Goal: Use online tool/utility: Utilize a website feature to perform a specific function

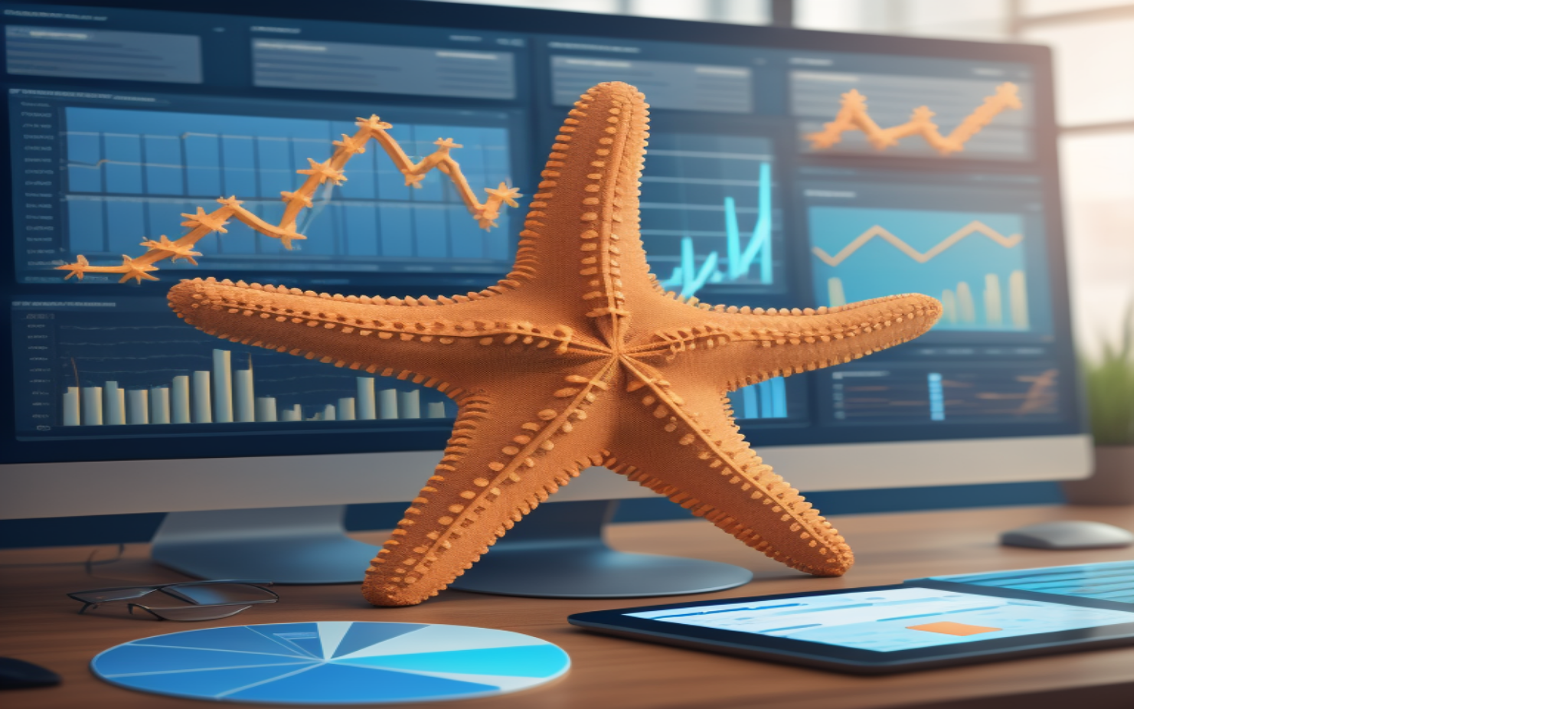
click at [1238, 222] on input "email" at bounding box center [1352, 225] width 276 height 31
type input "**********"
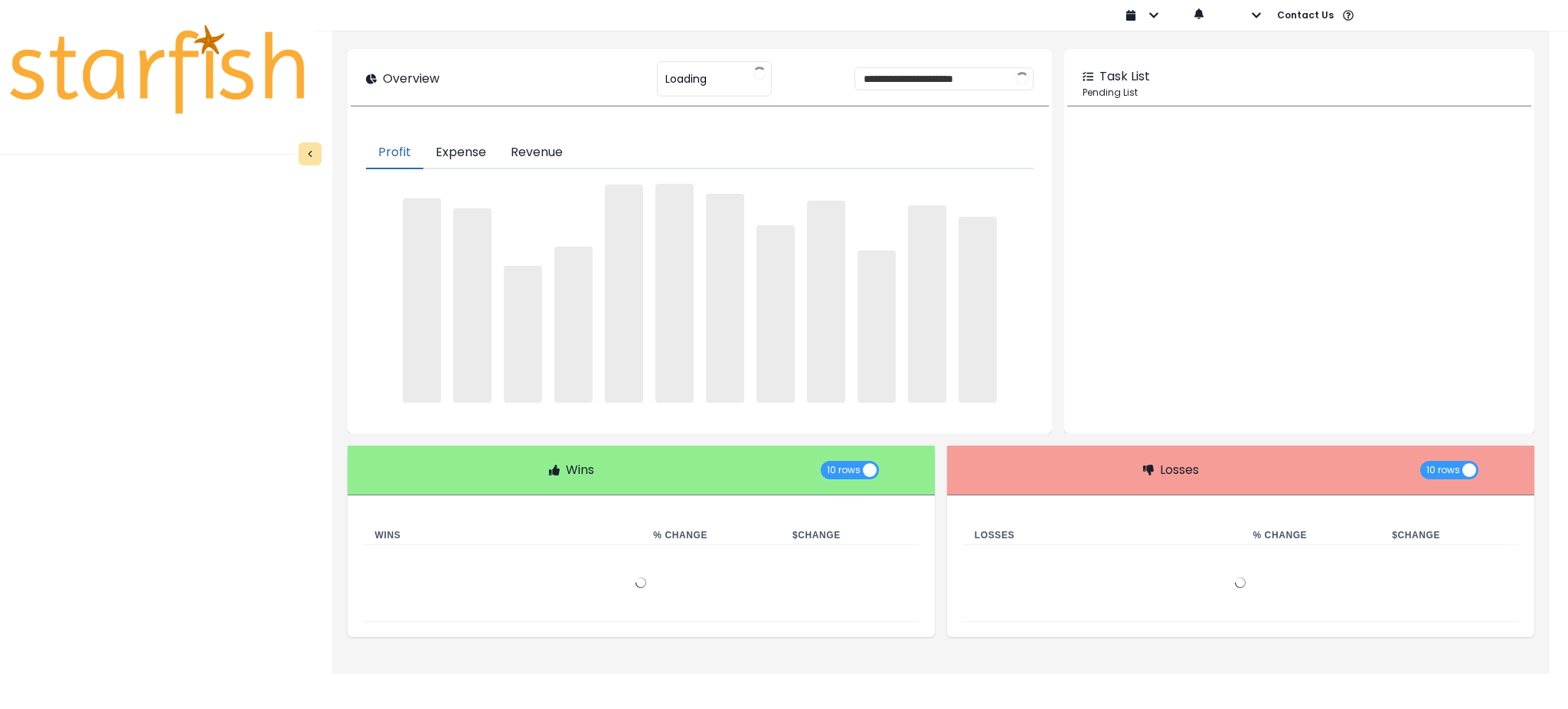
type input "********"
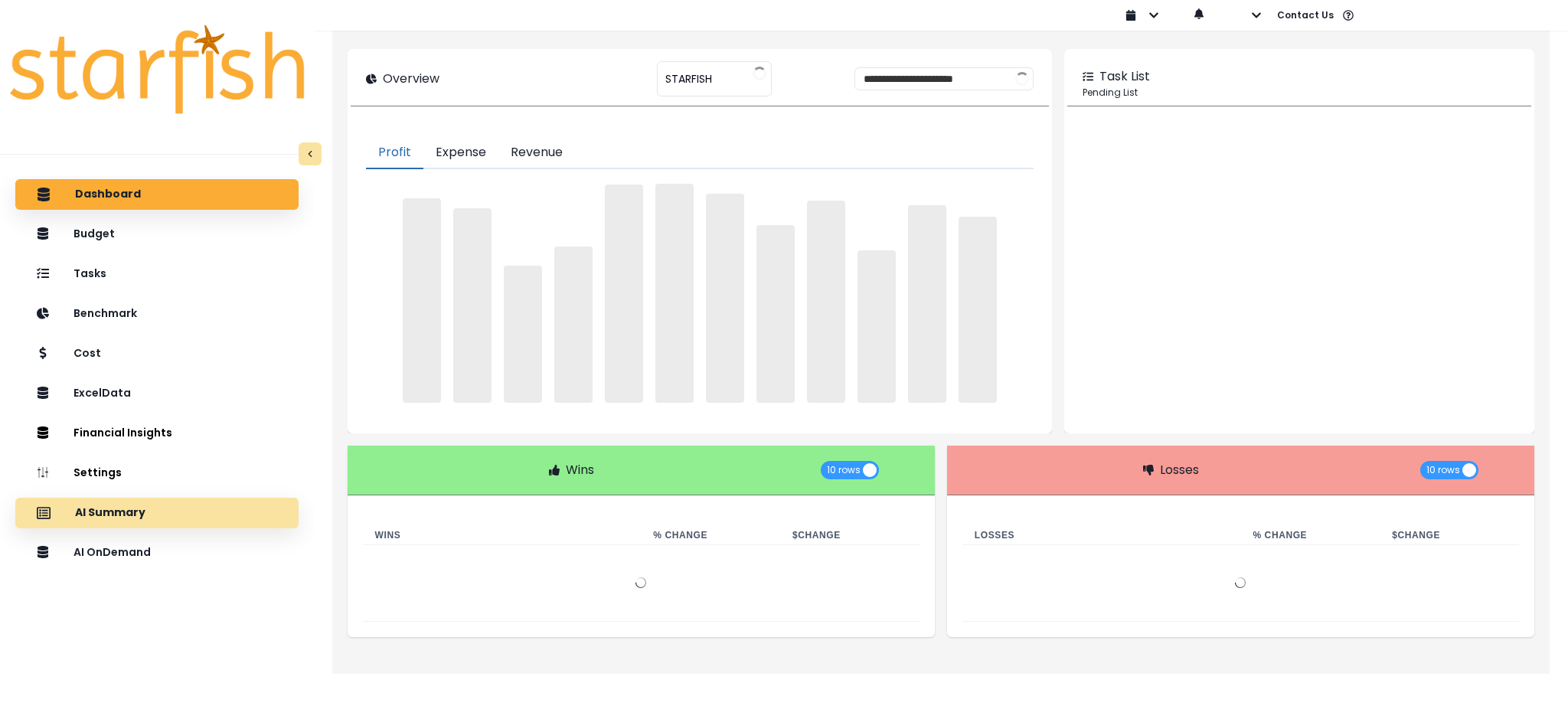
click at [198, 501] on div "AI Summary" at bounding box center [157, 513] width 259 height 32
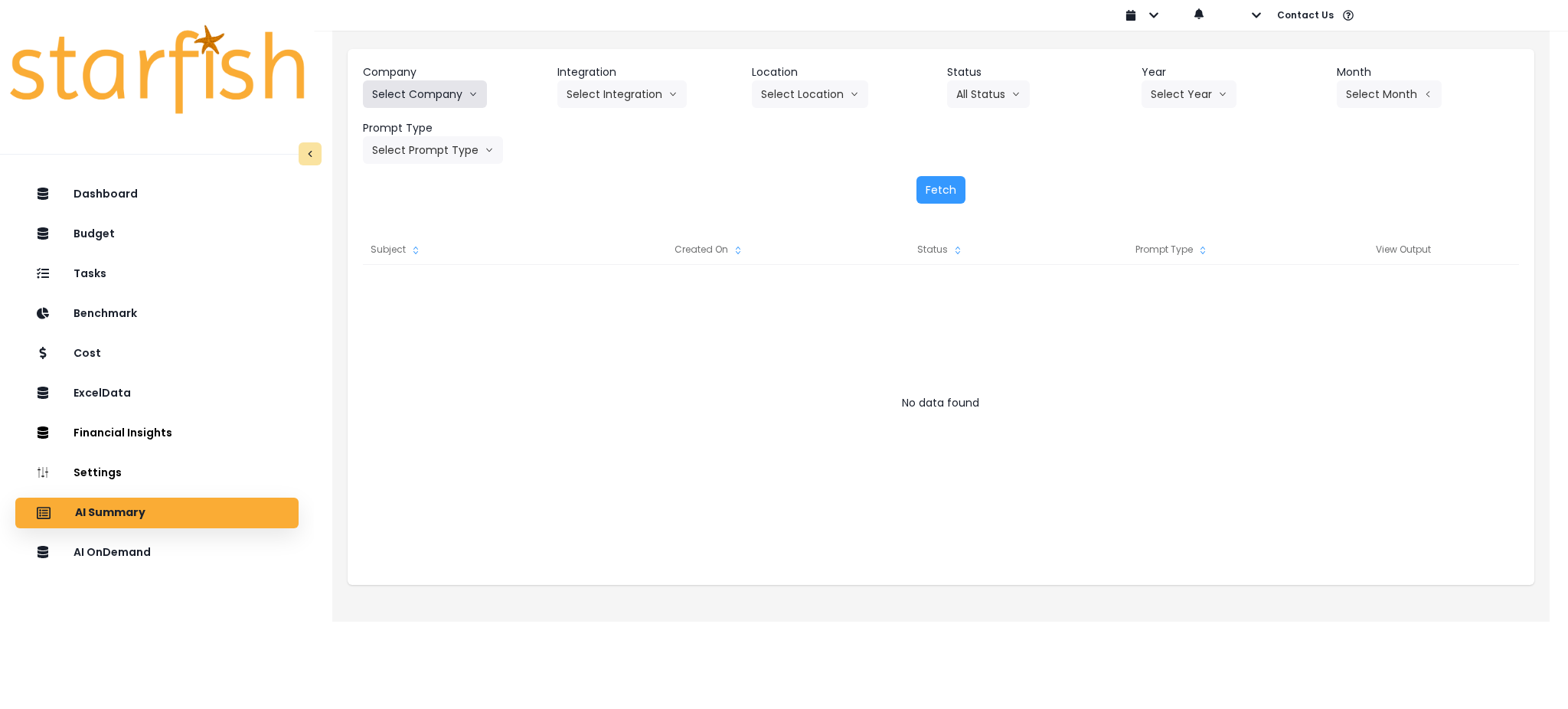
click at [403, 93] on button "Select Company" at bounding box center [425, 94] width 124 height 27
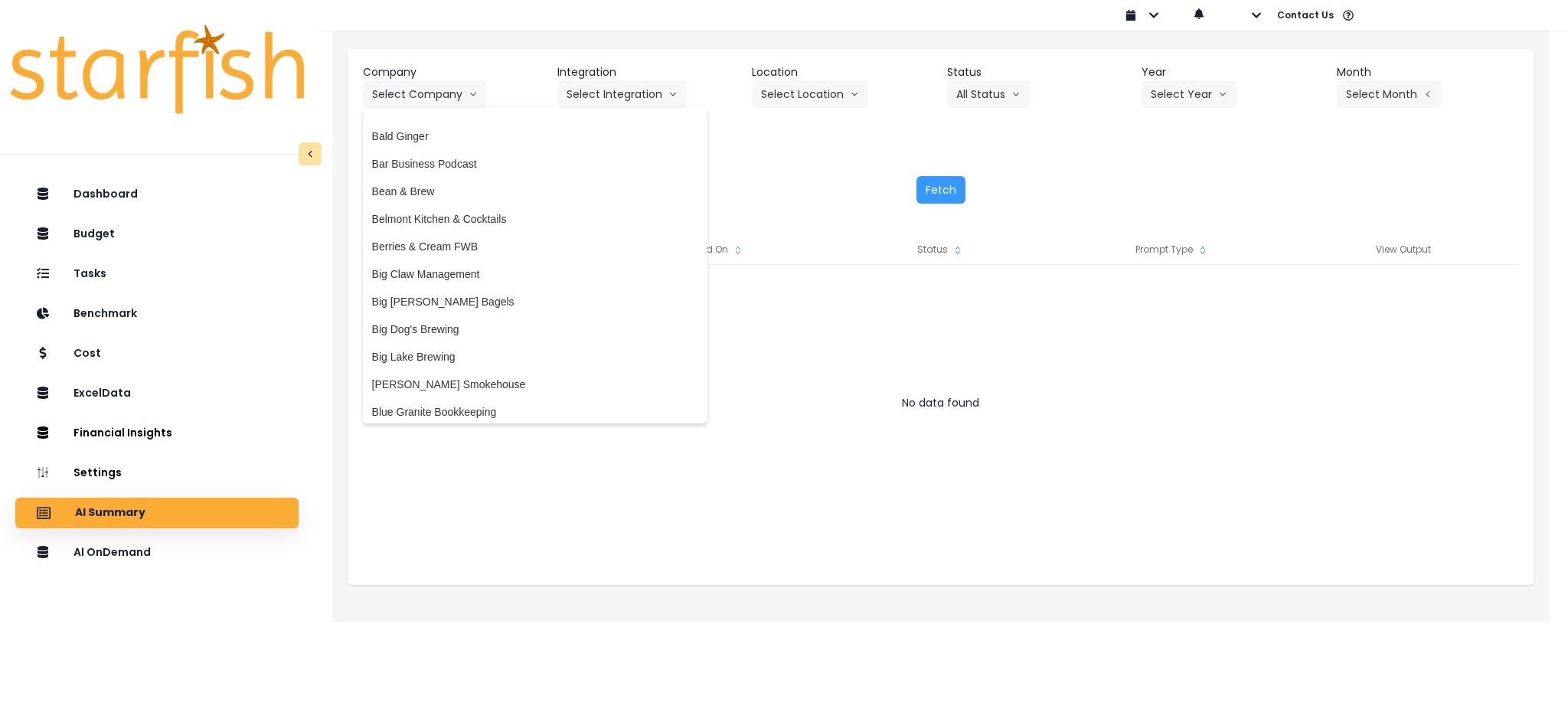
scroll to position [102, 0]
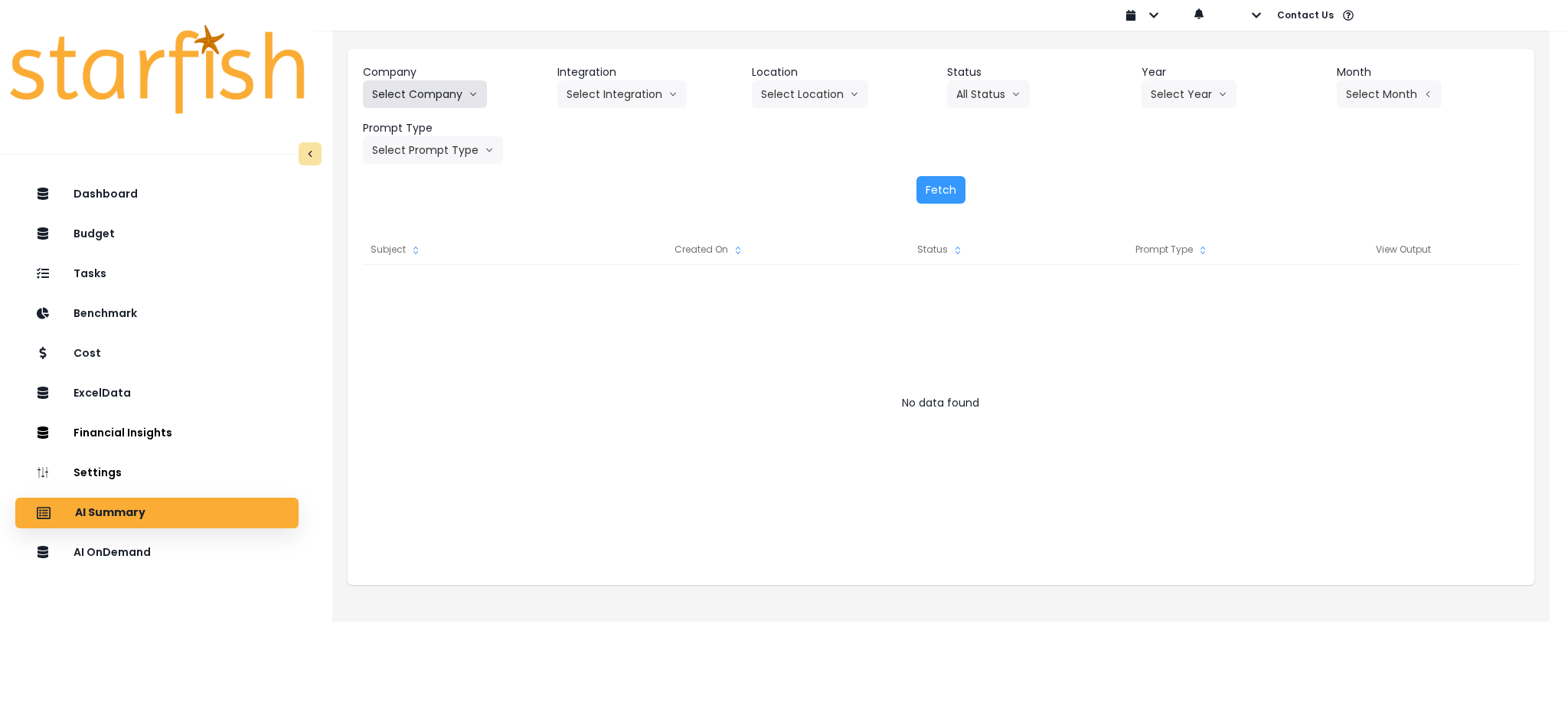
click at [416, 98] on button "Select Company" at bounding box center [425, 94] width 124 height 27
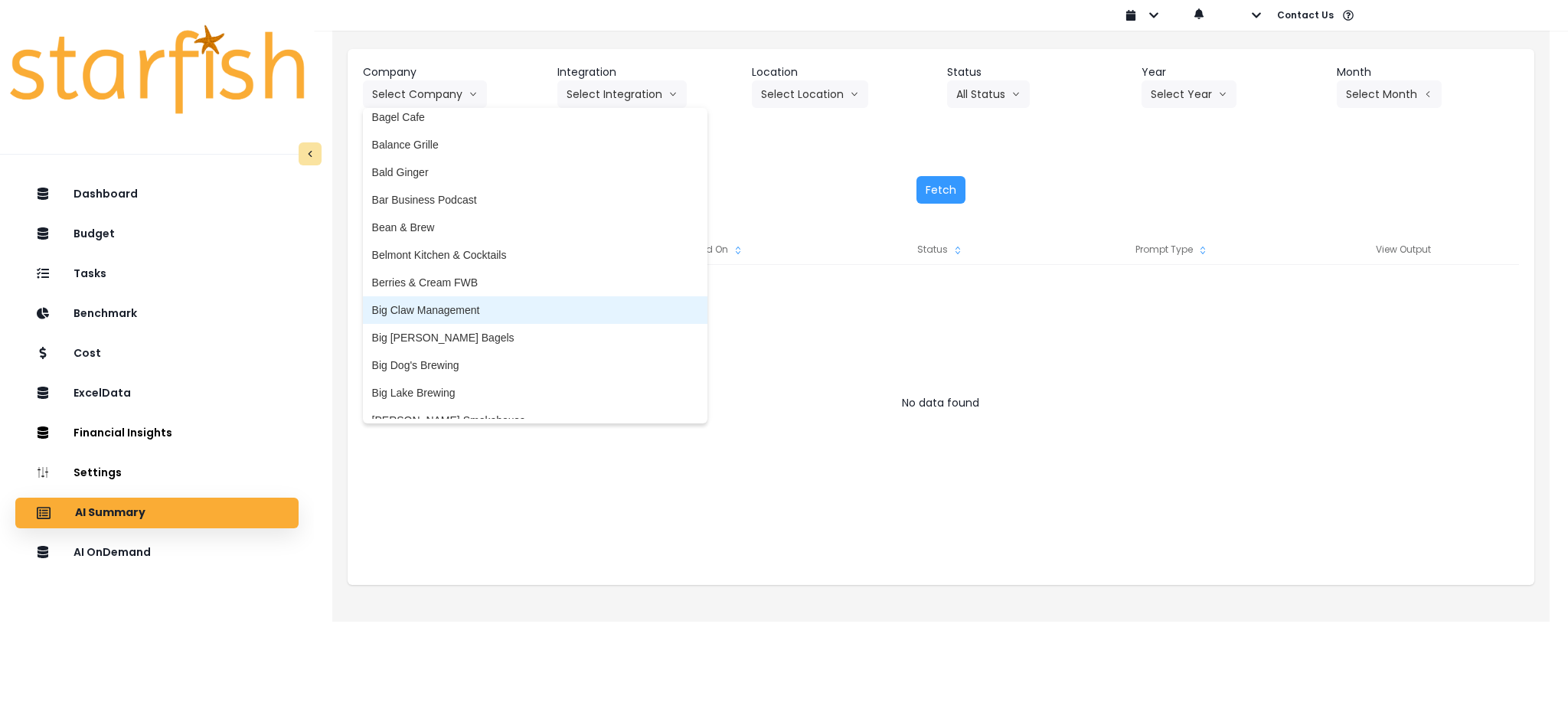
scroll to position [0, 0]
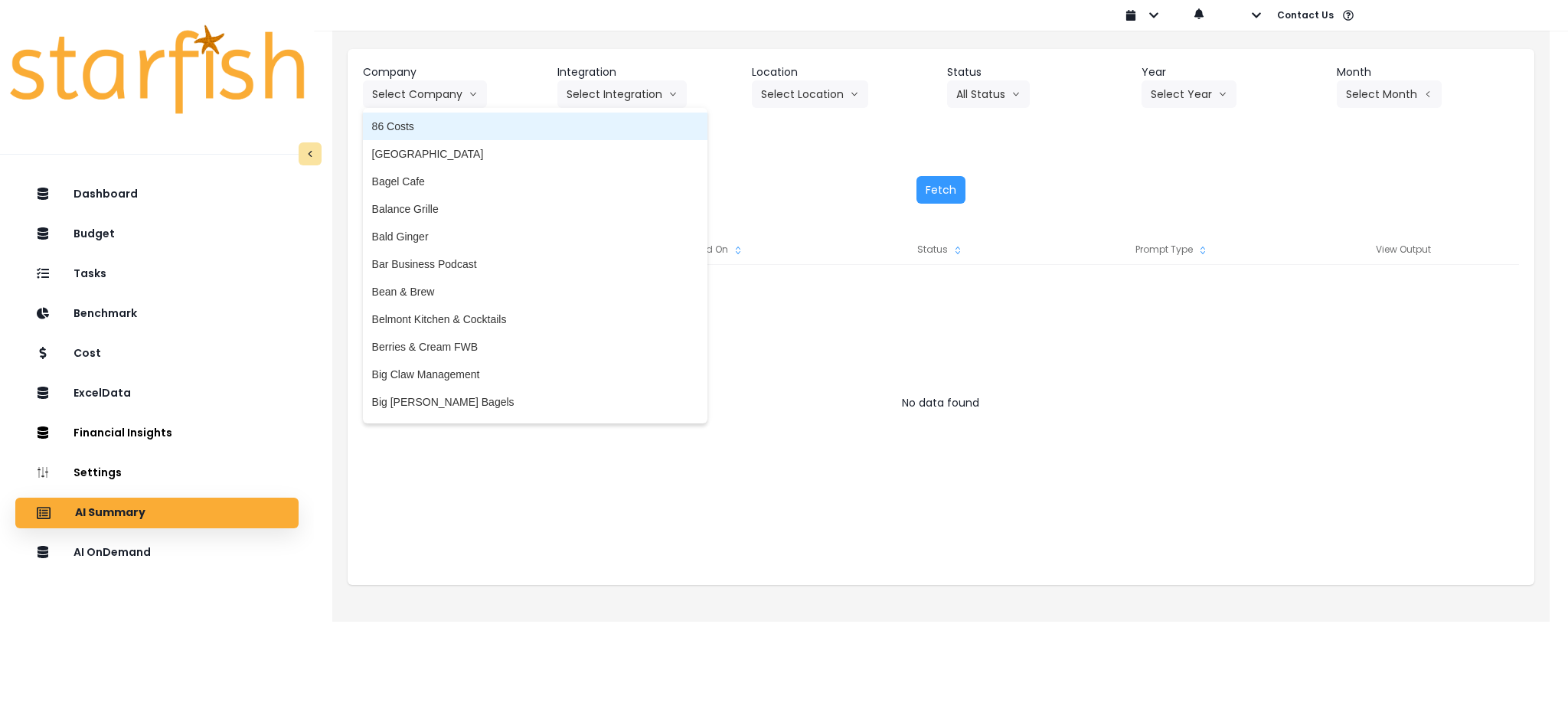
click at [455, 124] on span "86 Costs" at bounding box center [535, 126] width 326 height 15
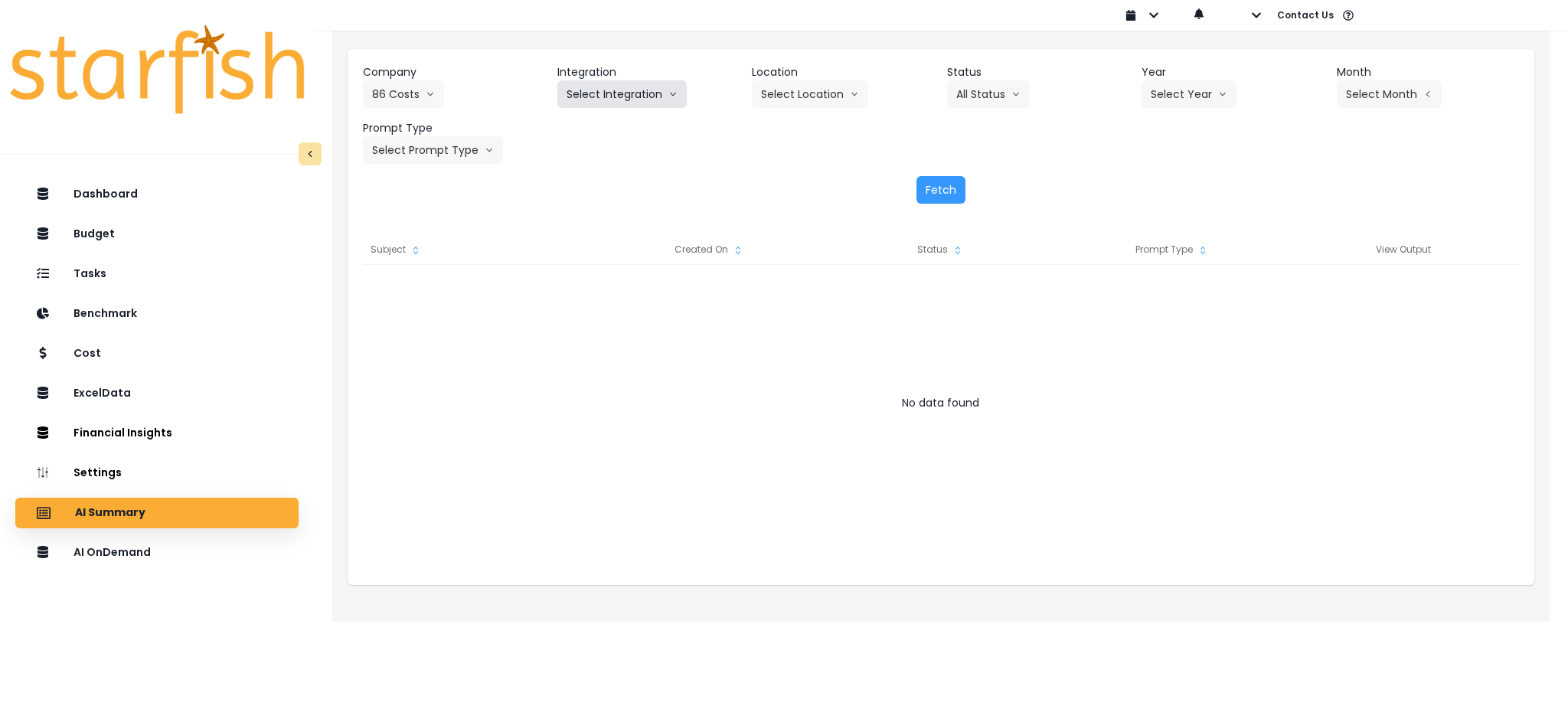
click at [622, 102] on button "Select Integration" at bounding box center [622, 94] width 129 height 27
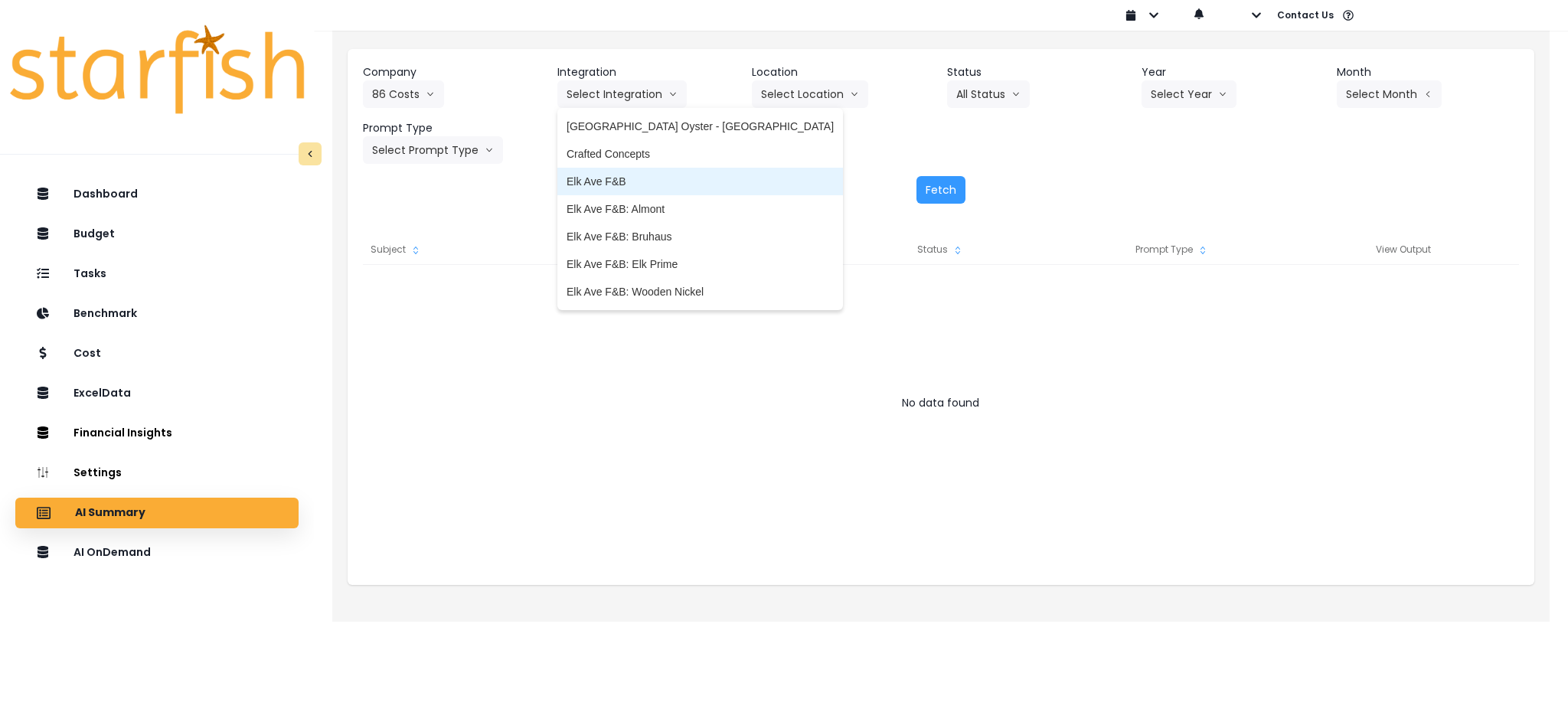
click at [630, 174] on span "Elk Ave F&B" at bounding box center [700, 182] width 267 height 15
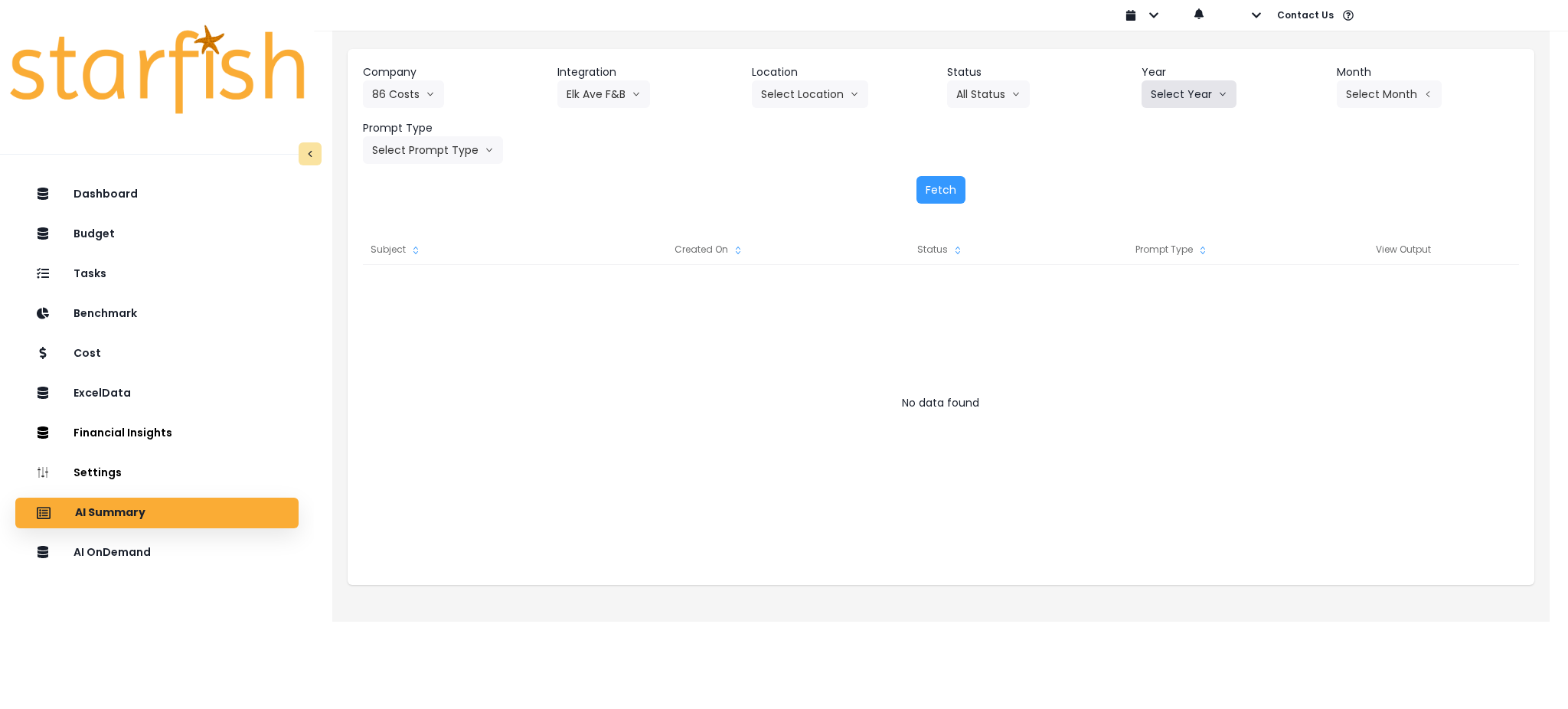
click at [1214, 102] on button "Select Year" at bounding box center [1188, 94] width 95 height 27
click at [1160, 177] on span "2025" at bounding box center [1163, 182] width 24 height 15
click at [1373, 95] on button "Select Month" at bounding box center [1388, 94] width 105 height 27
click at [1297, 268] on span "July" at bounding box center [1312, 264] width 30 height 15
click at [446, 153] on button "Select Prompt Type" at bounding box center [433, 150] width 140 height 27
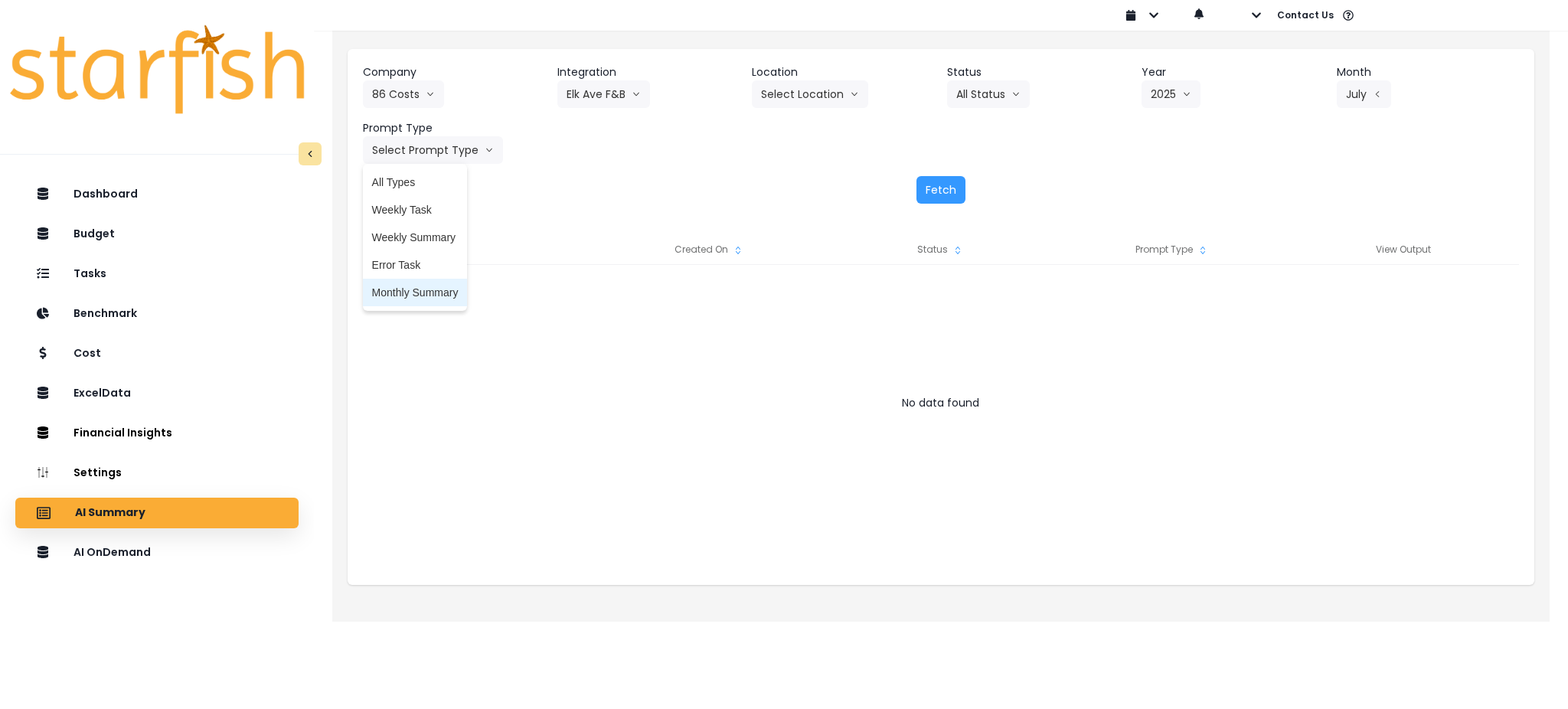
click at [442, 294] on span "Monthly Summary" at bounding box center [416, 292] width 87 height 15
click at [943, 192] on button "Fetch" at bounding box center [941, 190] width 49 height 27
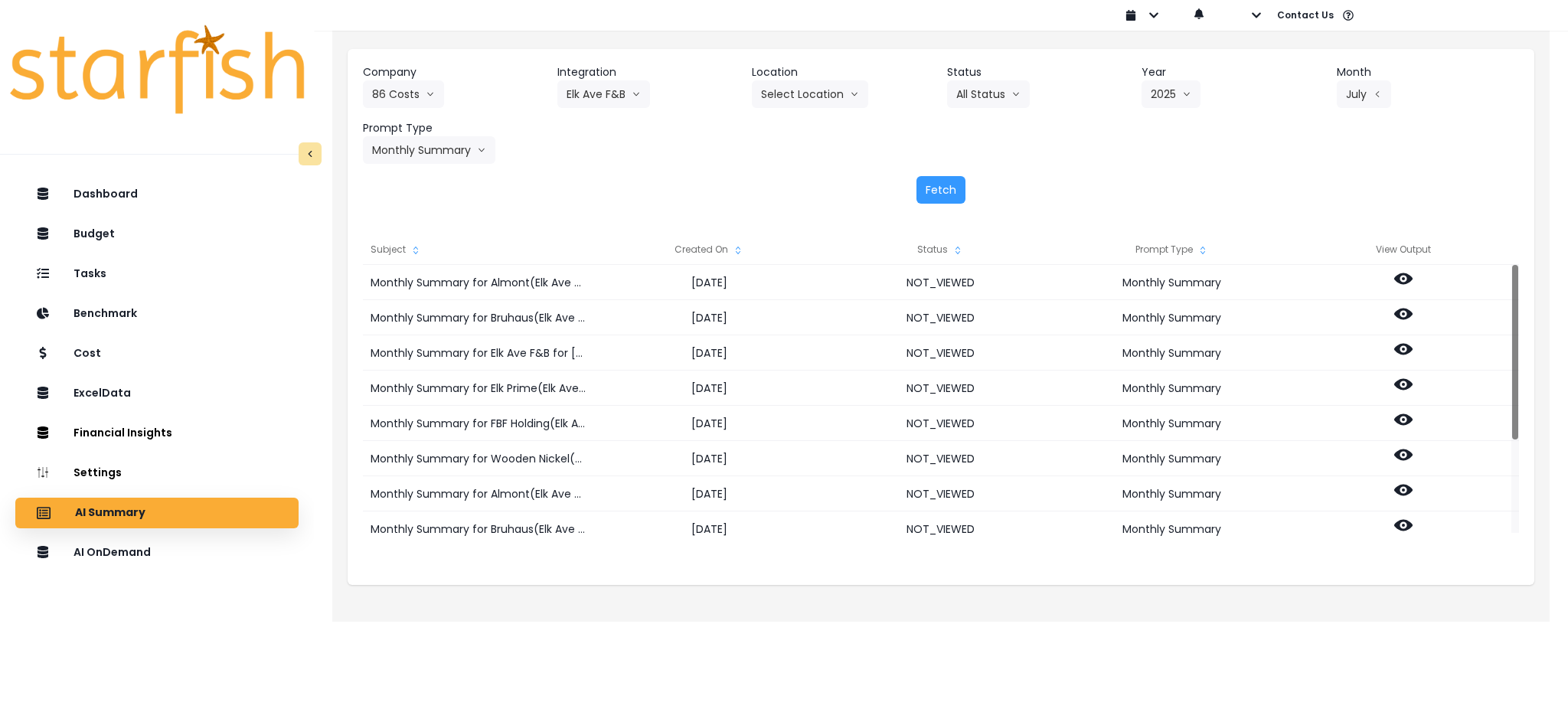
click at [697, 601] on html "Dashboard Budget Tasks Benchmark Cost ExcelData Financial Insights Location Ana…" at bounding box center [784, 300] width 1568 height 601
click at [607, 190] on div "Fetch" at bounding box center [940, 190] width 1156 height 27
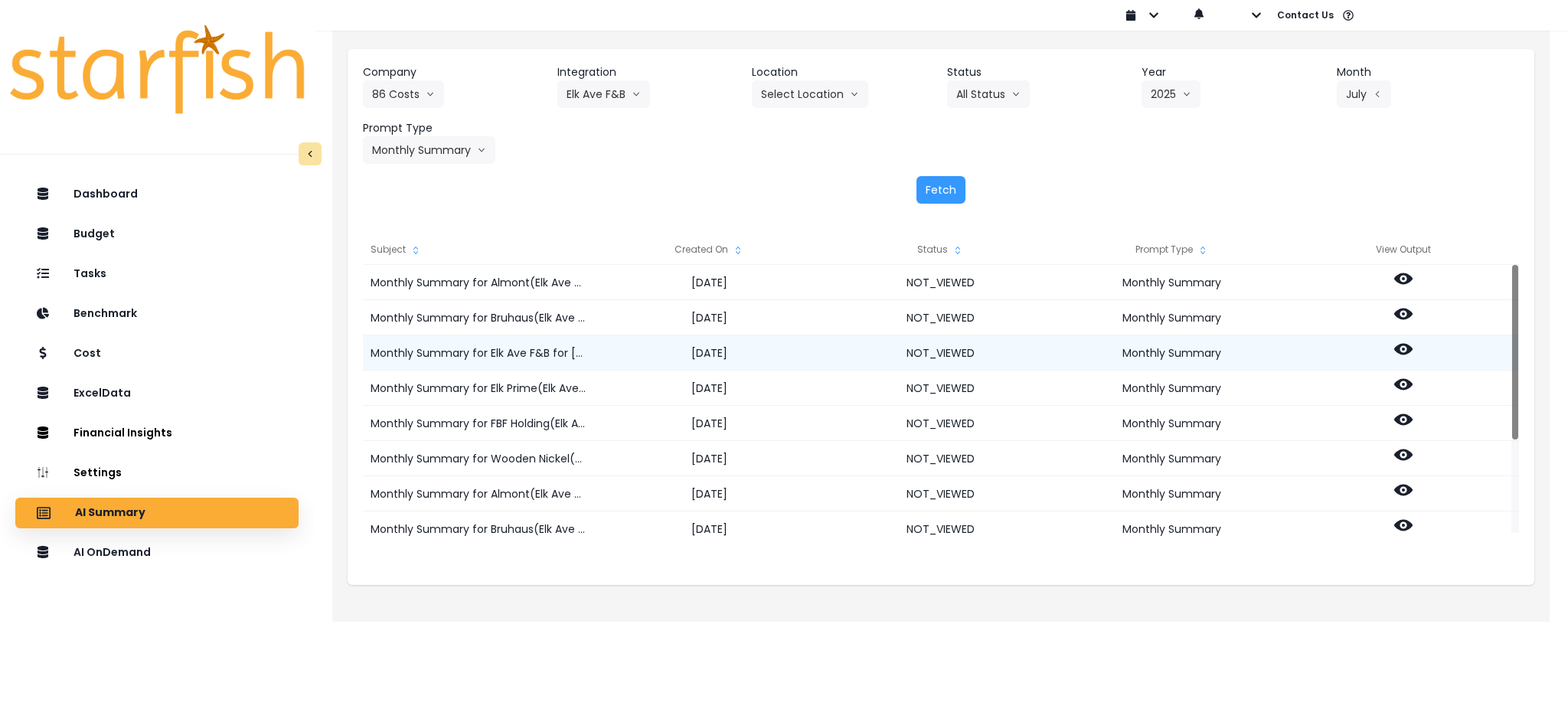
click at [1406, 350] on icon at bounding box center [1404, 349] width 19 height 11
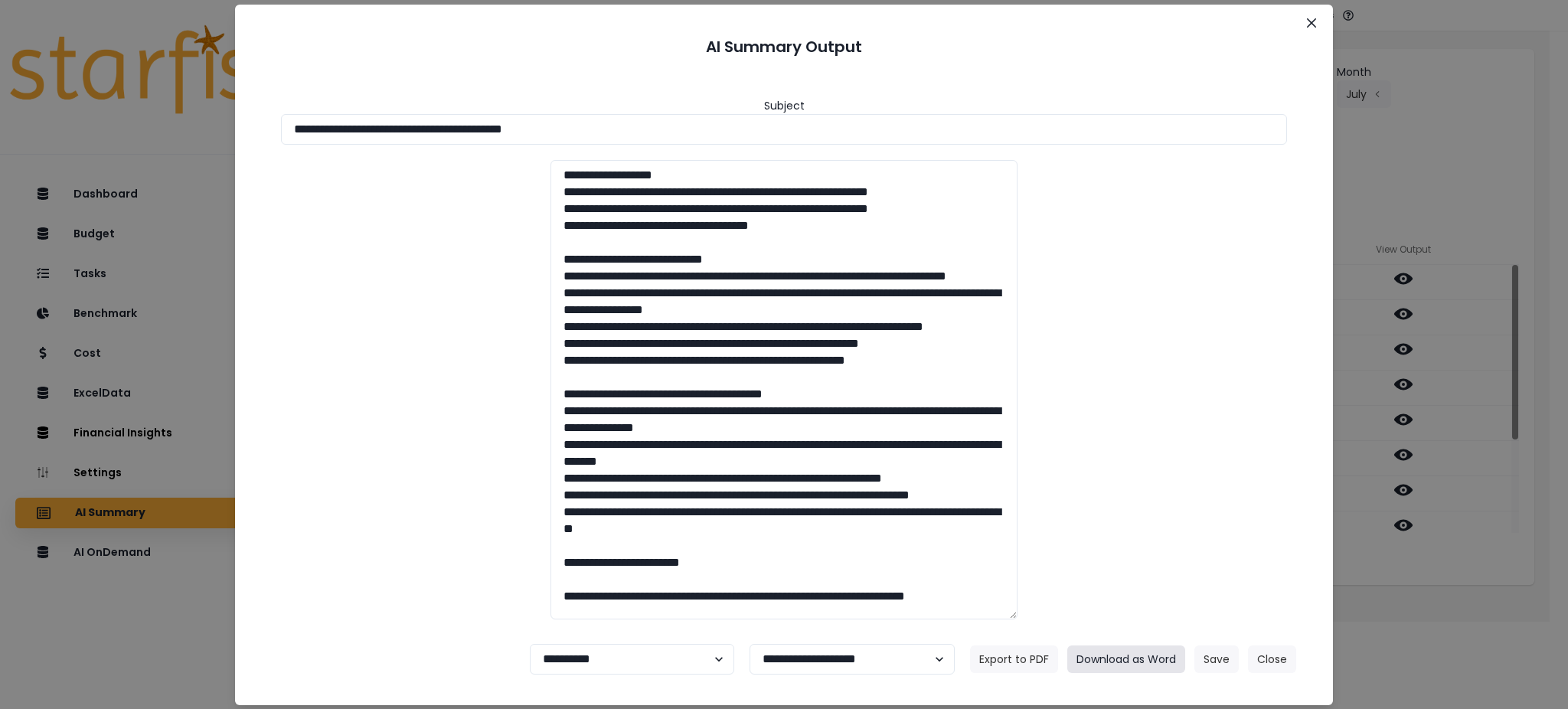
click at [1131, 657] on button "Download as Word" at bounding box center [1126, 660] width 118 height 27
click at [1487, 612] on div "**********" at bounding box center [784, 354] width 1568 height 709
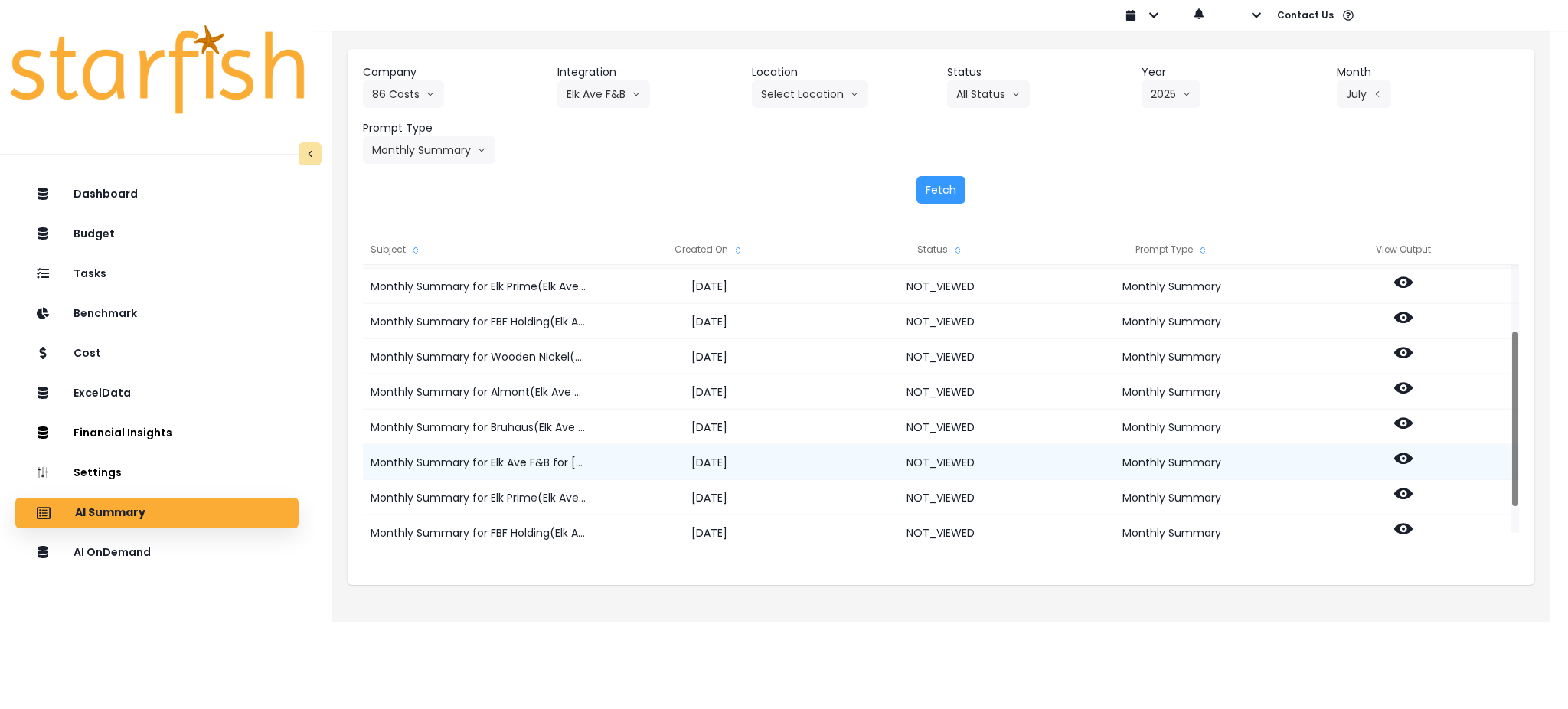
click at [1399, 459] on icon at bounding box center [1404, 458] width 19 height 11
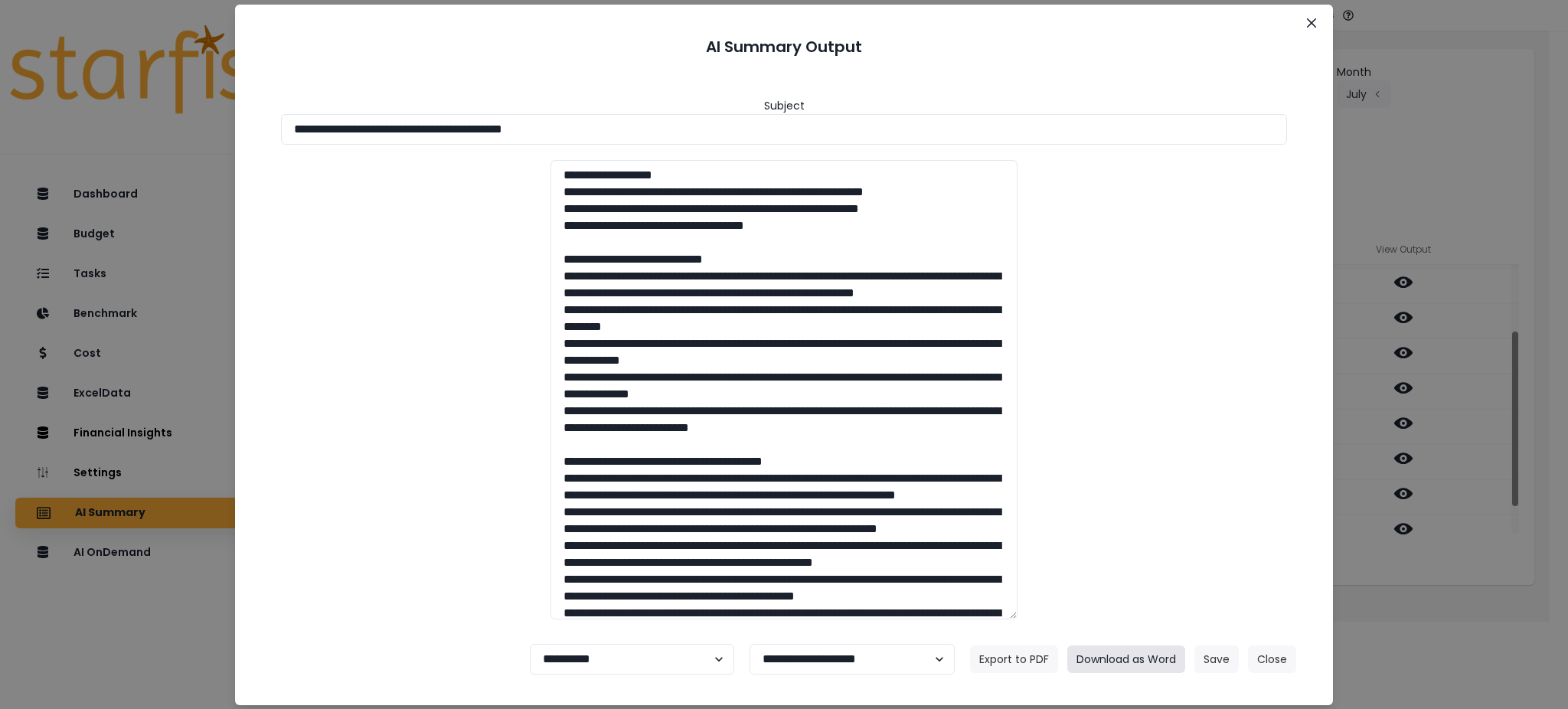
click at [1117, 651] on button "Download as Word" at bounding box center [1126, 660] width 118 height 27
click at [1267, 657] on button "Close" at bounding box center [1272, 660] width 49 height 27
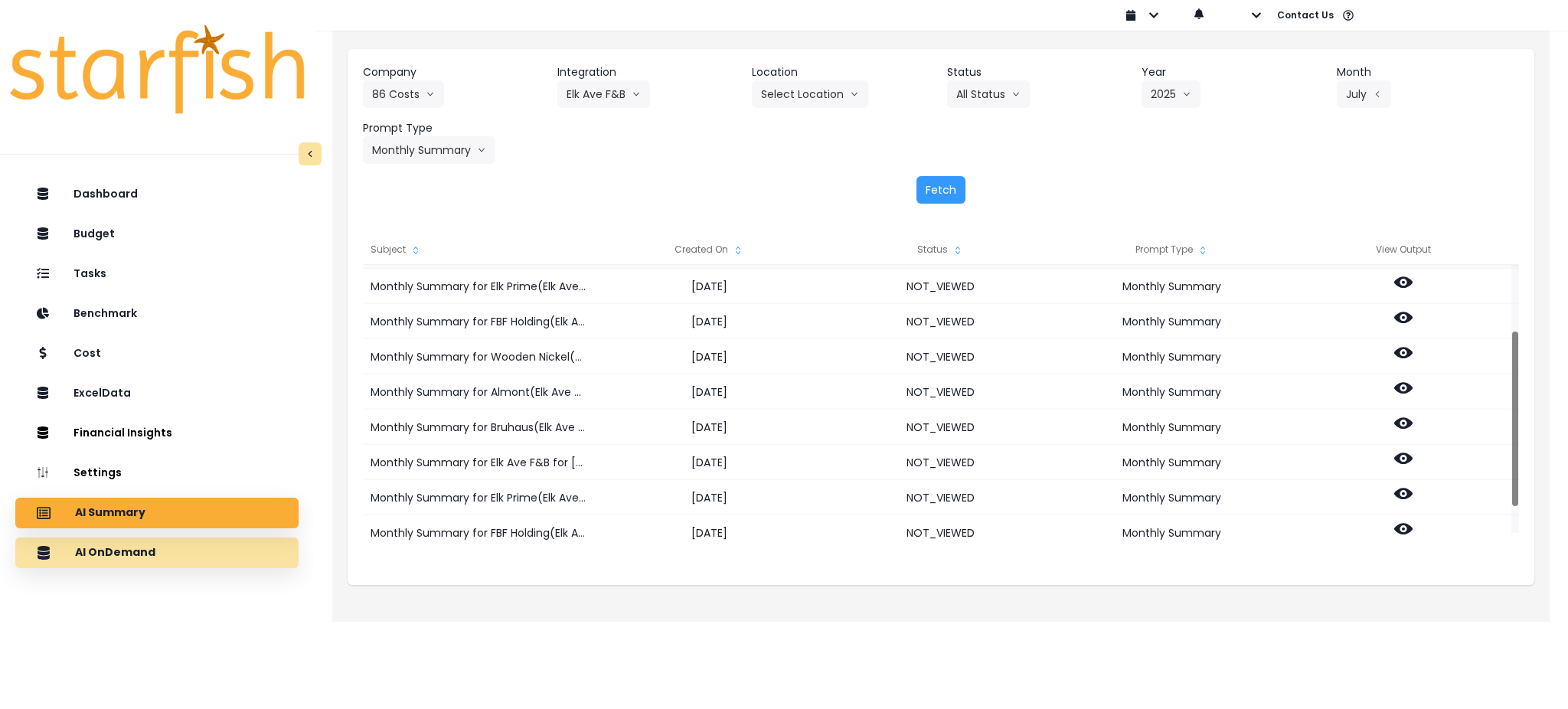
click at [206, 560] on div "AI OnDemand" at bounding box center [157, 553] width 259 height 32
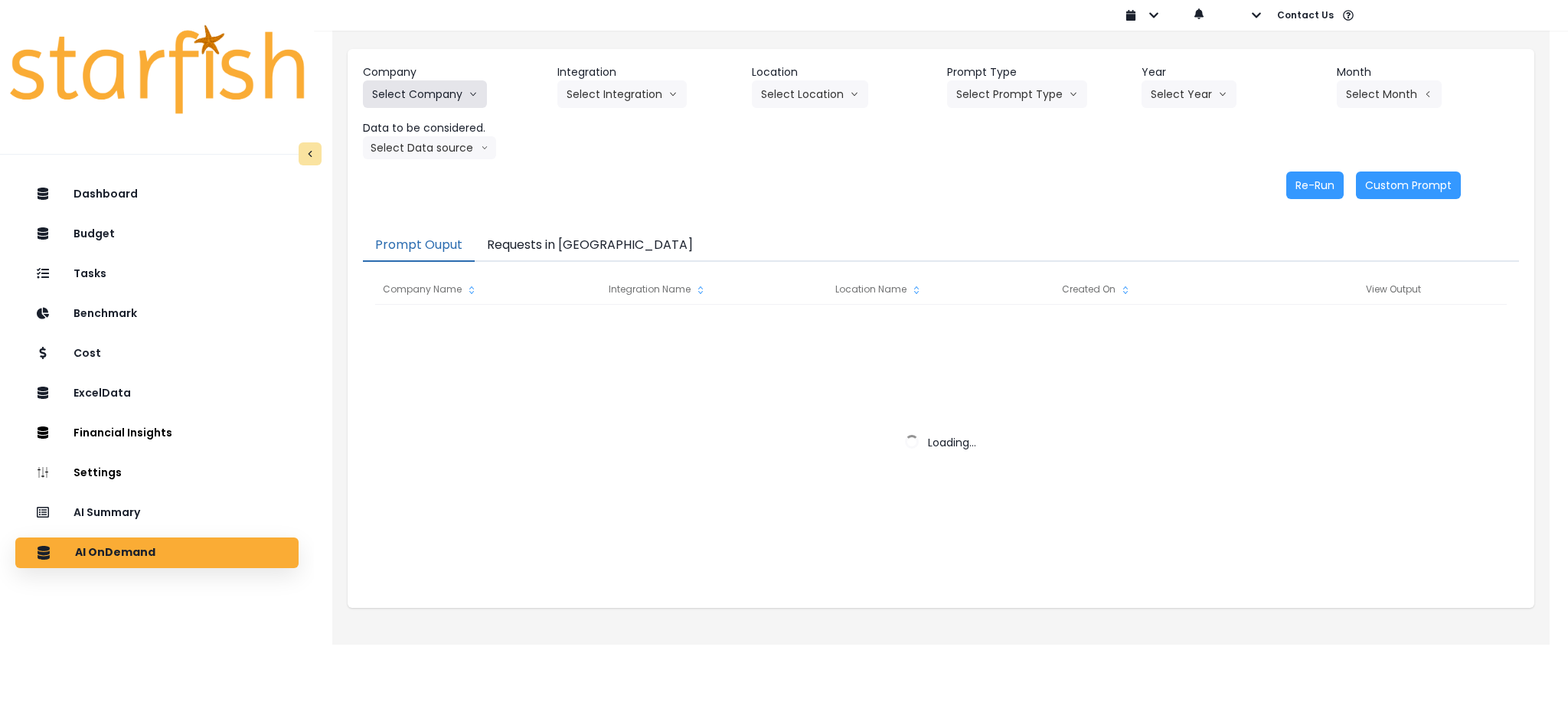
click at [442, 81] on button "Select Company" at bounding box center [425, 94] width 124 height 27
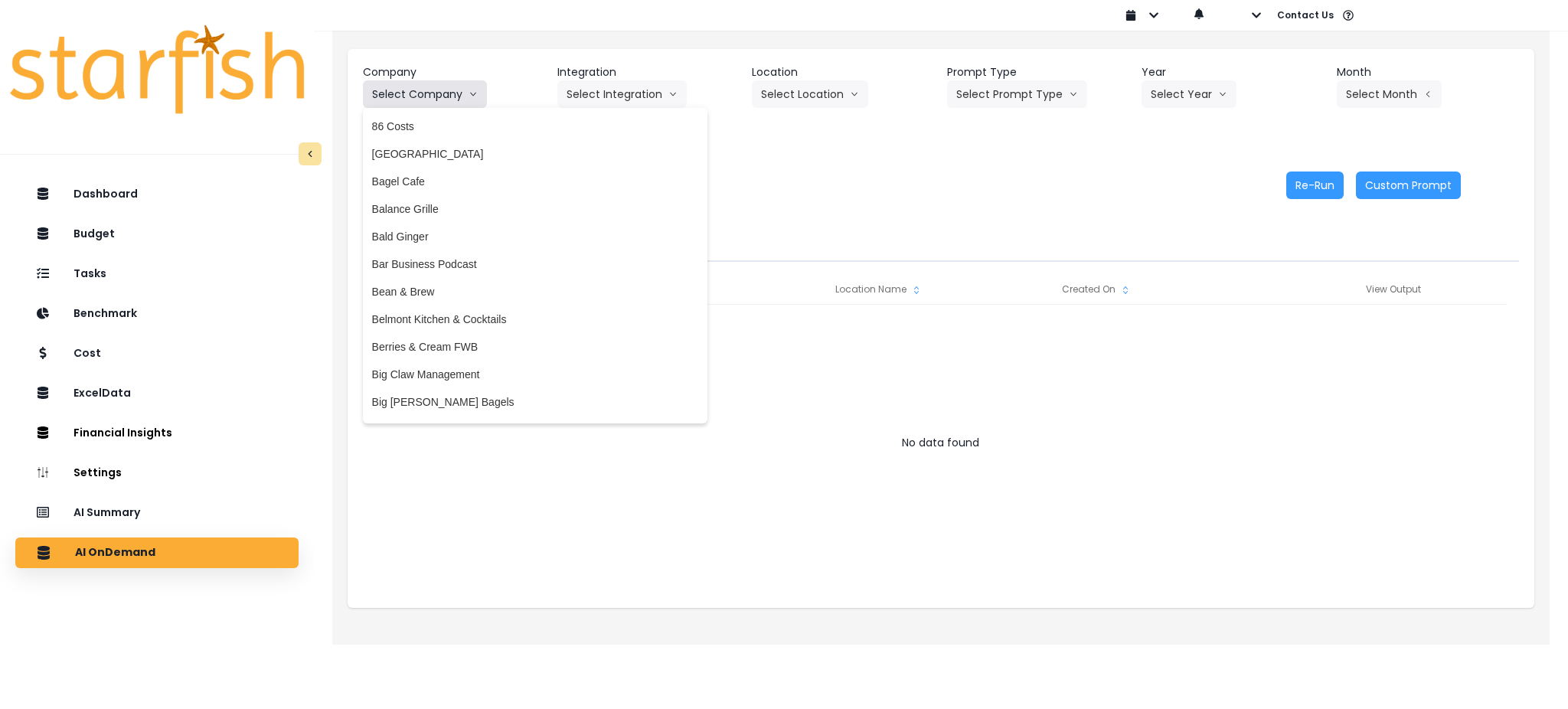
click at [469, 95] on icon "arrow down line" at bounding box center [473, 95] width 9 height 15
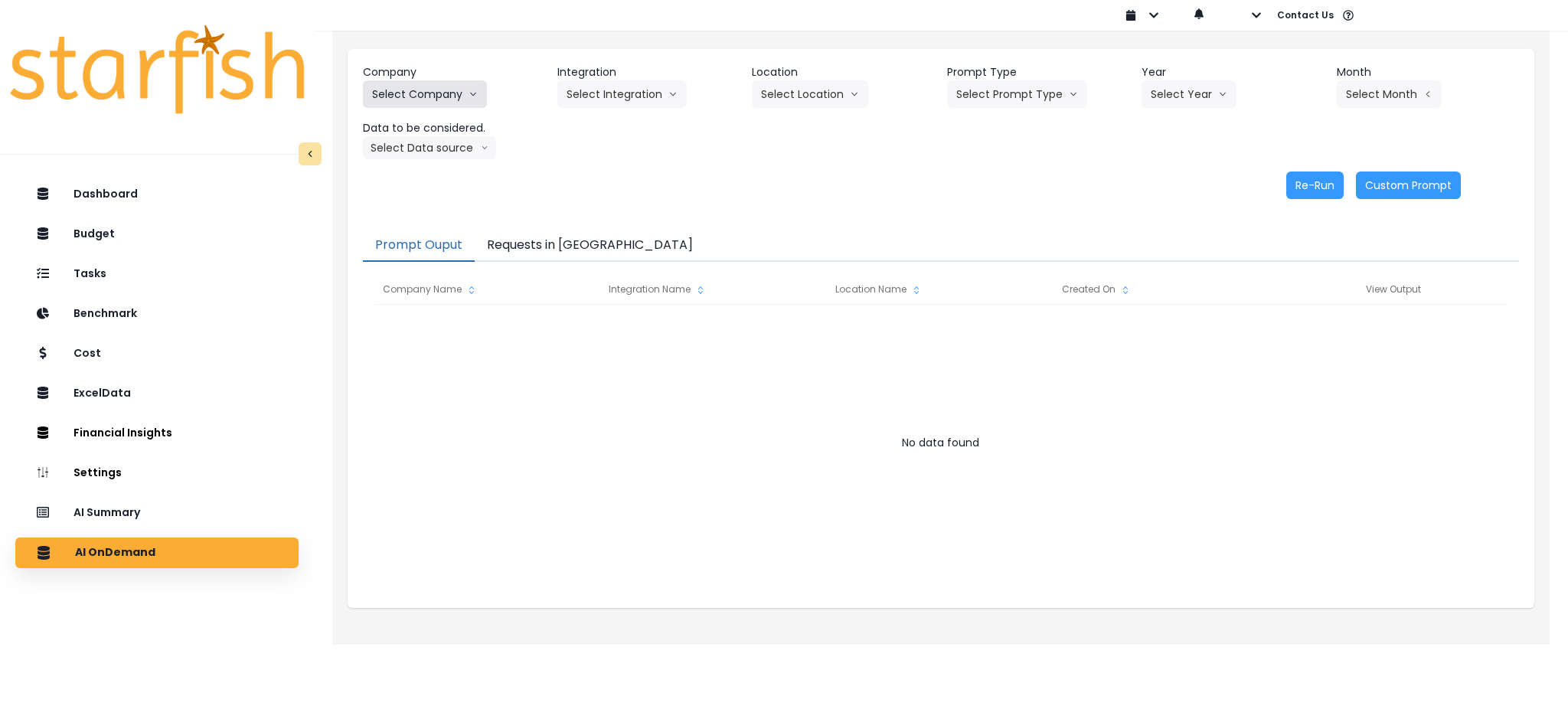
click at [464, 99] on button "Select Company" at bounding box center [425, 94] width 124 height 27
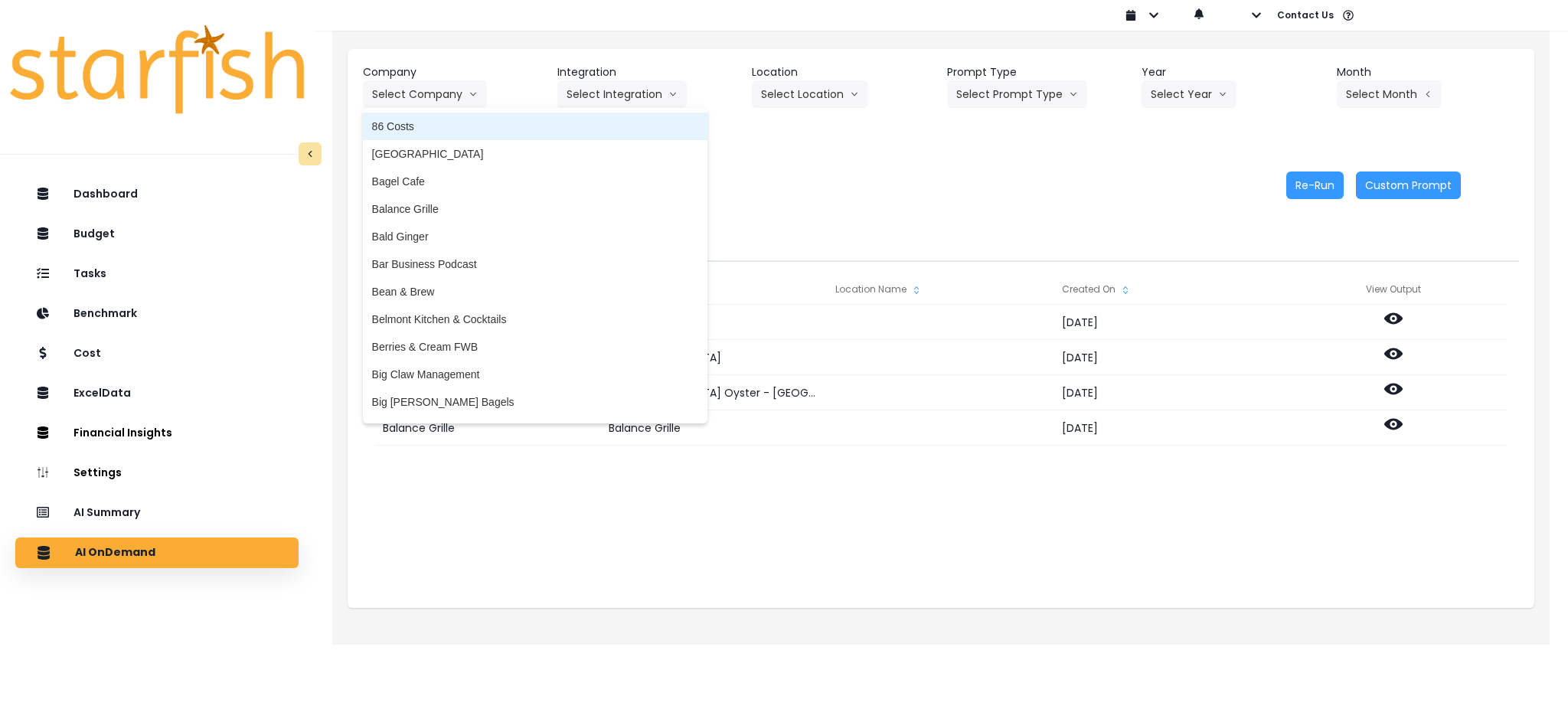
click at [422, 128] on span "86 Costs" at bounding box center [535, 126] width 326 height 15
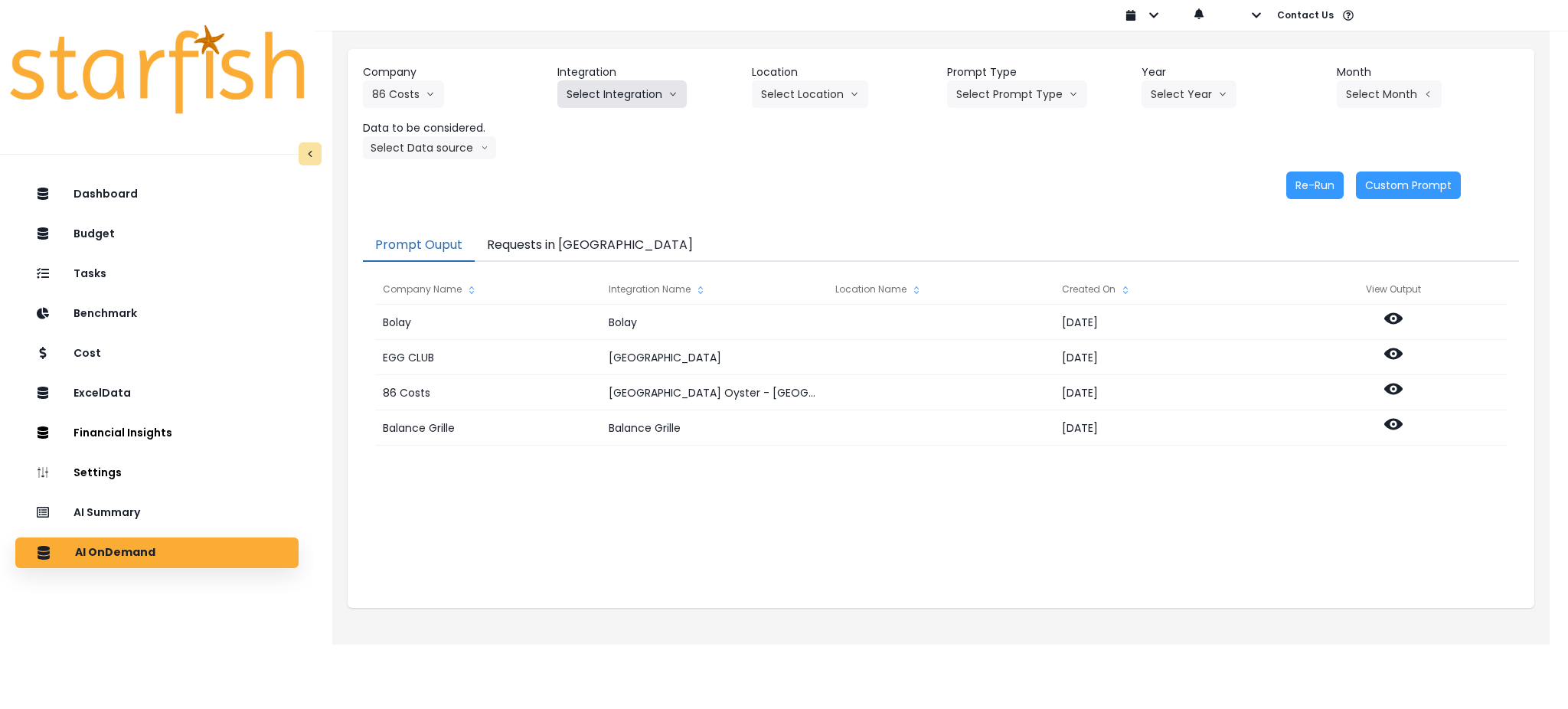
click at [624, 107] on button "Select Integration" at bounding box center [622, 94] width 129 height 27
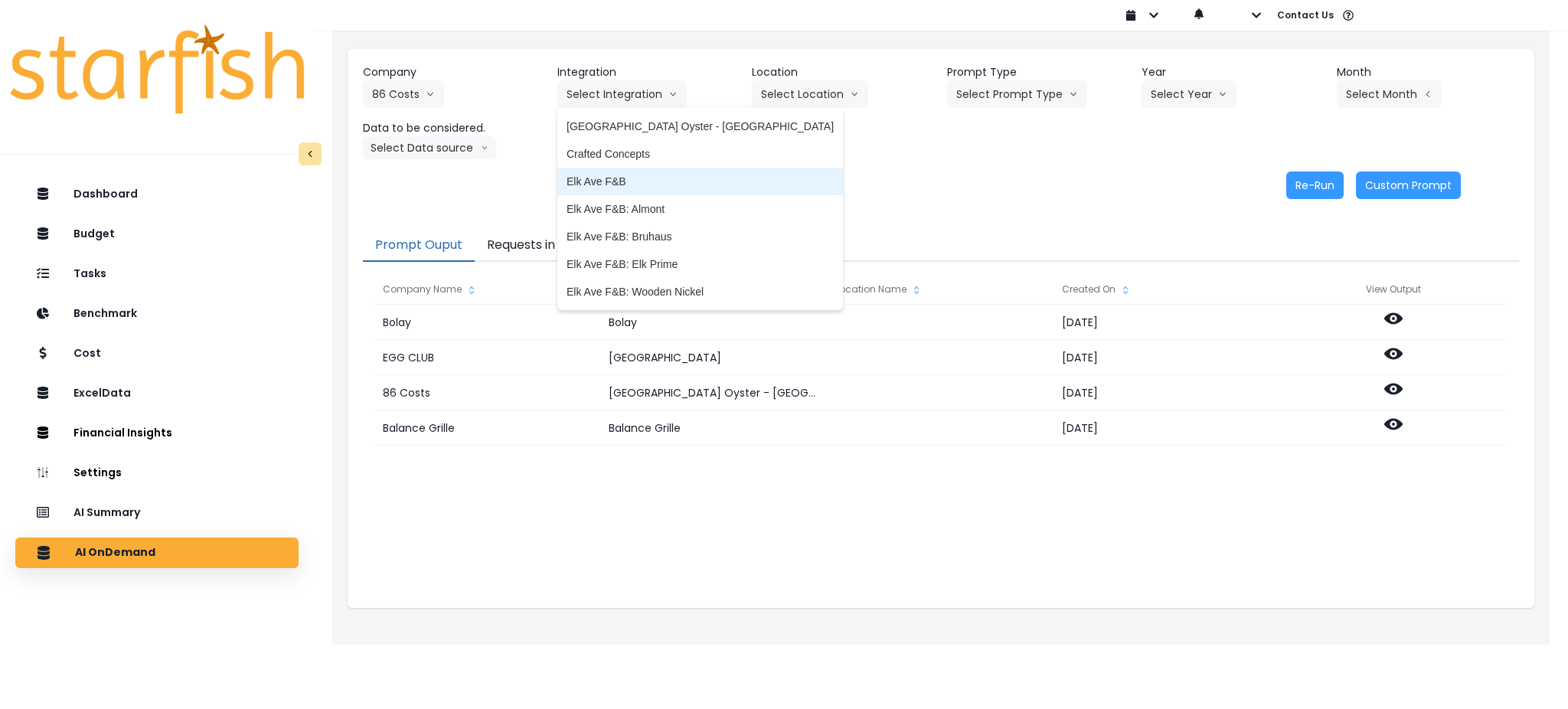
click at [617, 183] on span "Elk Ave F&B" at bounding box center [700, 182] width 267 height 15
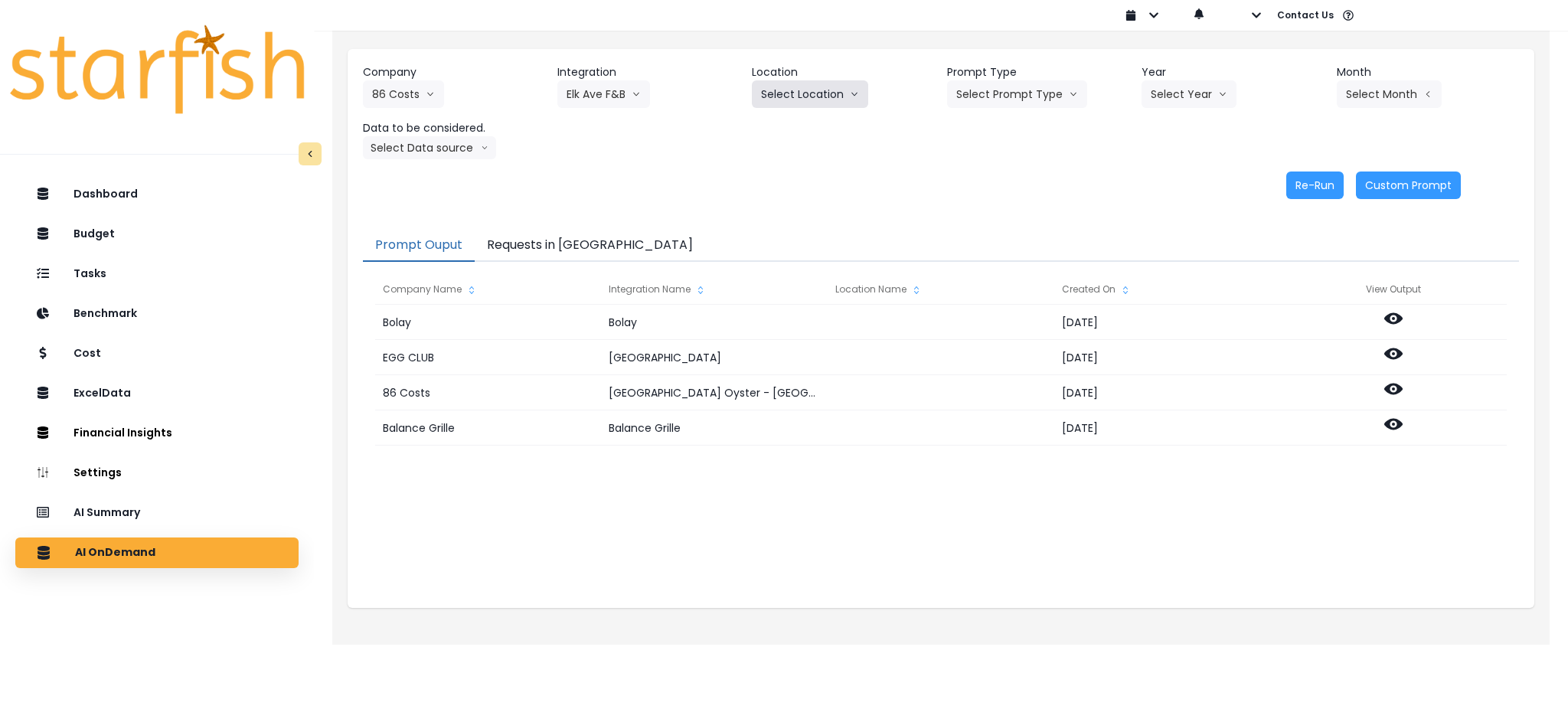
click at [806, 91] on button "Select Location" at bounding box center [810, 94] width 117 height 27
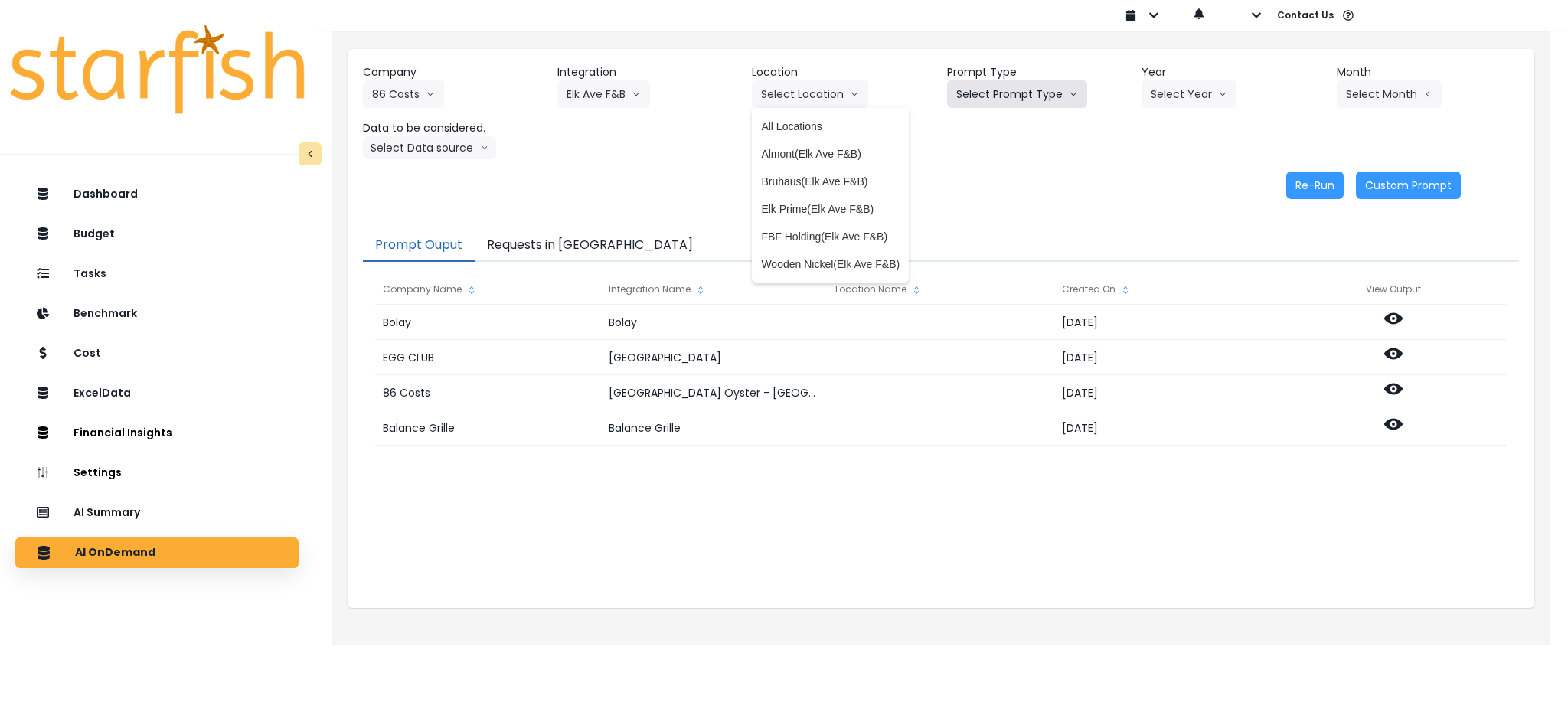
click at [984, 95] on button "Select Prompt Type" at bounding box center [1017, 94] width 140 height 27
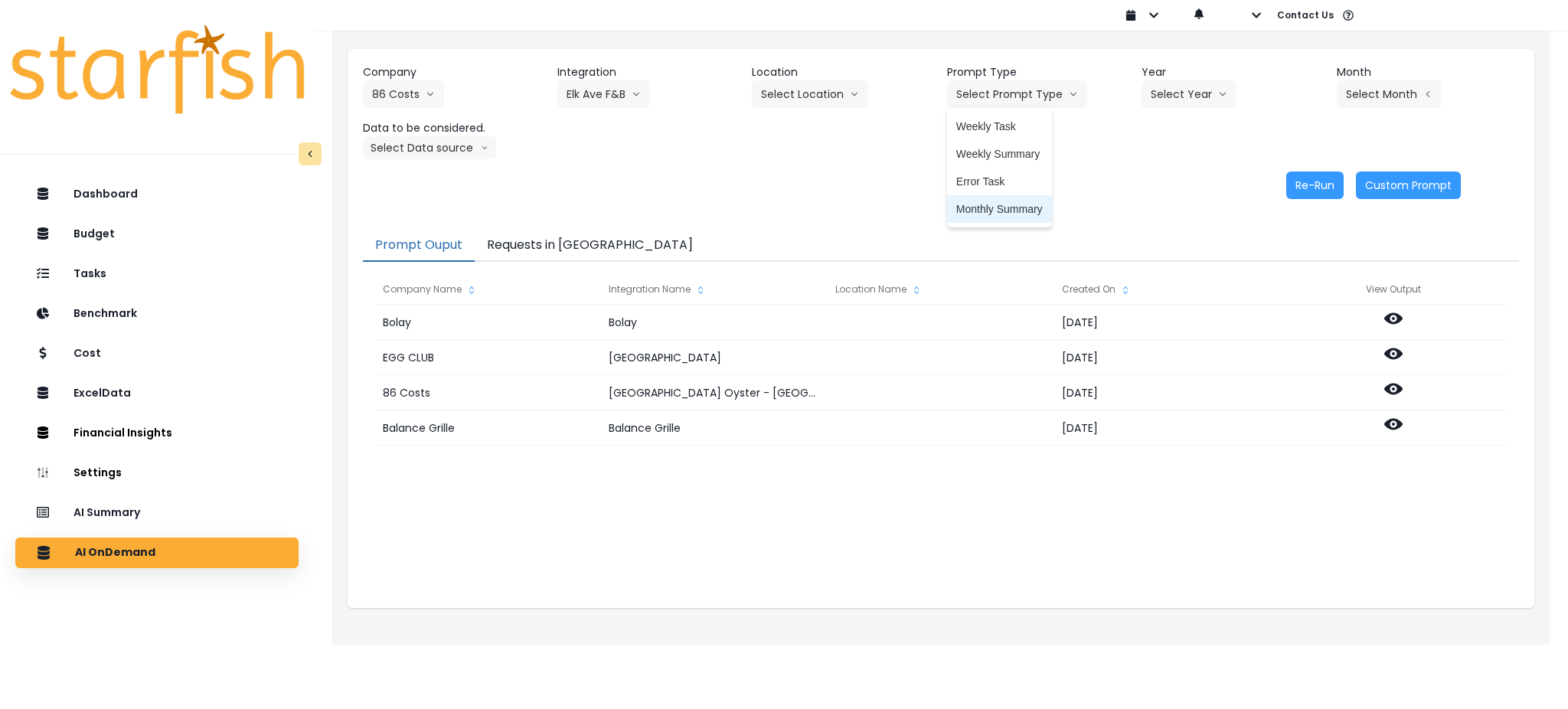
click at [997, 211] on span "Monthly Summary" at bounding box center [1000, 209] width 87 height 15
click at [1169, 95] on button "Select Year" at bounding box center [1188, 94] width 95 height 27
click at [1153, 183] on span "2025" at bounding box center [1163, 182] width 24 height 15
click at [1357, 98] on button "Select Month" at bounding box center [1388, 94] width 105 height 27
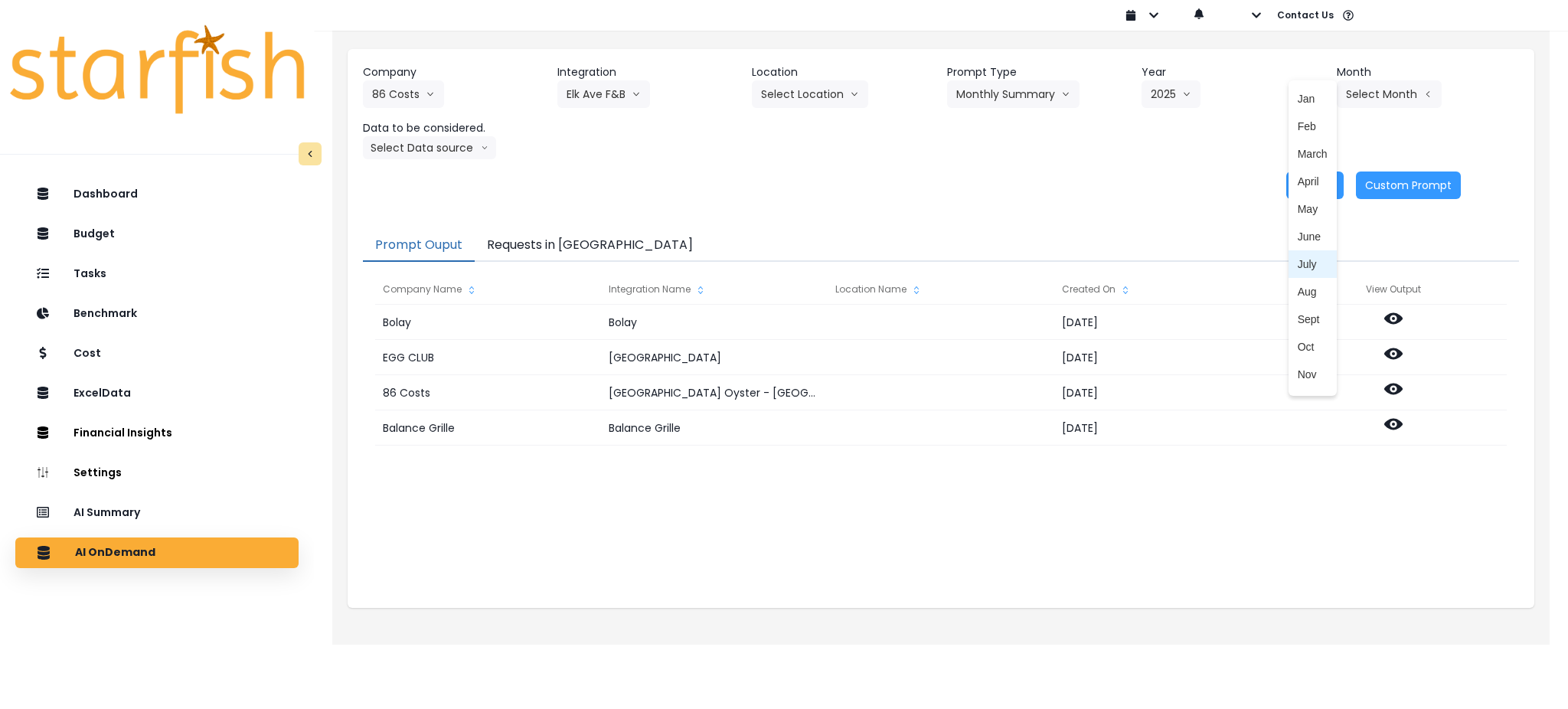
click at [1297, 264] on span "July" at bounding box center [1312, 264] width 30 height 15
click at [438, 145] on button "Select Data source" at bounding box center [429, 147] width 133 height 23
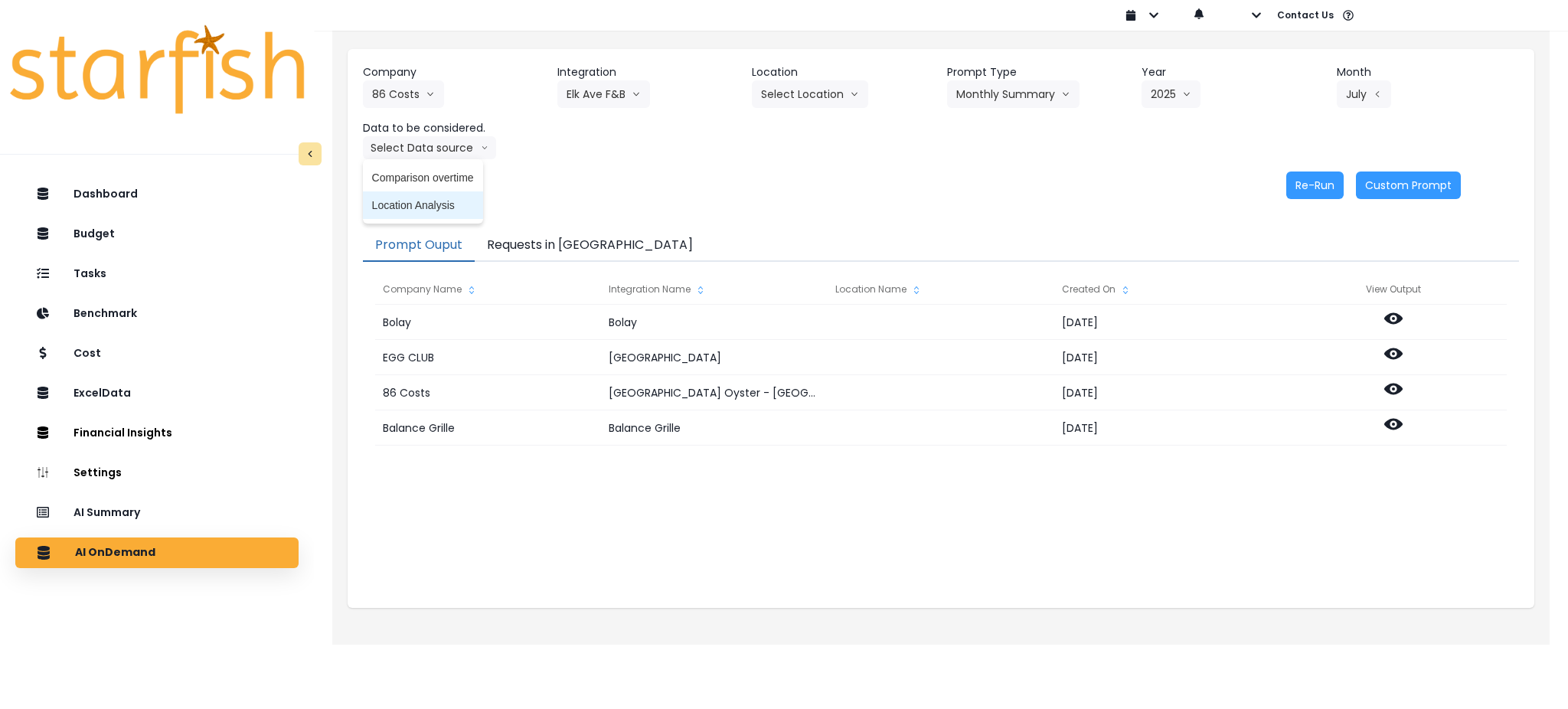
click at [426, 200] on span "Location Analysis" at bounding box center [423, 205] width 102 height 15
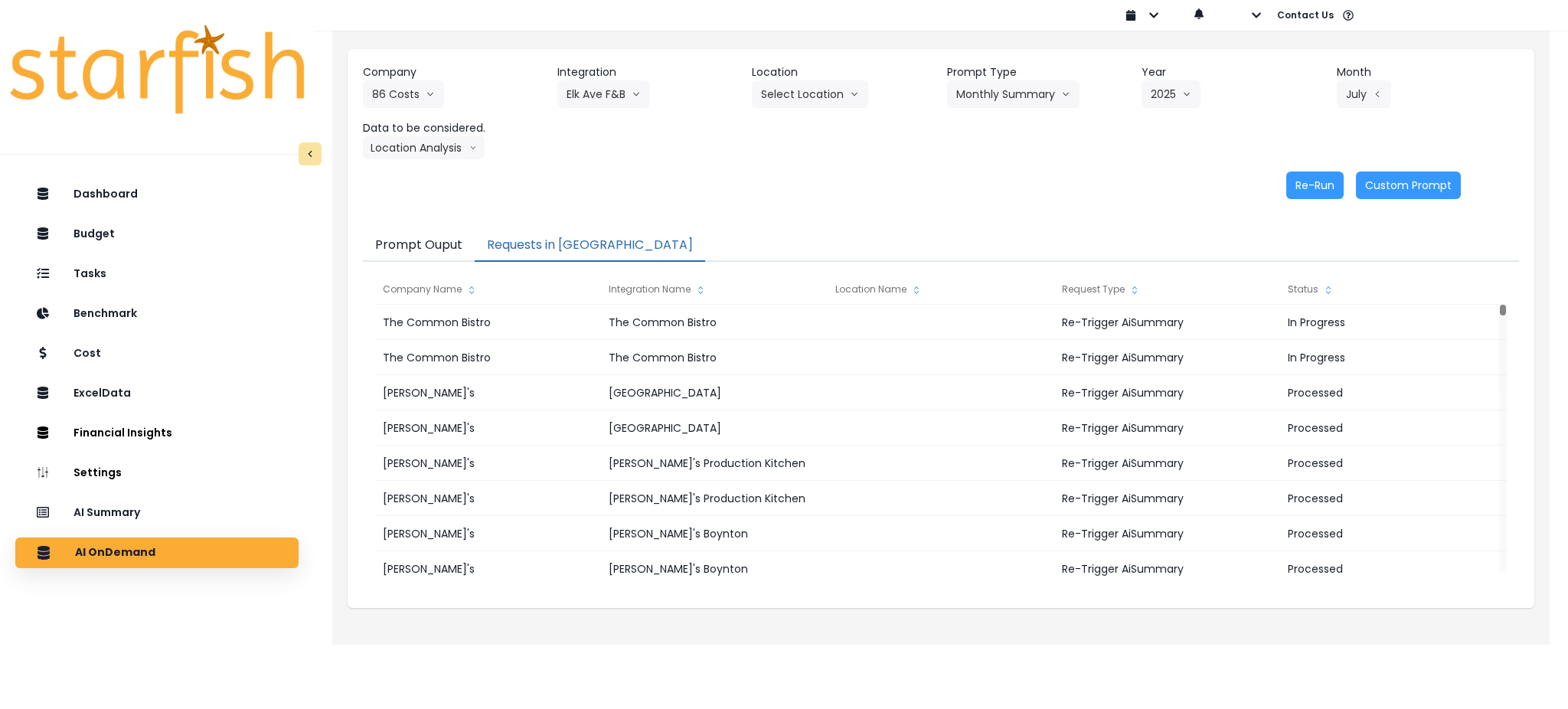
click at [578, 243] on button "Requests in [GEOGRAPHIC_DATA]" at bounding box center [589, 246] width 231 height 32
click at [1307, 186] on button "Re-Run" at bounding box center [1314, 185] width 57 height 27
click at [465, 147] on button "Location Analysis" at bounding box center [423, 147] width 122 height 23
click at [454, 170] on span "Comparison overtime" at bounding box center [423, 178] width 102 height 15
click at [1312, 186] on button "Re-Run" at bounding box center [1314, 185] width 57 height 27
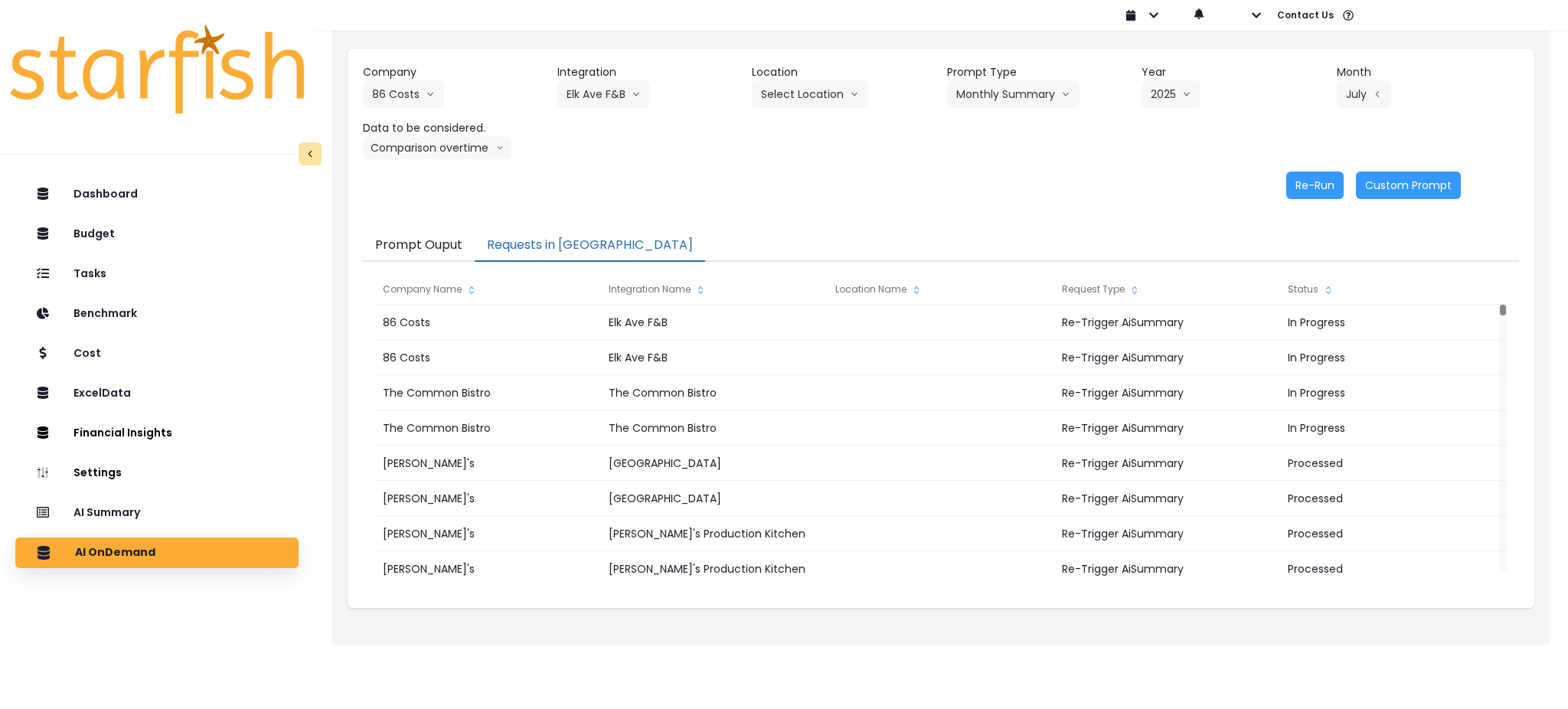
click at [865, 155] on div "Company 86 Costs 86 Costs Asti Bagel Cafe Balance Grille Bald Ginger Bar Busine…" at bounding box center [940, 111] width 1156 height 95
click at [846, 176] on div "Re-Run Custom Prompt" at bounding box center [912, 185] width 1099 height 27
click at [872, 216] on div "Prompt Ouput Requests in Queue Company Name Integration Name Location Name Requ…" at bounding box center [940, 412] width 1186 height 394
click at [124, 519] on p "AI Summary" at bounding box center [110, 513] width 71 height 14
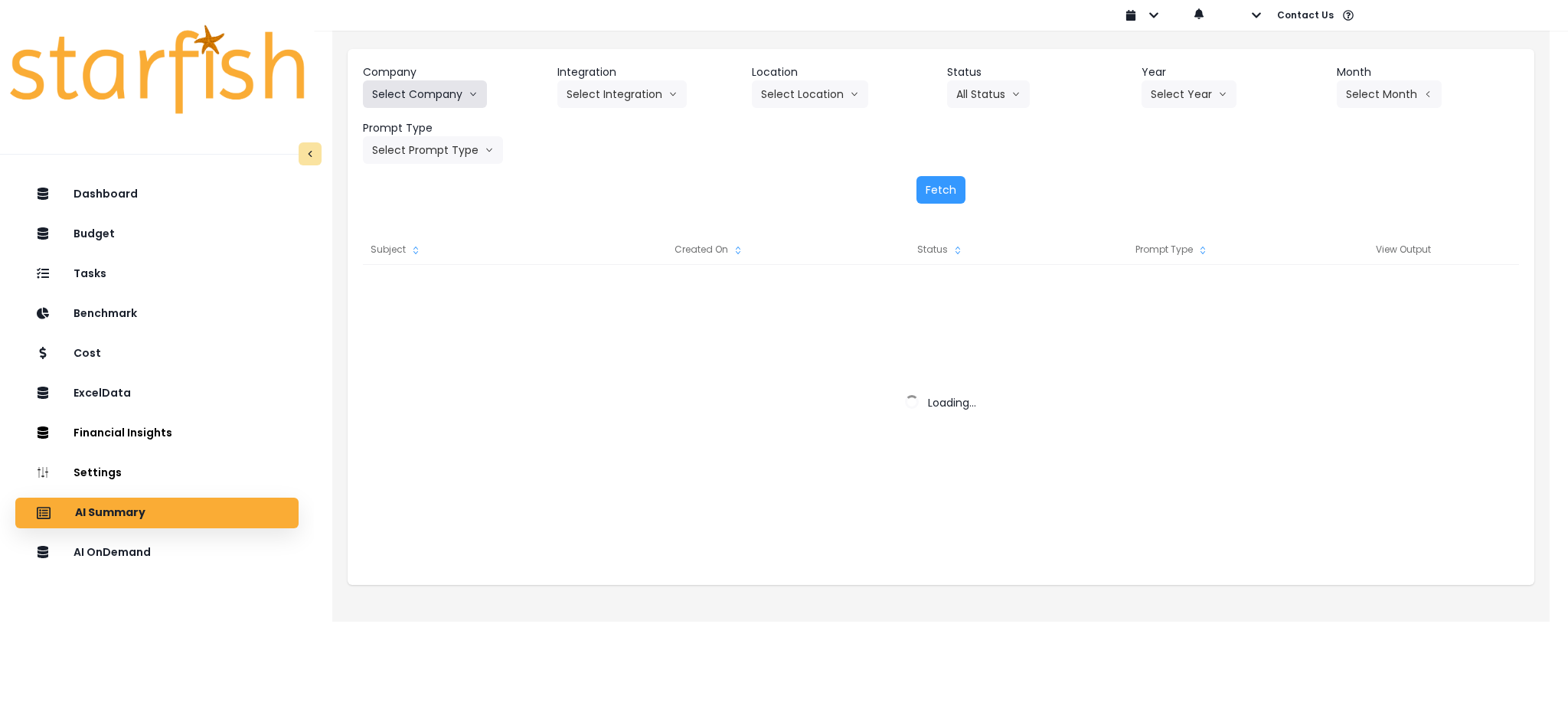
click at [413, 86] on button "Select Company" at bounding box center [425, 94] width 124 height 27
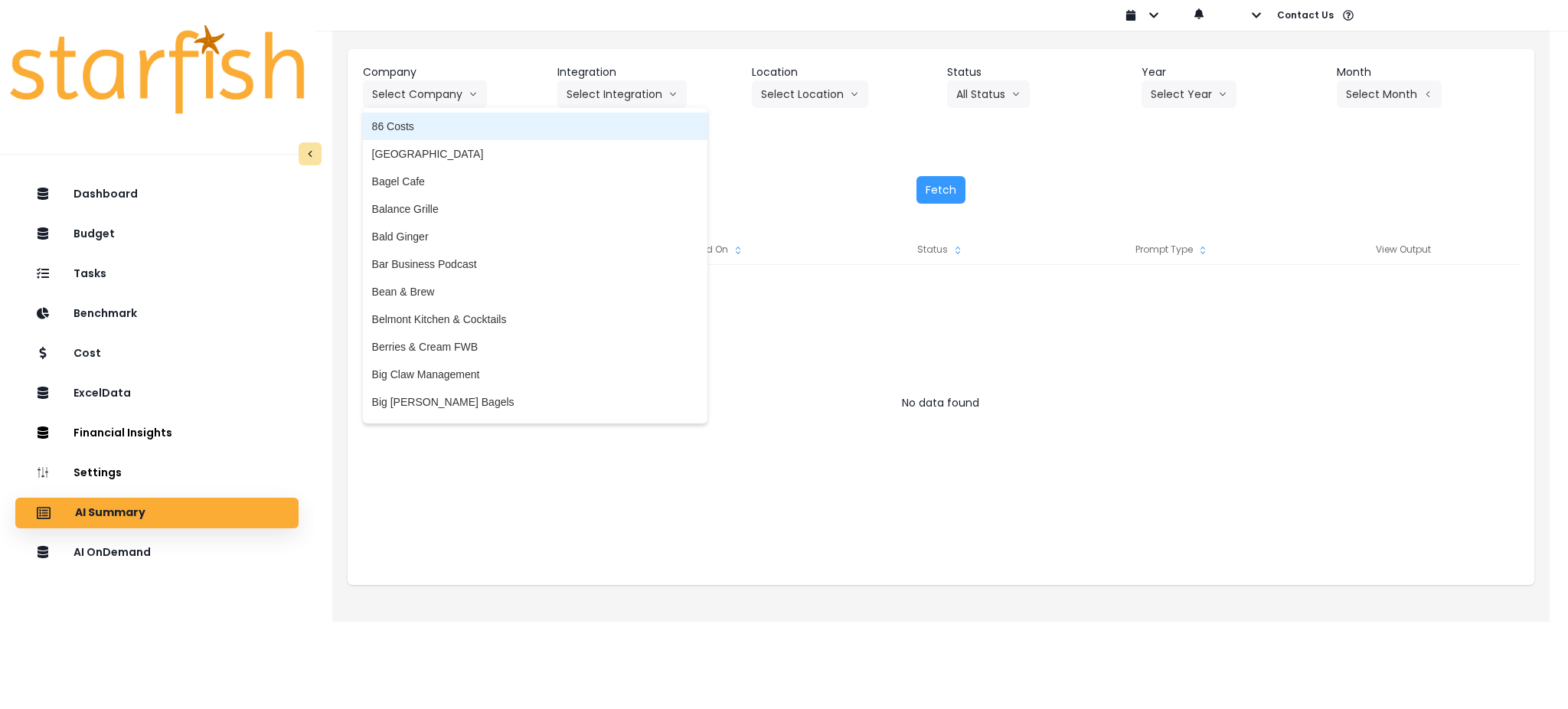
click at [433, 125] on span "86 Costs" at bounding box center [535, 126] width 326 height 15
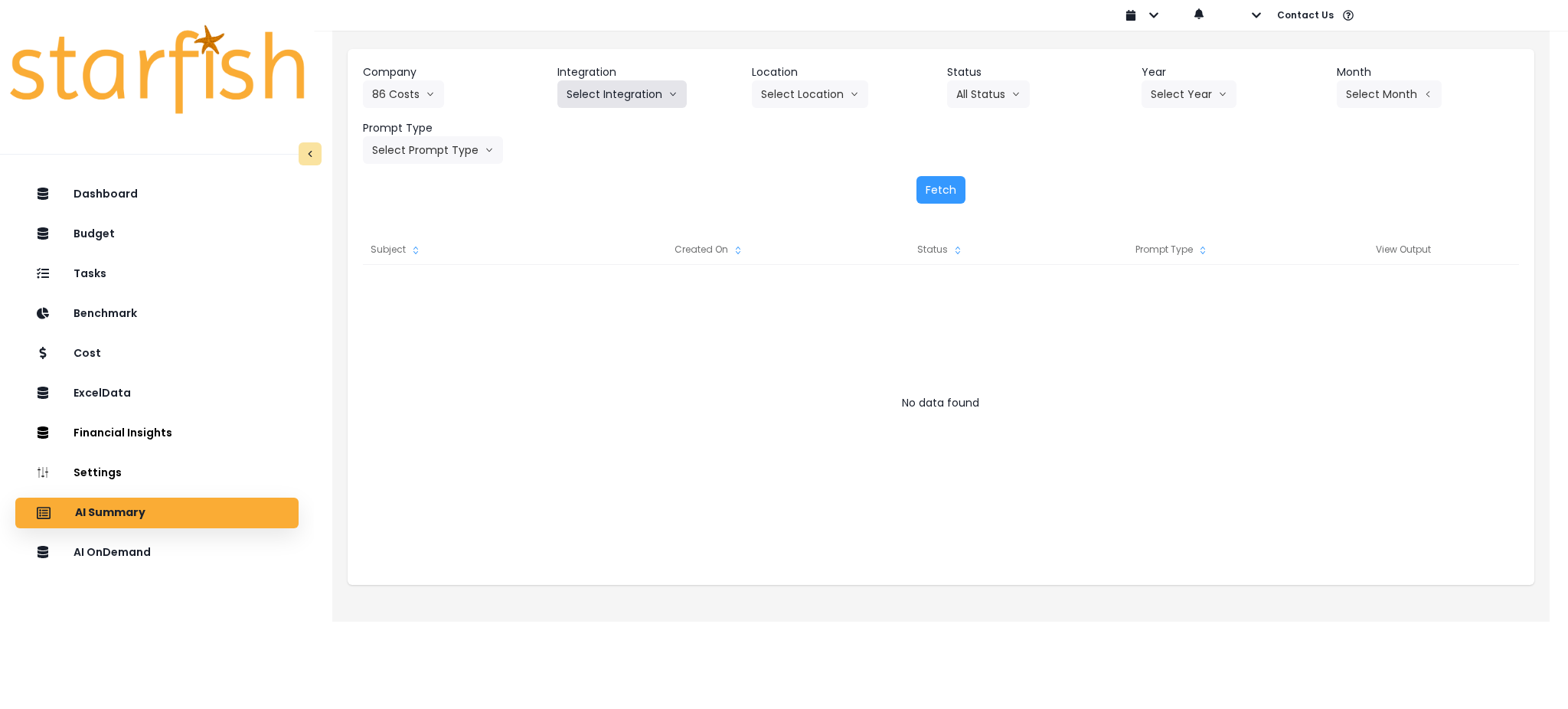
click at [631, 87] on button "Select Integration" at bounding box center [622, 94] width 129 height 27
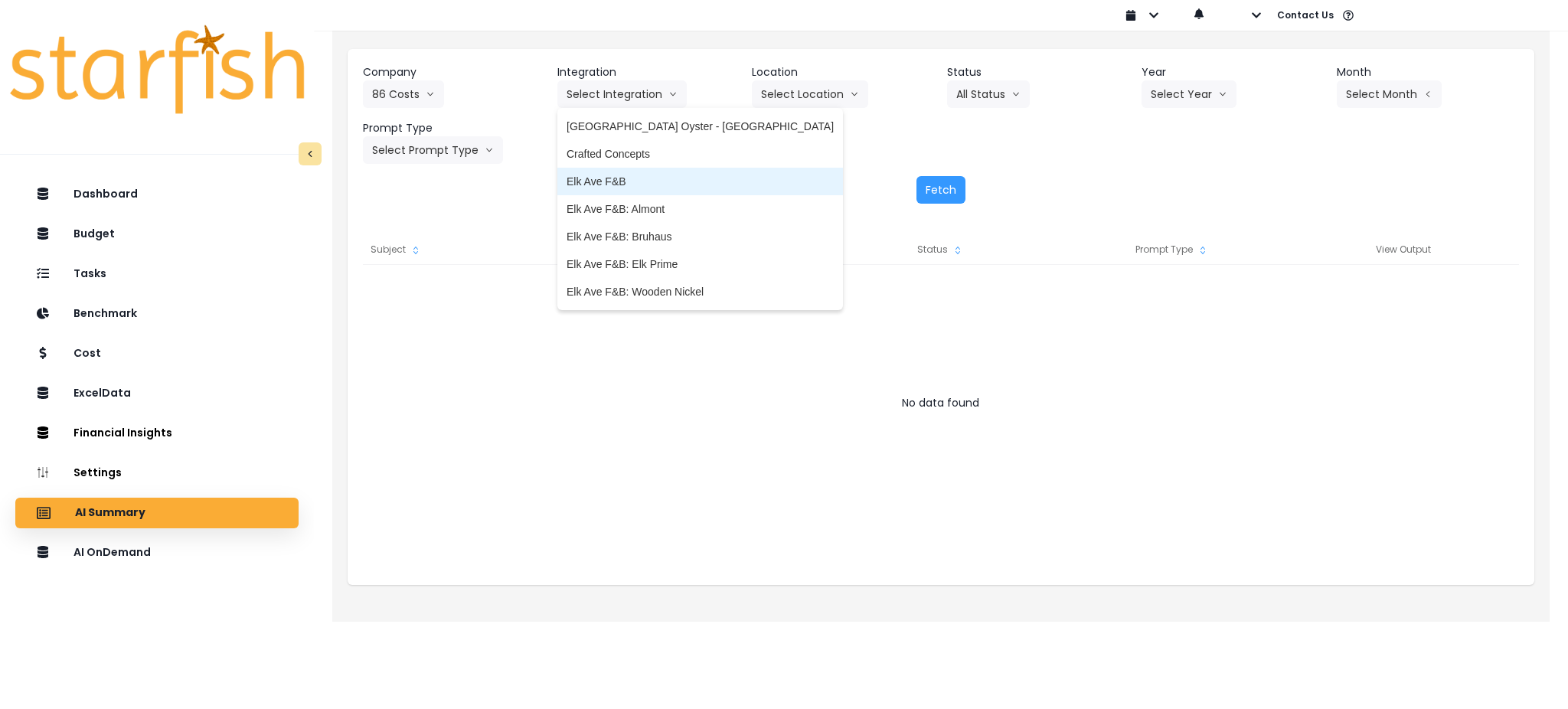
click at [620, 177] on span "Elk Ave F&B" at bounding box center [700, 182] width 267 height 15
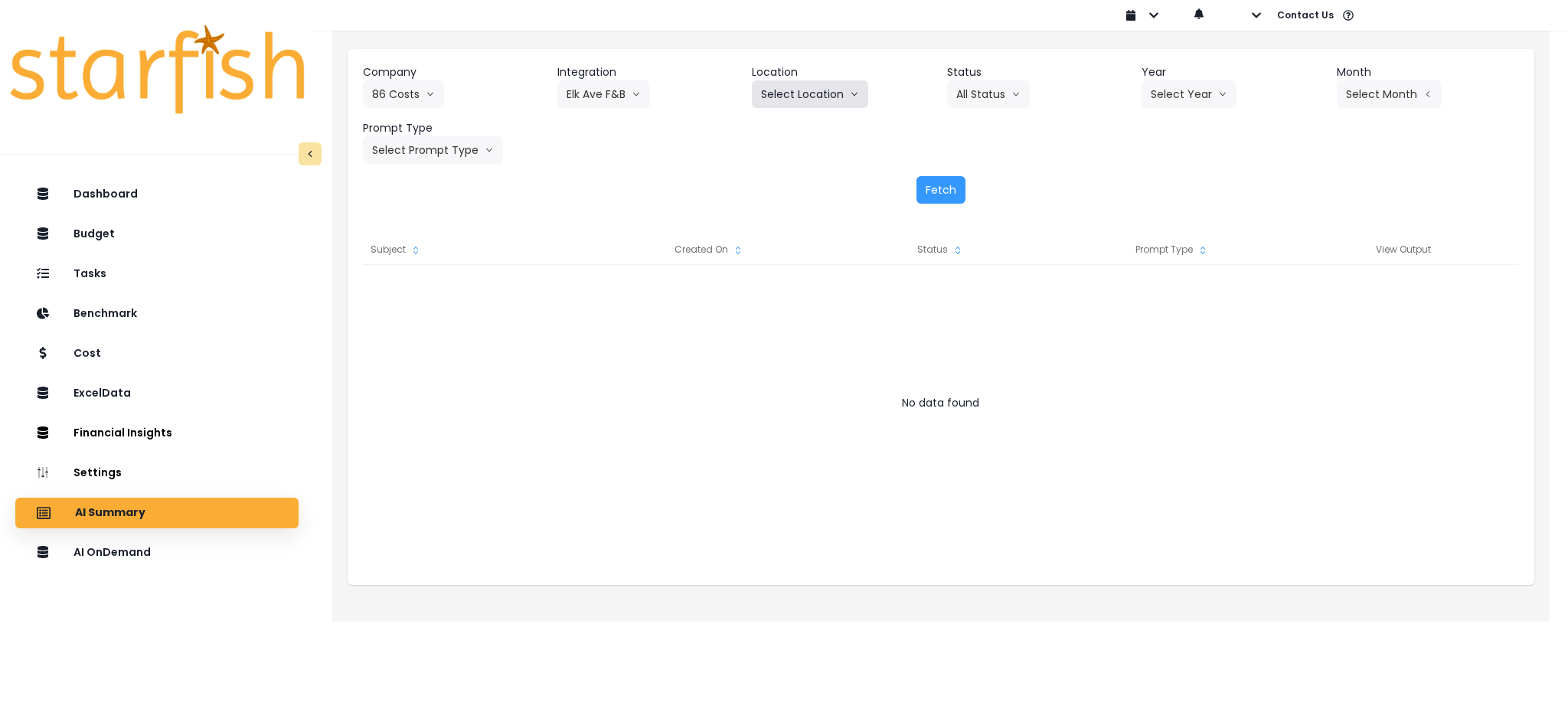
click at [803, 104] on button "Select Location" at bounding box center [810, 94] width 117 height 27
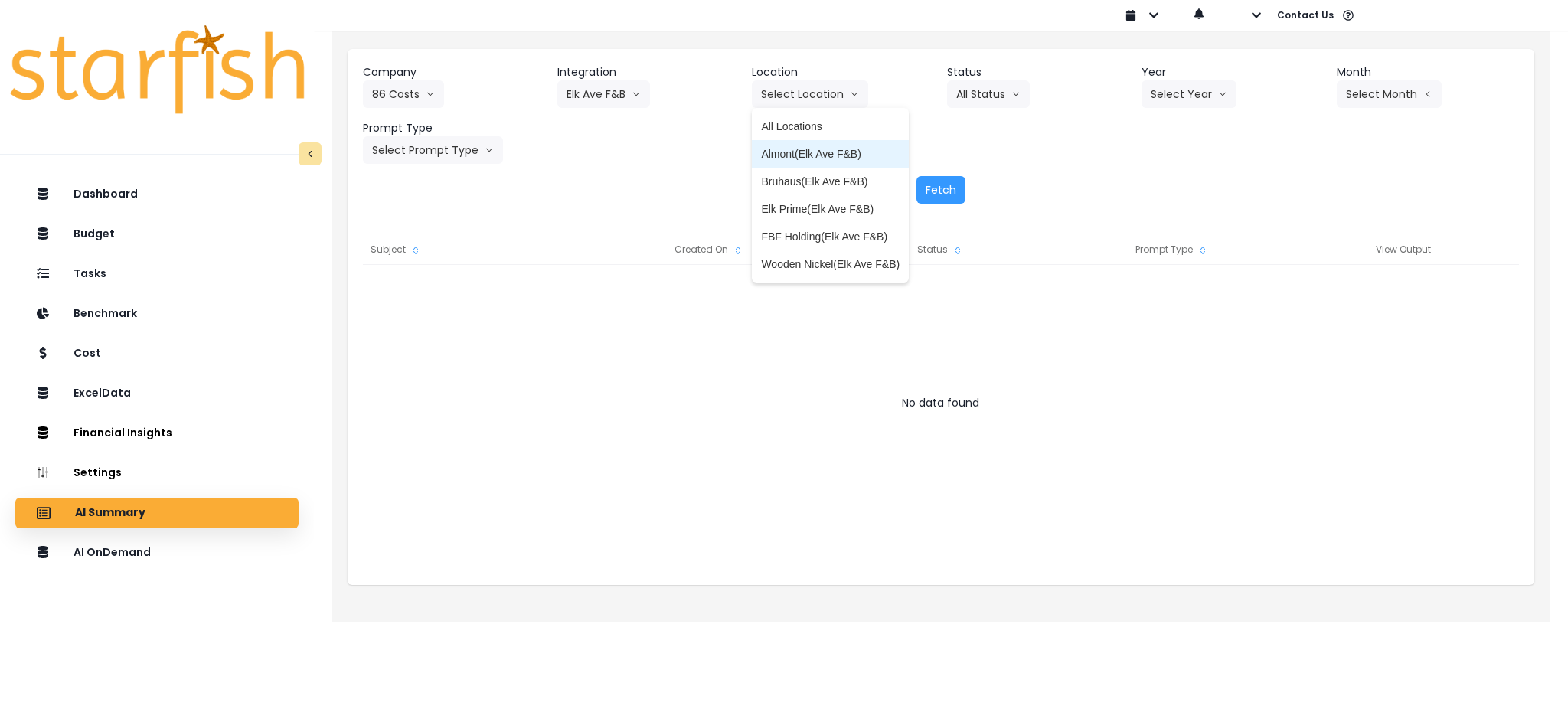
click at [803, 153] on span "Almont(Elk Ave F&B)" at bounding box center [830, 154] width 139 height 15
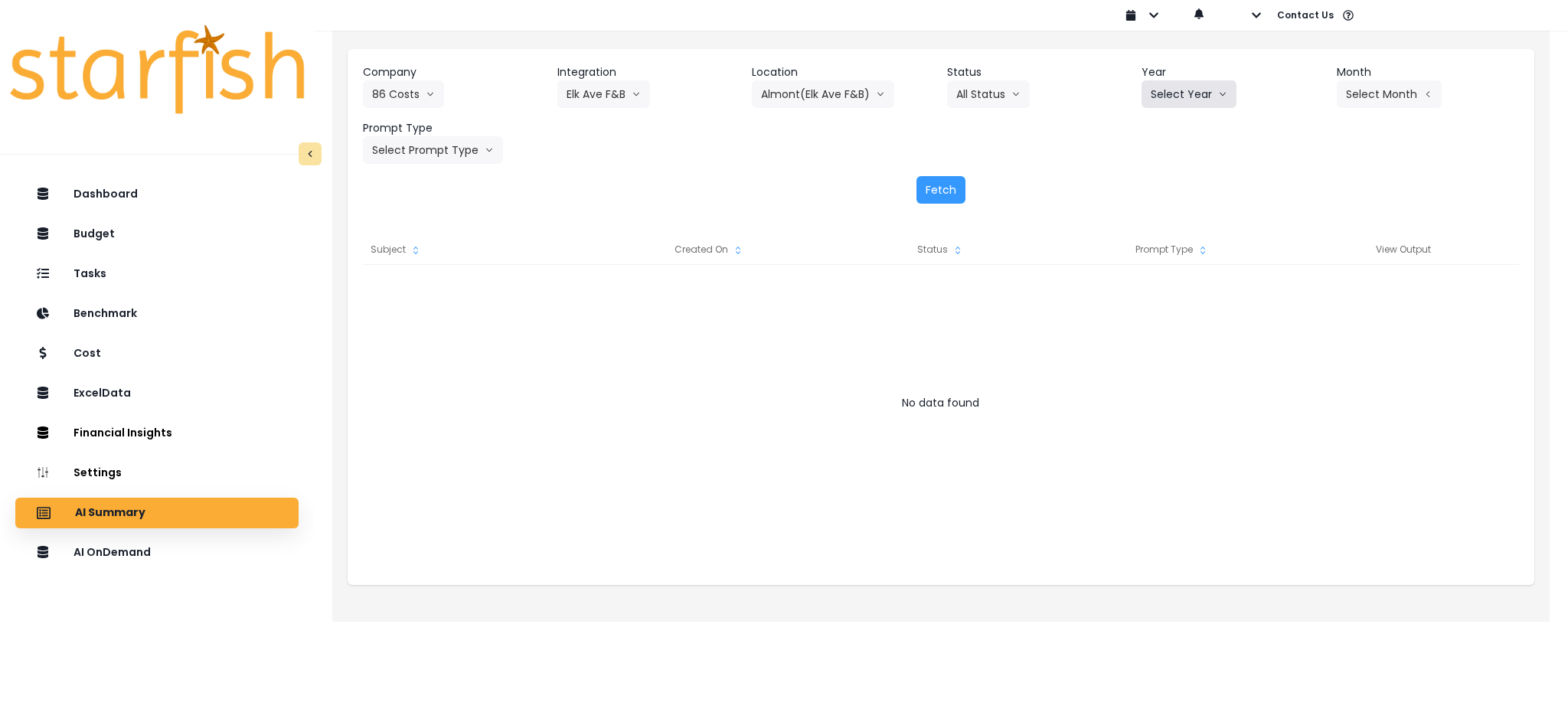
click at [1180, 80] on button "Select Year" at bounding box center [1188, 94] width 95 height 27
click at [1169, 178] on span "2025" at bounding box center [1163, 182] width 24 height 15
click at [1386, 95] on button "Select Month" at bounding box center [1388, 94] width 105 height 27
click at [1295, 274] on li "July" at bounding box center [1312, 264] width 49 height 27
click at [422, 156] on button "Select Prompt Type" at bounding box center [433, 150] width 140 height 27
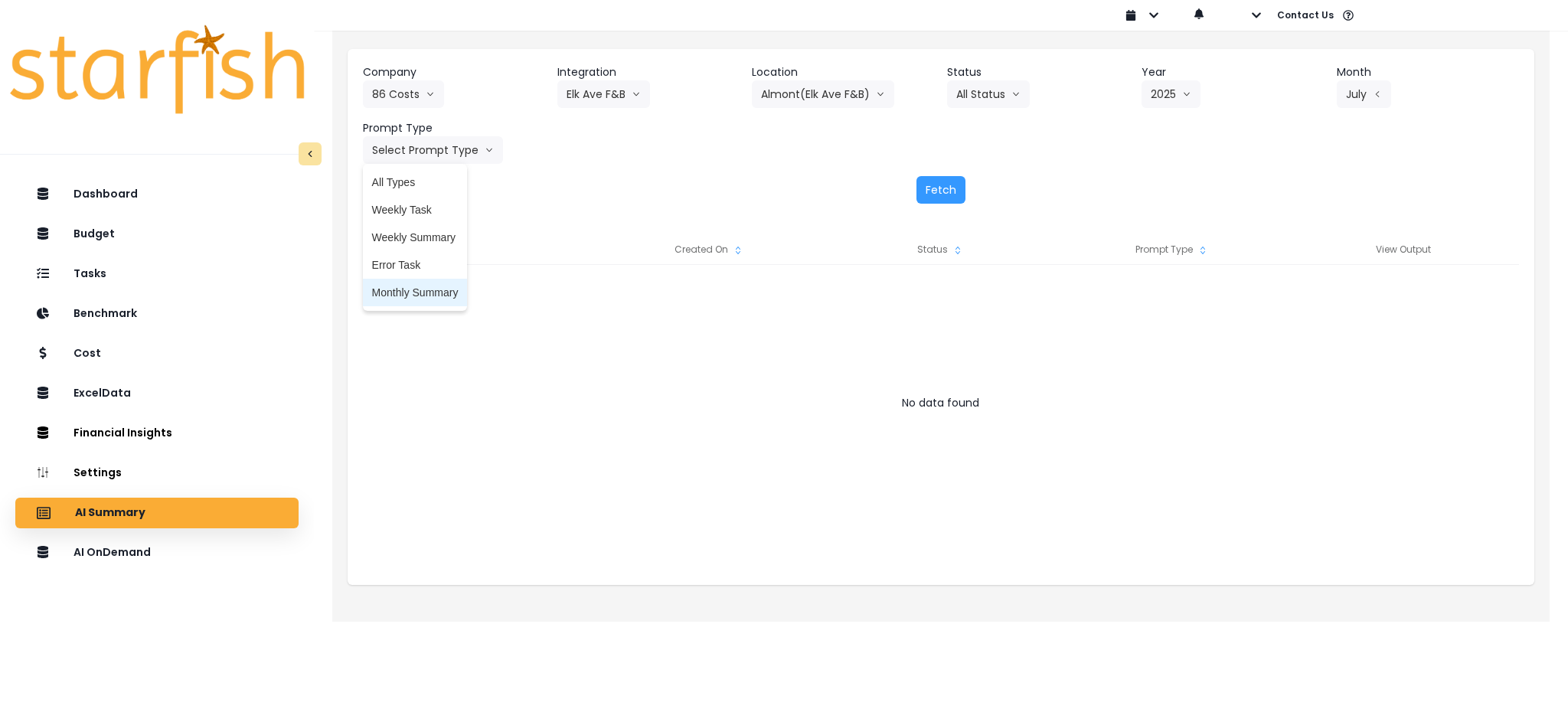
click at [408, 286] on span "Monthly Summary" at bounding box center [416, 292] width 87 height 15
click at [943, 189] on button "Fetch" at bounding box center [941, 190] width 49 height 27
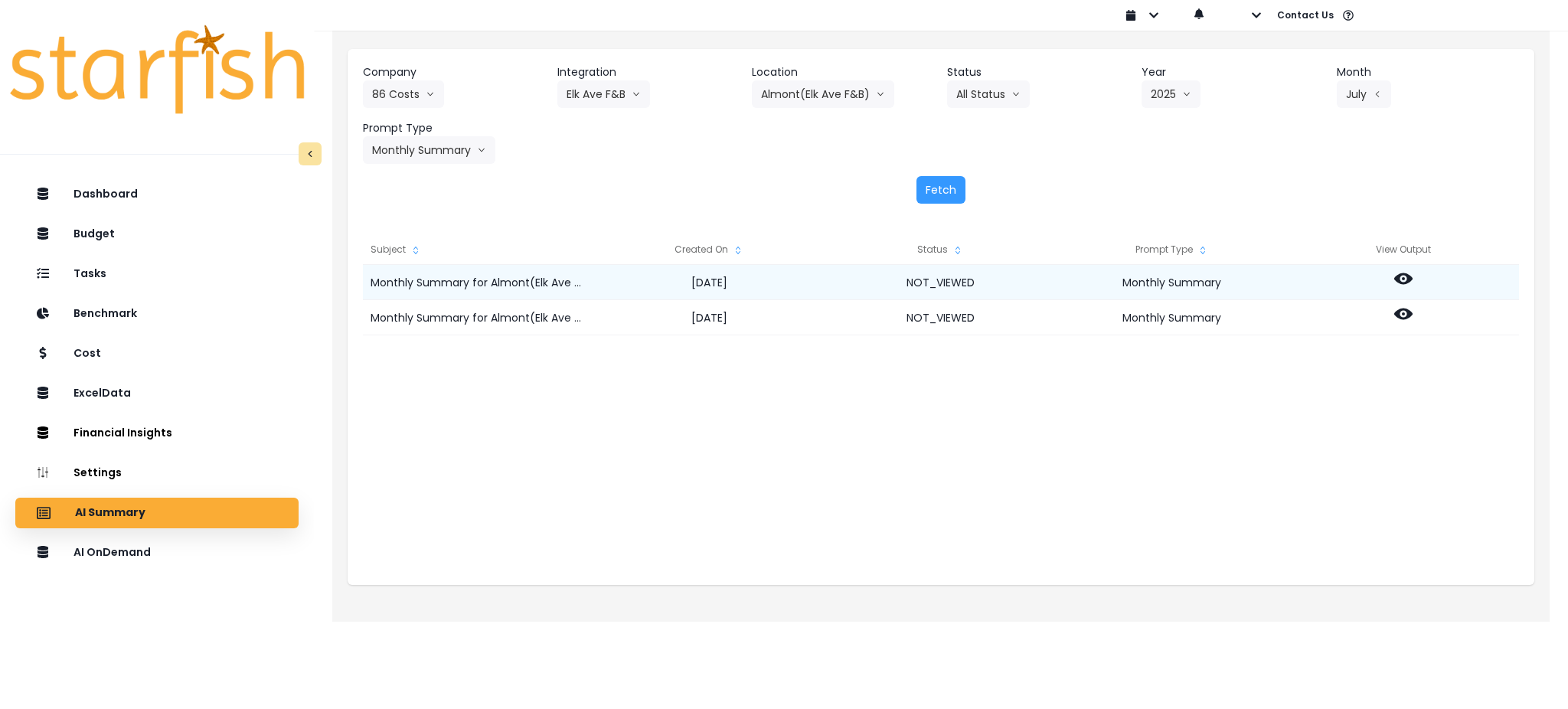
click at [1403, 284] on icon at bounding box center [1404, 279] width 19 height 11
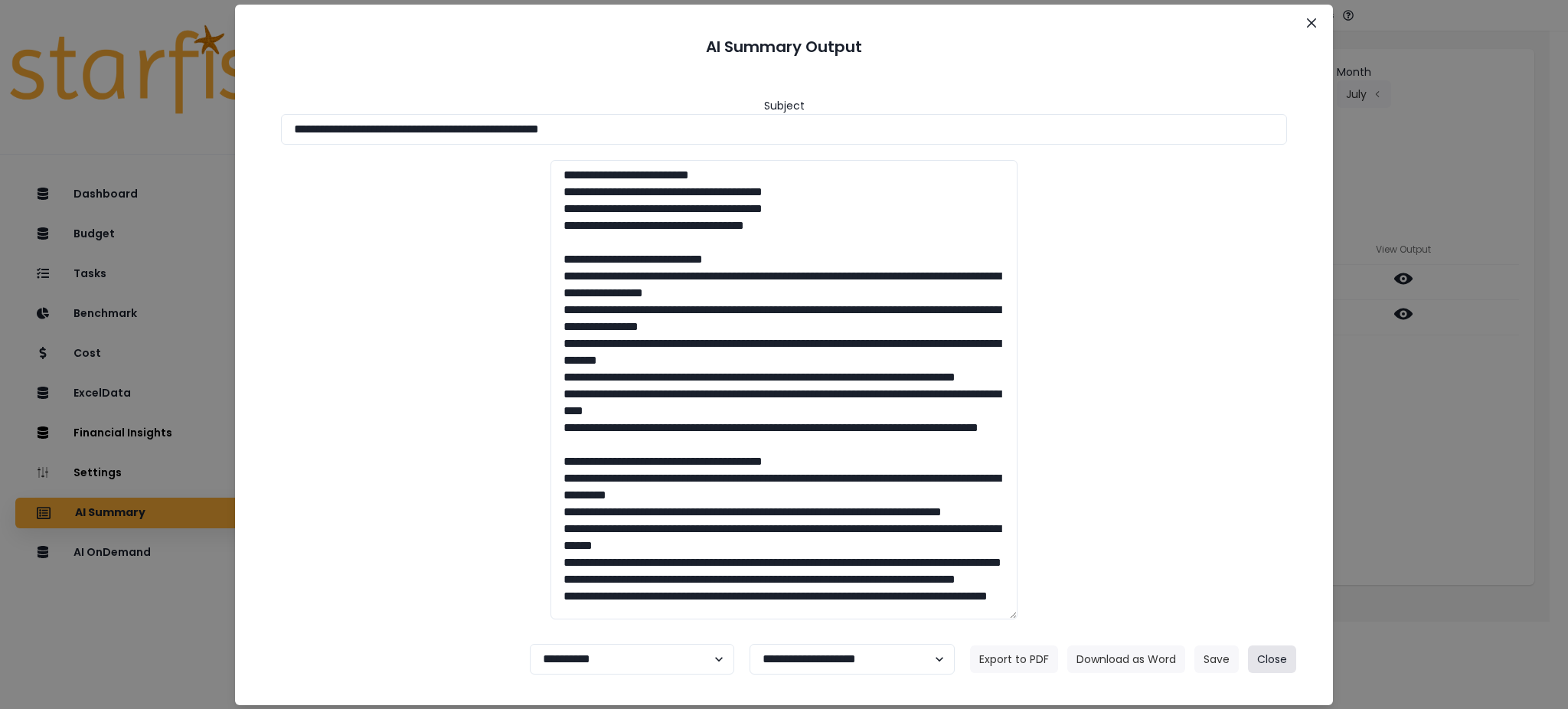
click at [1266, 654] on button "Close" at bounding box center [1272, 660] width 49 height 27
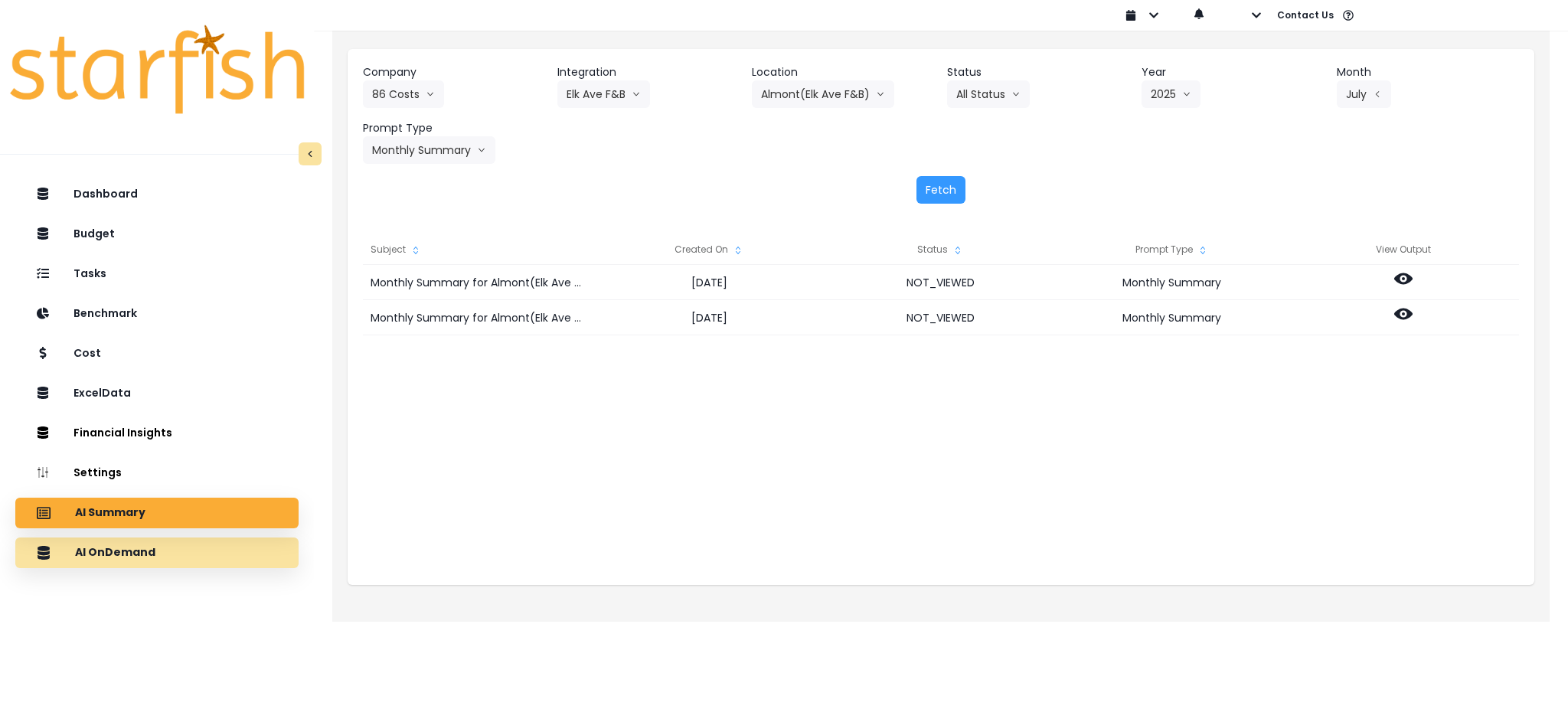
click at [164, 537] on div "AI OnDemand" at bounding box center [157, 553] width 259 height 32
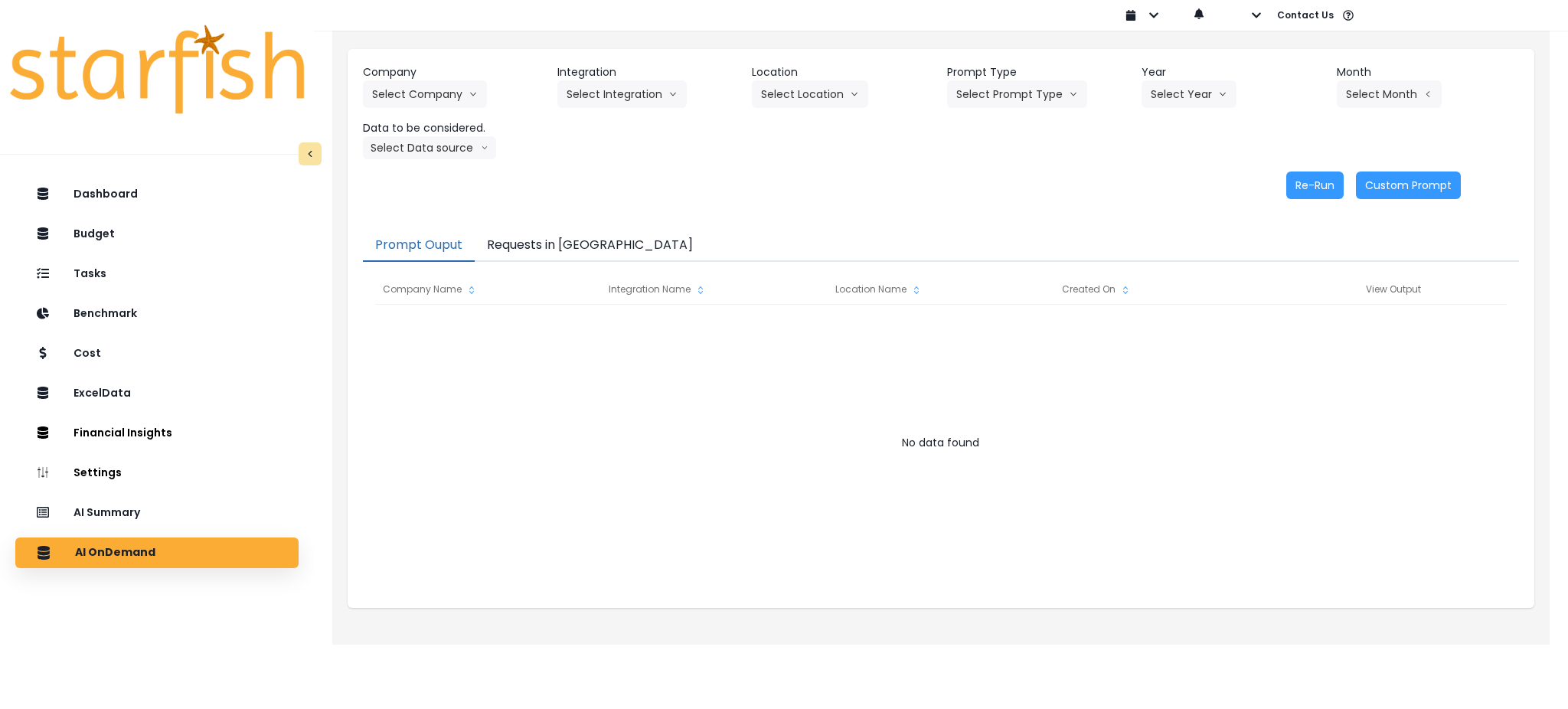
click at [586, 249] on button "Requests in [GEOGRAPHIC_DATA]" at bounding box center [589, 246] width 231 height 32
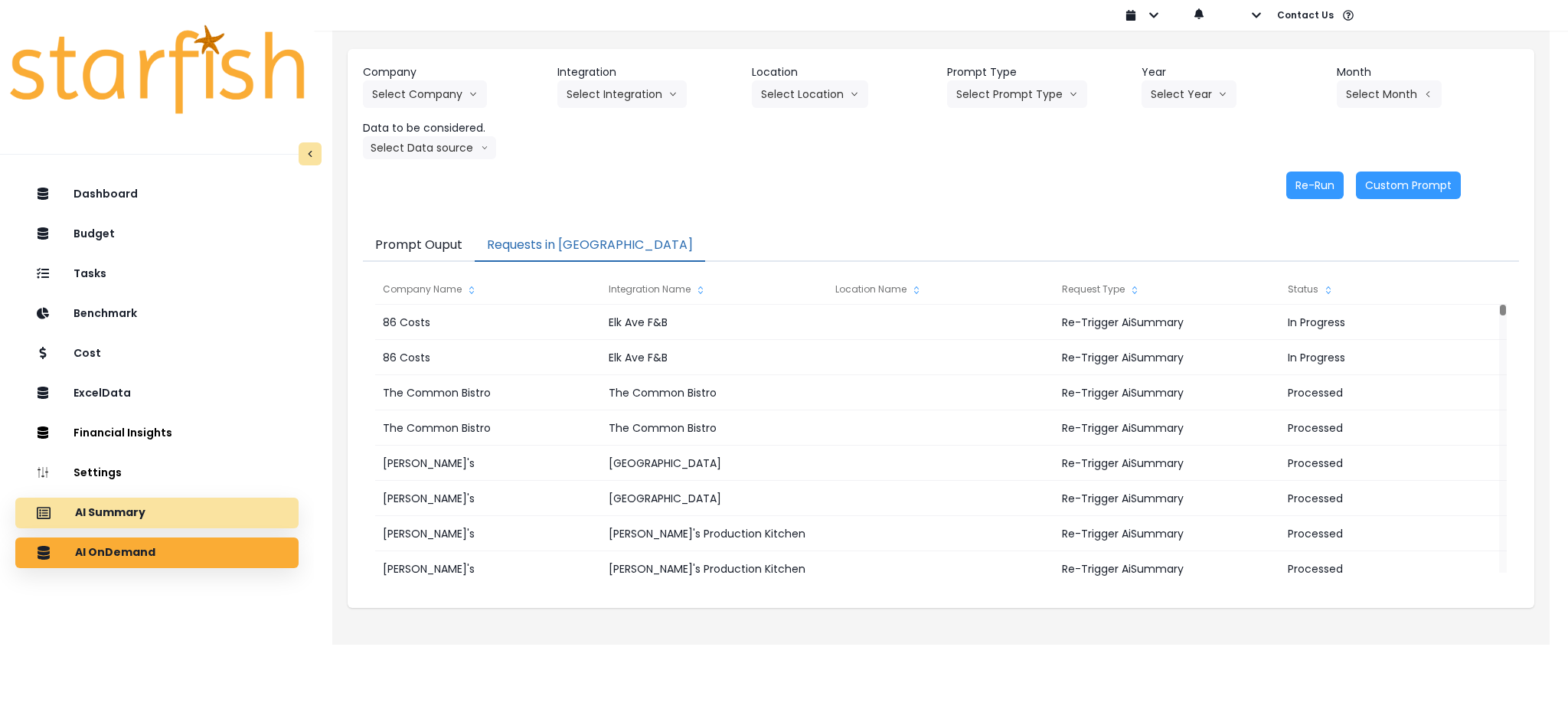
click at [173, 499] on div "AI Summary" at bounding box center [157, 513] width 259 height 32
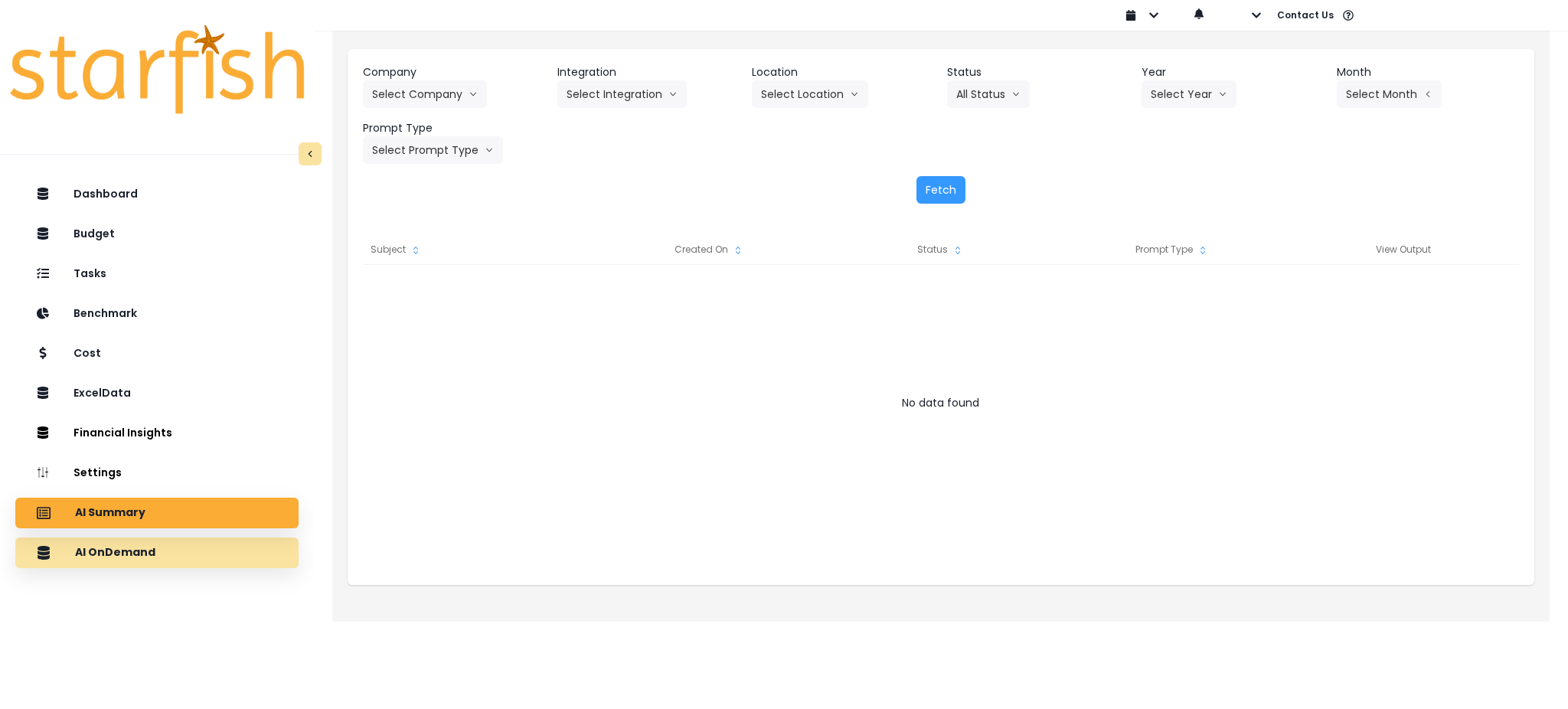
click at [223, 547] on div "AI OnDemand" at bounding box center [157, 553] width 259 height 32
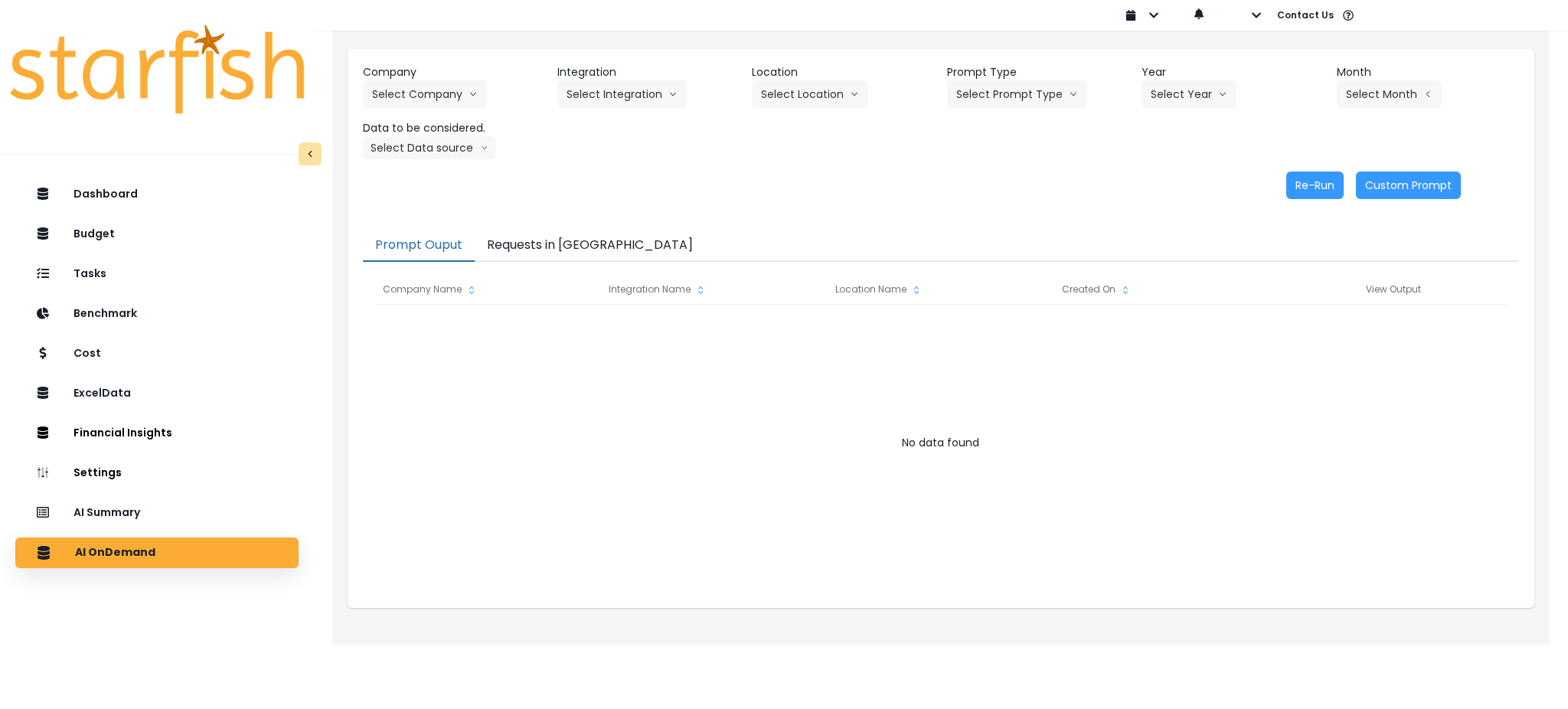
click at [556, 255] on button "Requests in [GEOGRAPHIC_DATA]" at bounding box center [589, 246] width 231 height 32
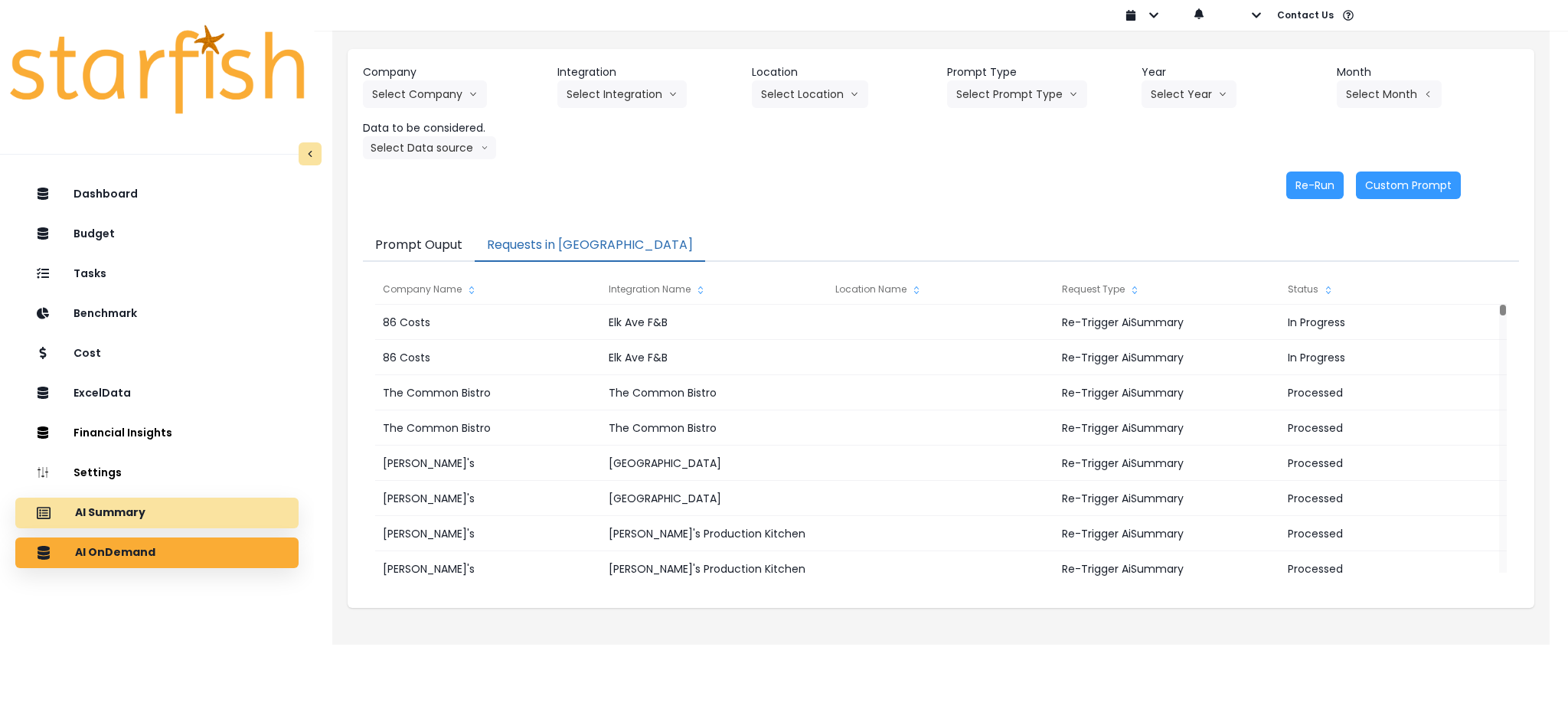
click at [139, 506] on p "AI Summary" at bounding box center [110, 513] width 71 height 14
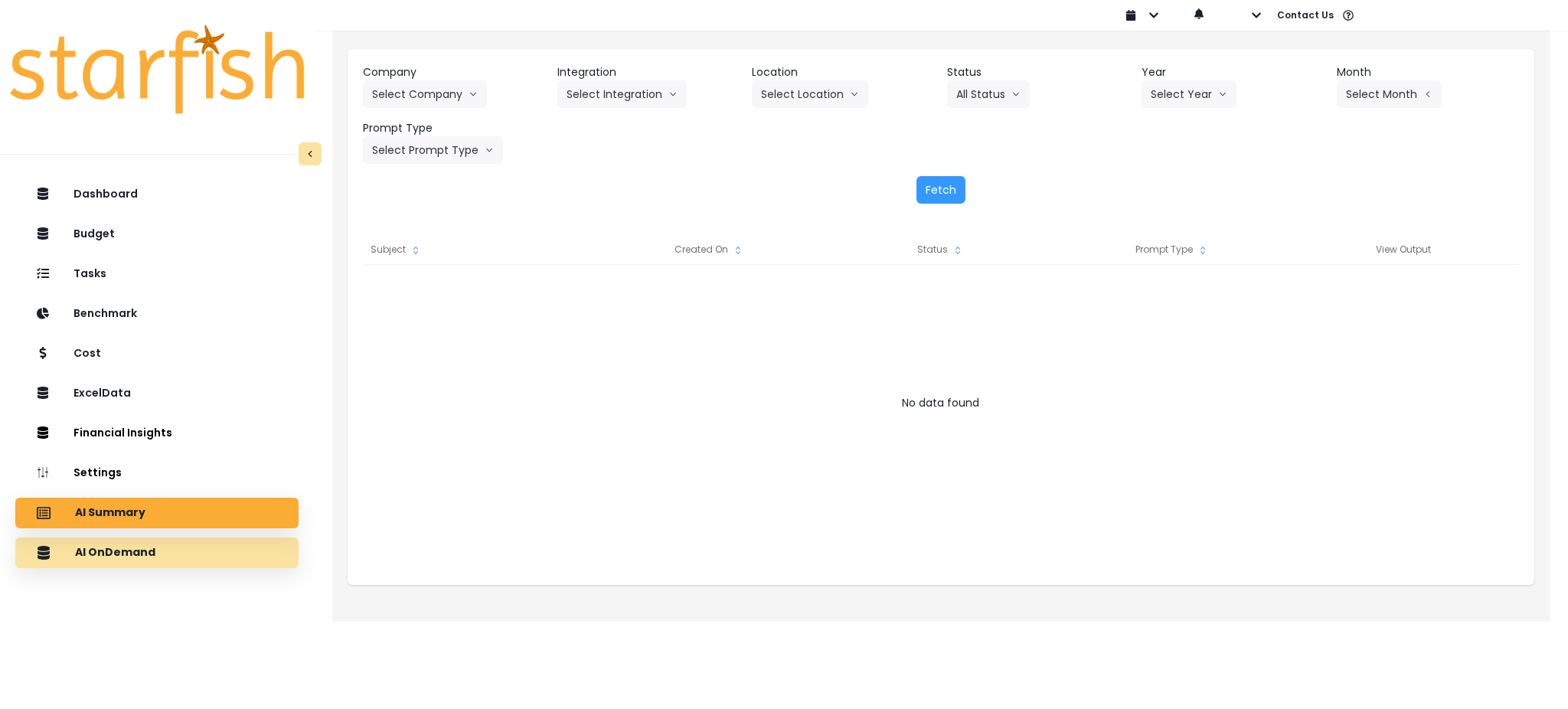
click at [152, 541] on div "AI OnDemand" at bounding box center [157, 553] width 259 height 32
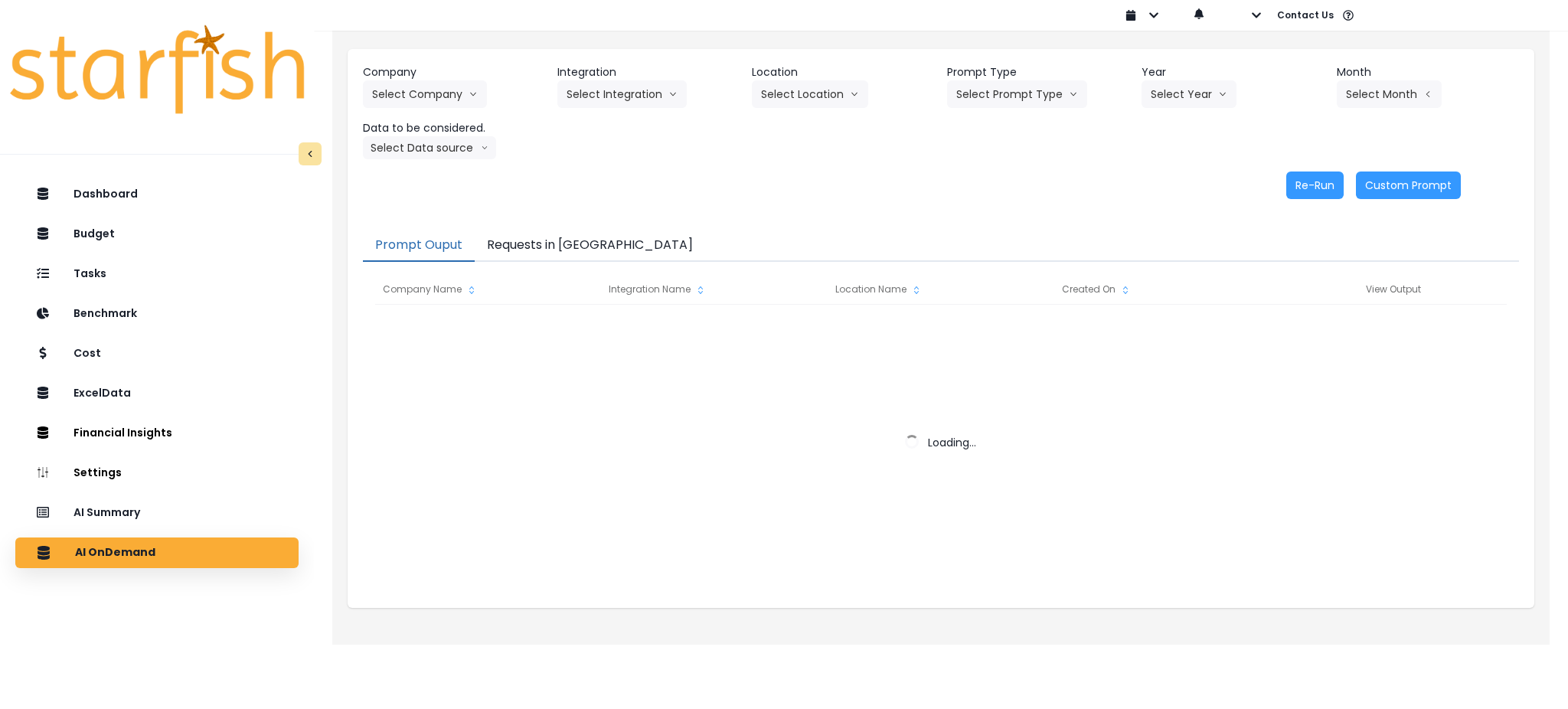
click at [521, 255] on button "Requests in [GEOGRAPHIC_DATA]" at bounding box center [589, 246] width 231 height 32
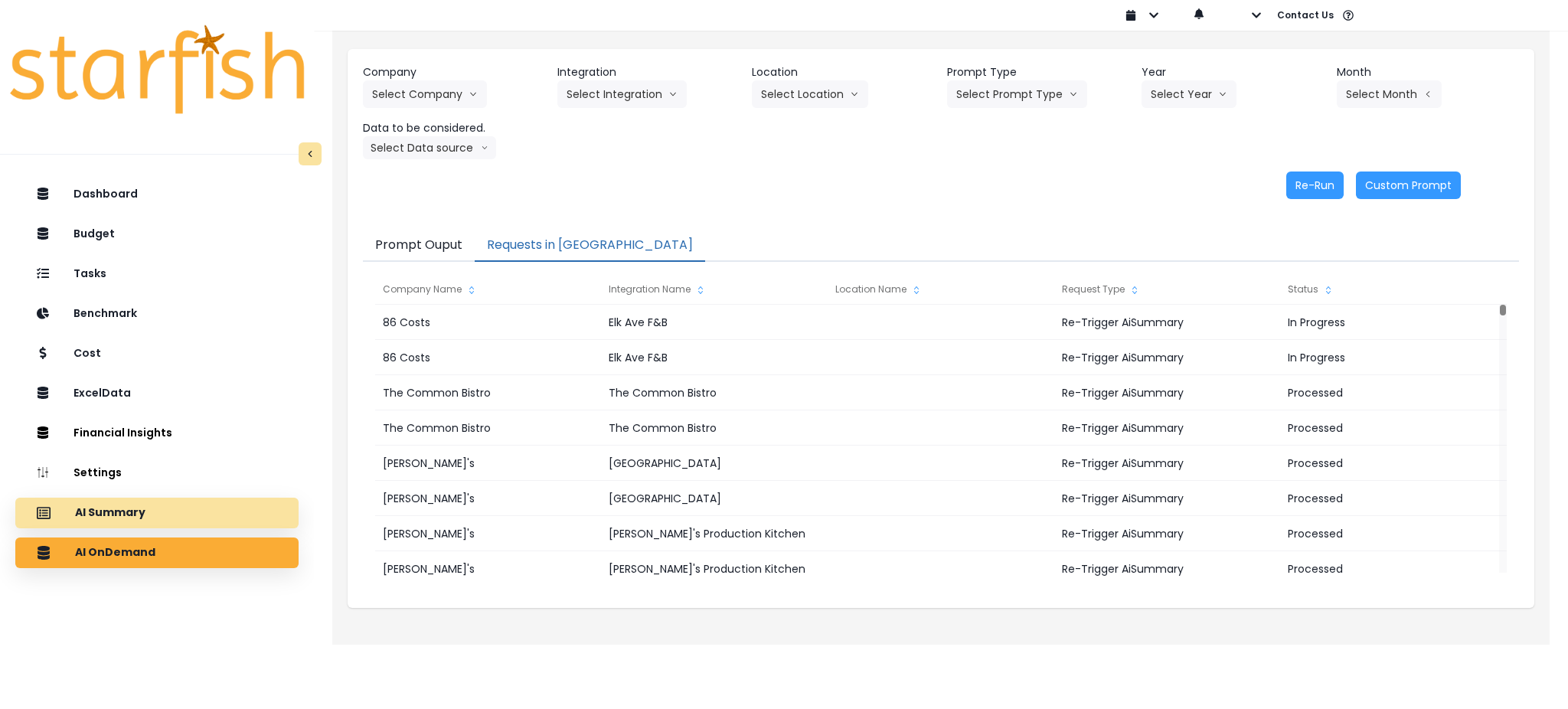
click at [110, 511] on p "AI Summary" at bounding box center [110, 513] width 71 height 14
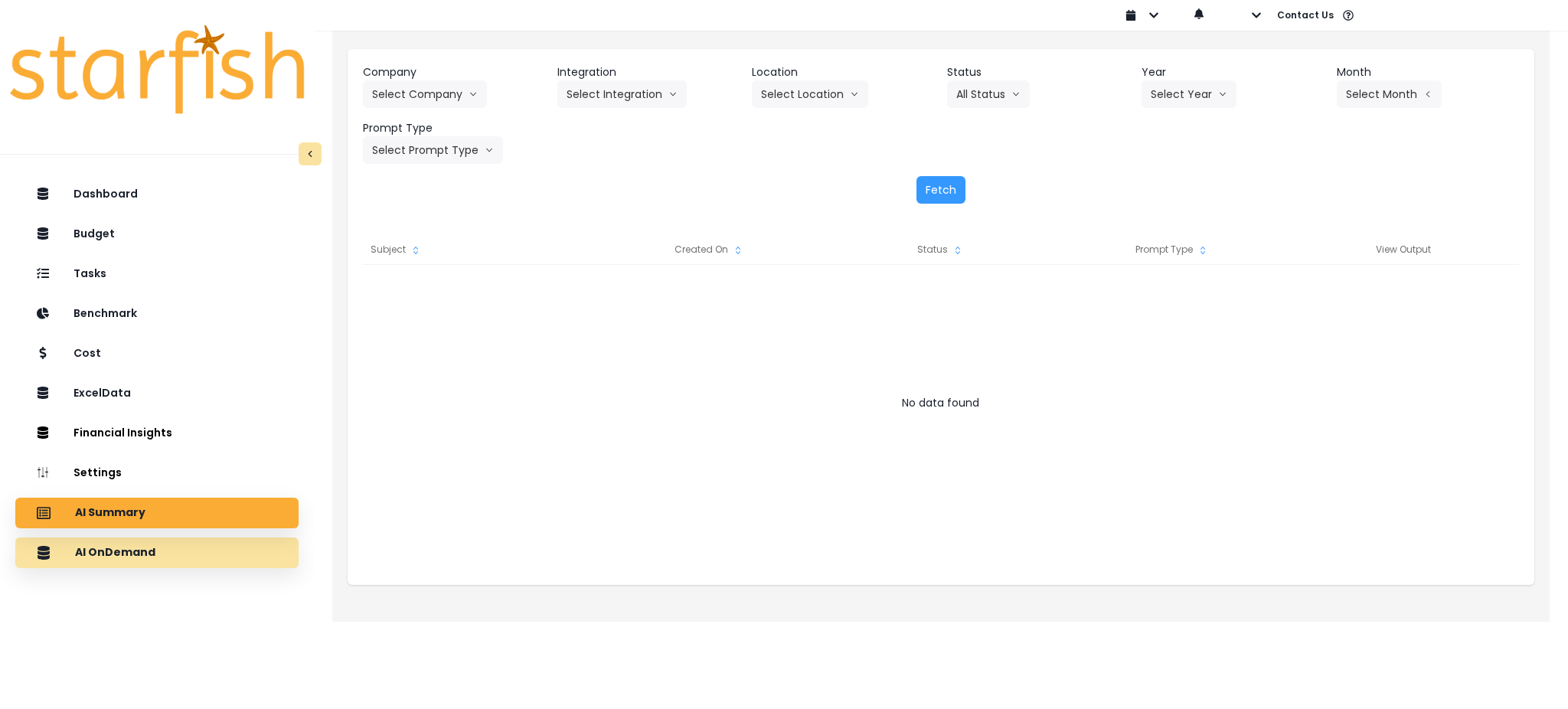
click at [137, 549] on p "AI OnDemand" at bounding box center [115, 553] width 80 height 14
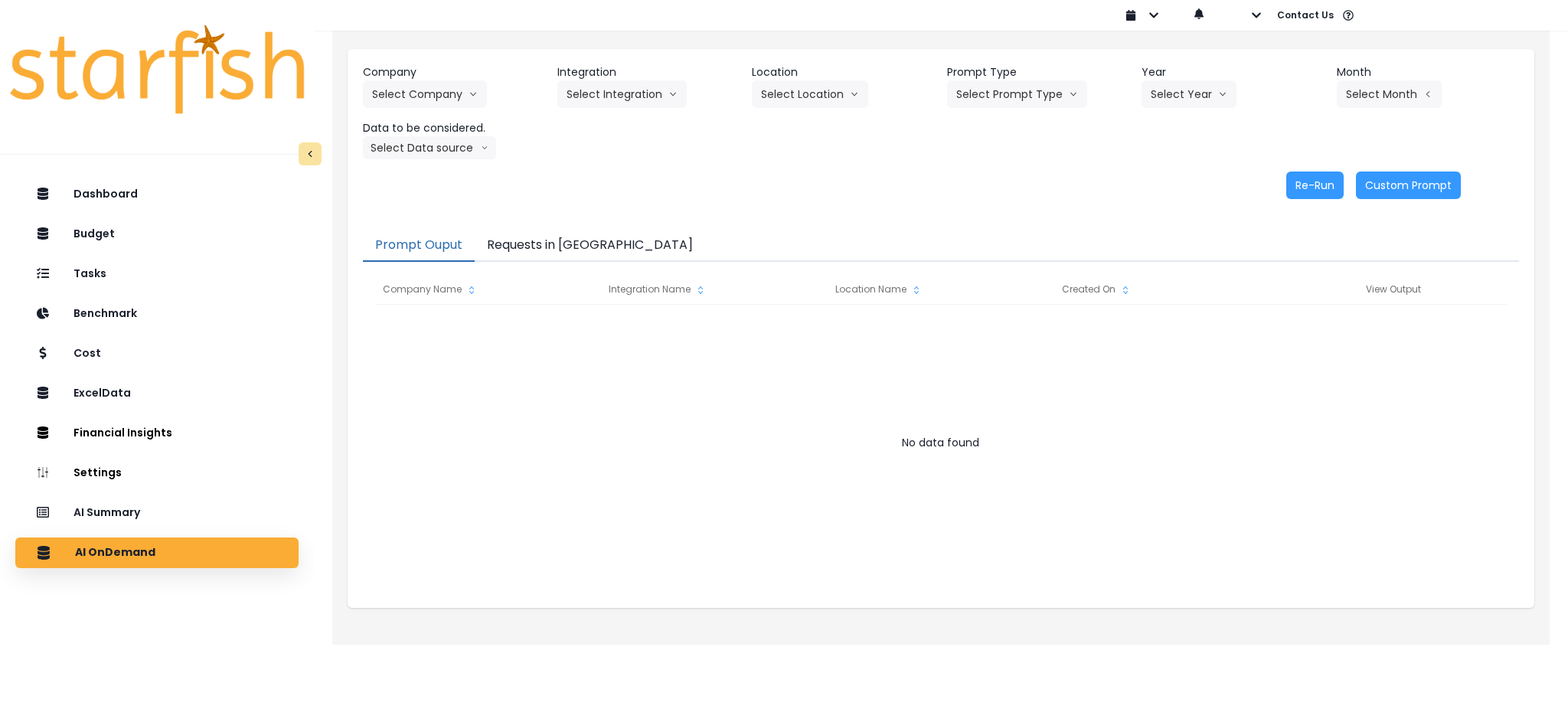
click at [558, 239] on button "Requests in [GEOGRAPHIC_DATA]" at bounding box center [589, 246] width 231 height 32
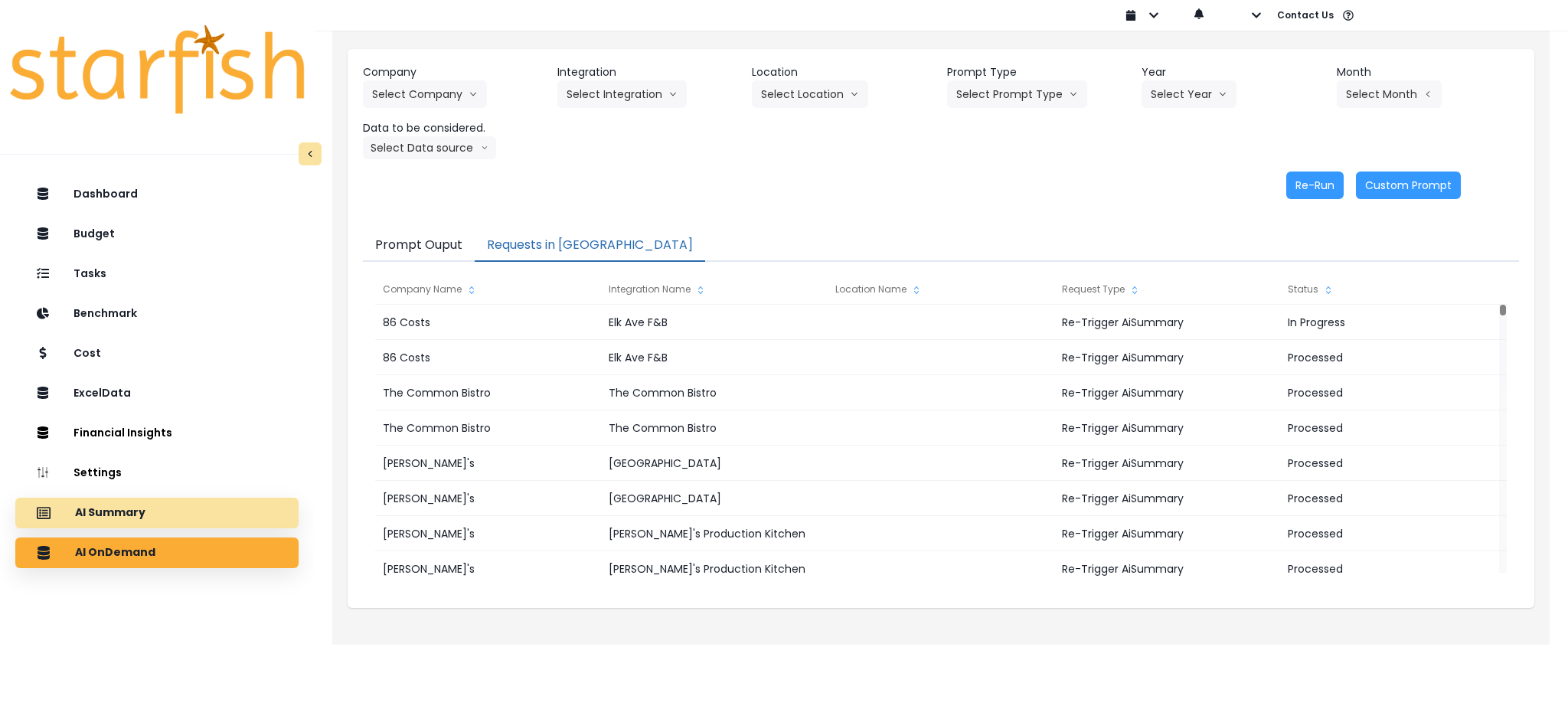
click at [82, 508] on p "AI Summary" at bounding box center [110, 513] width 71 height 14
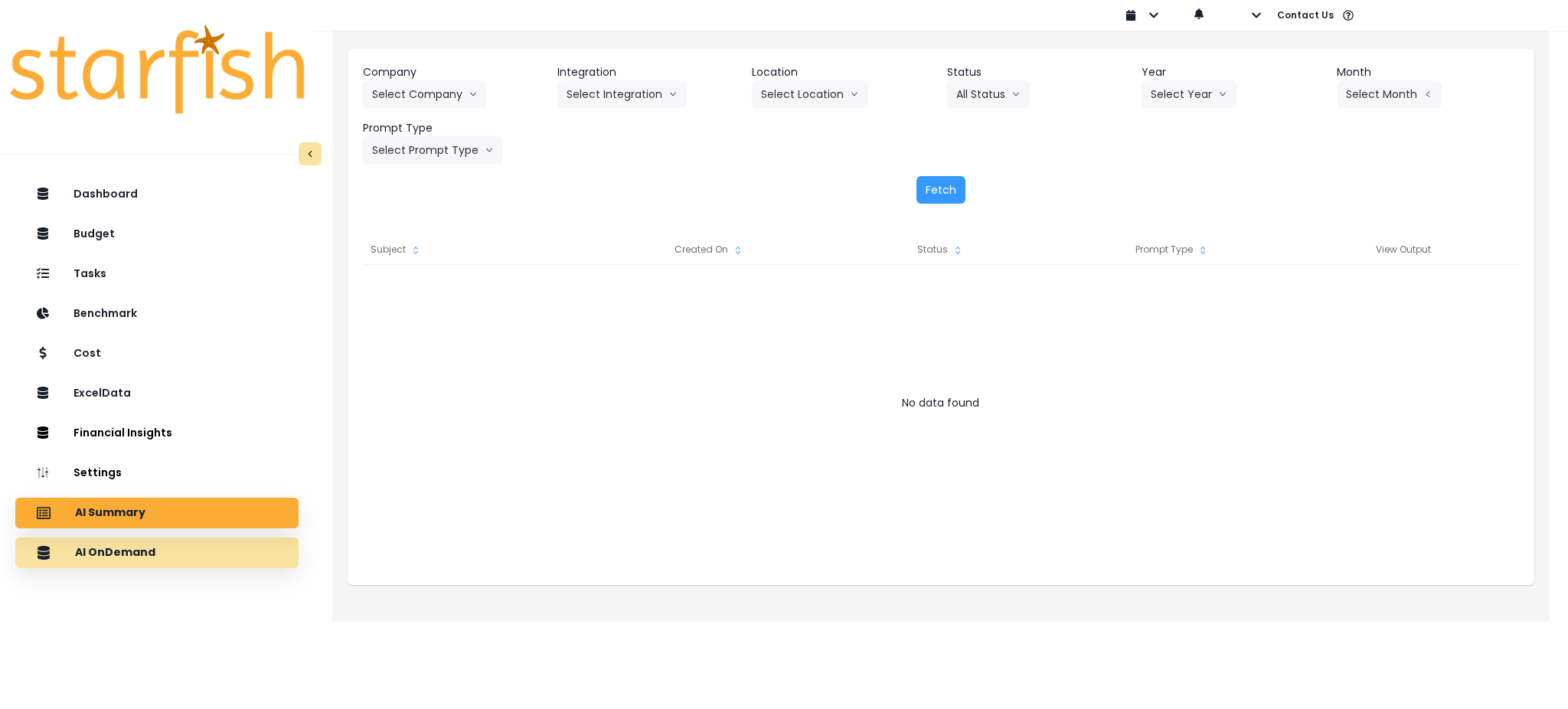
click at [141, 562] on div "AI OnDemand" at bounding box center [157, 553] width 259 height 32
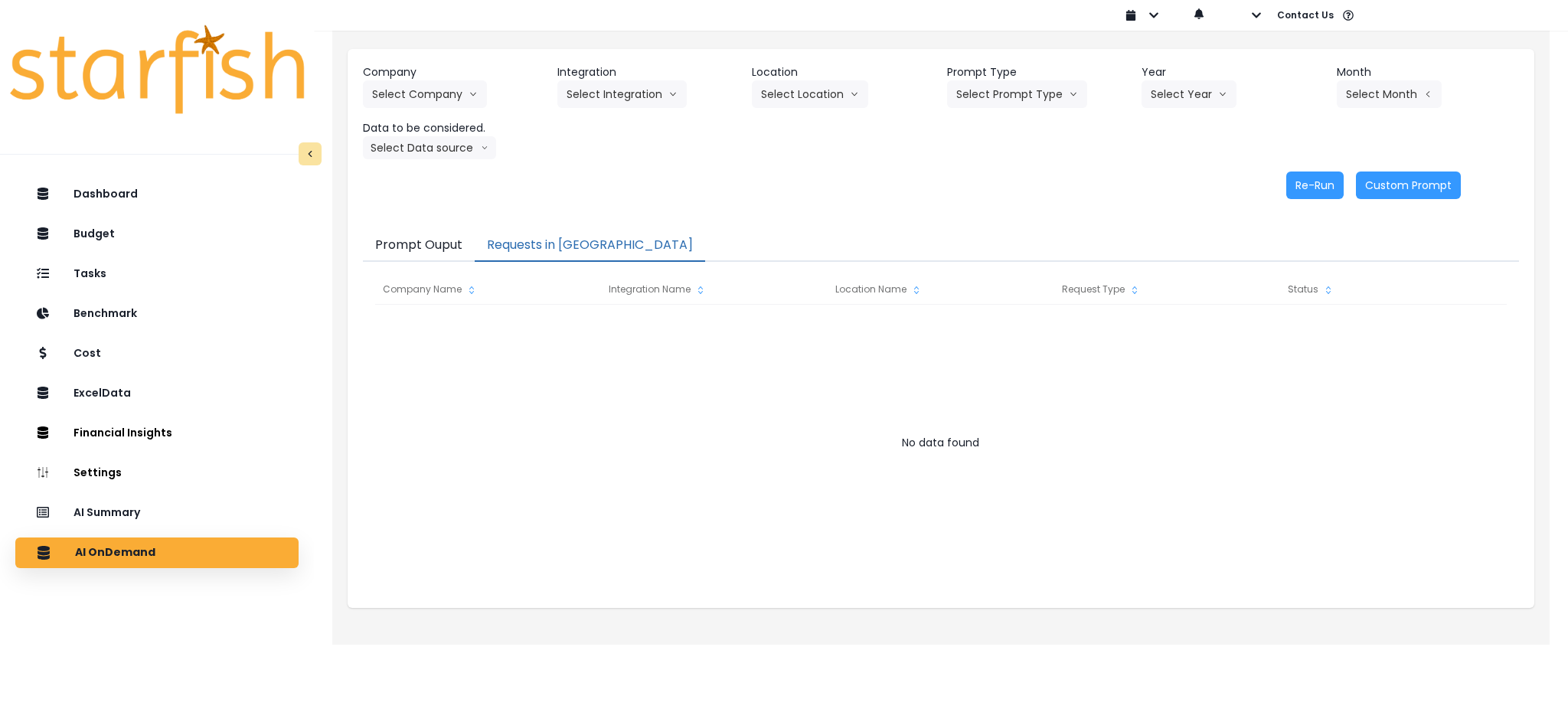
click at [533, 244] on button "Requests in [GEOGRAPHIC_DATA]" at bounding box center [589, 246] width 231 height 32
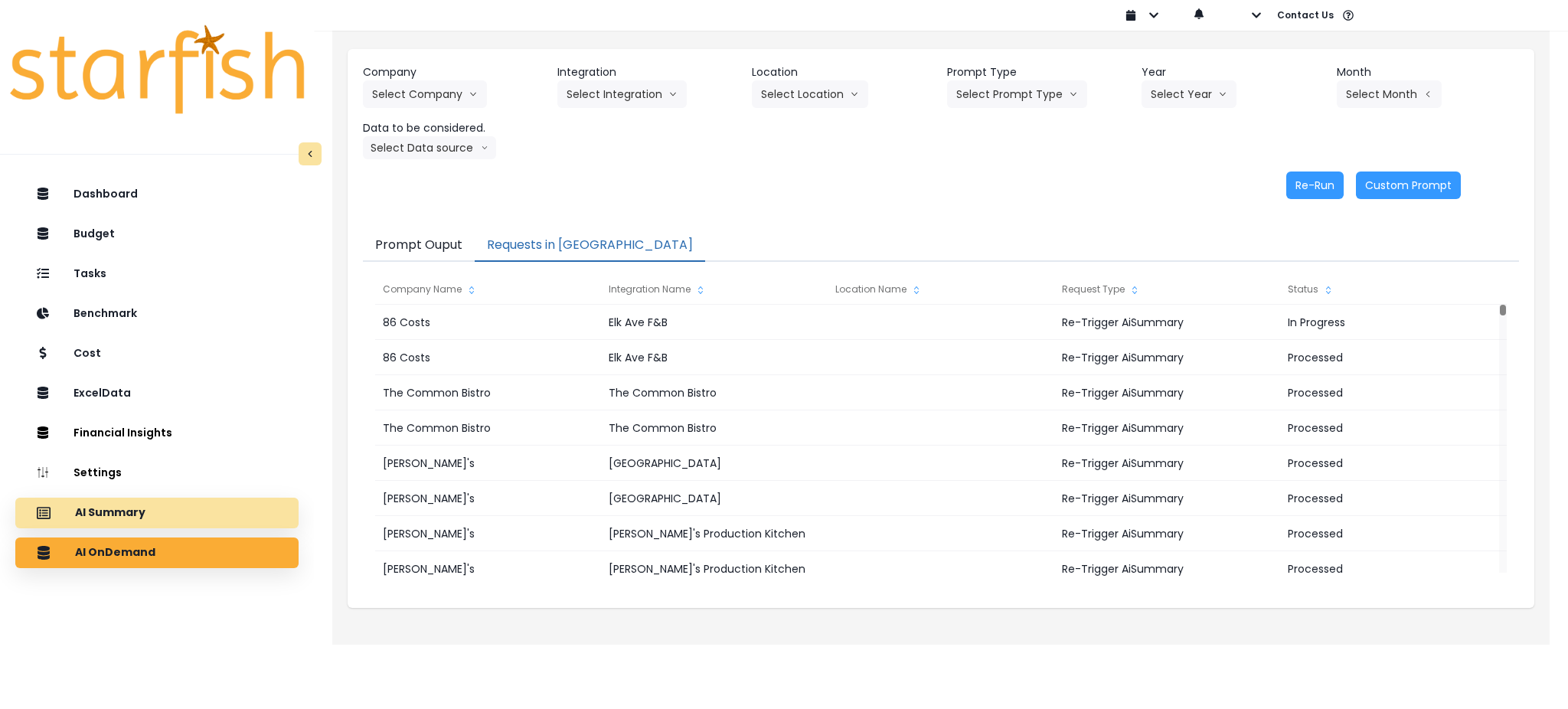
click at [163, 515] on div "AI Summary" at bounding box center [157, 513] width 259 height 32
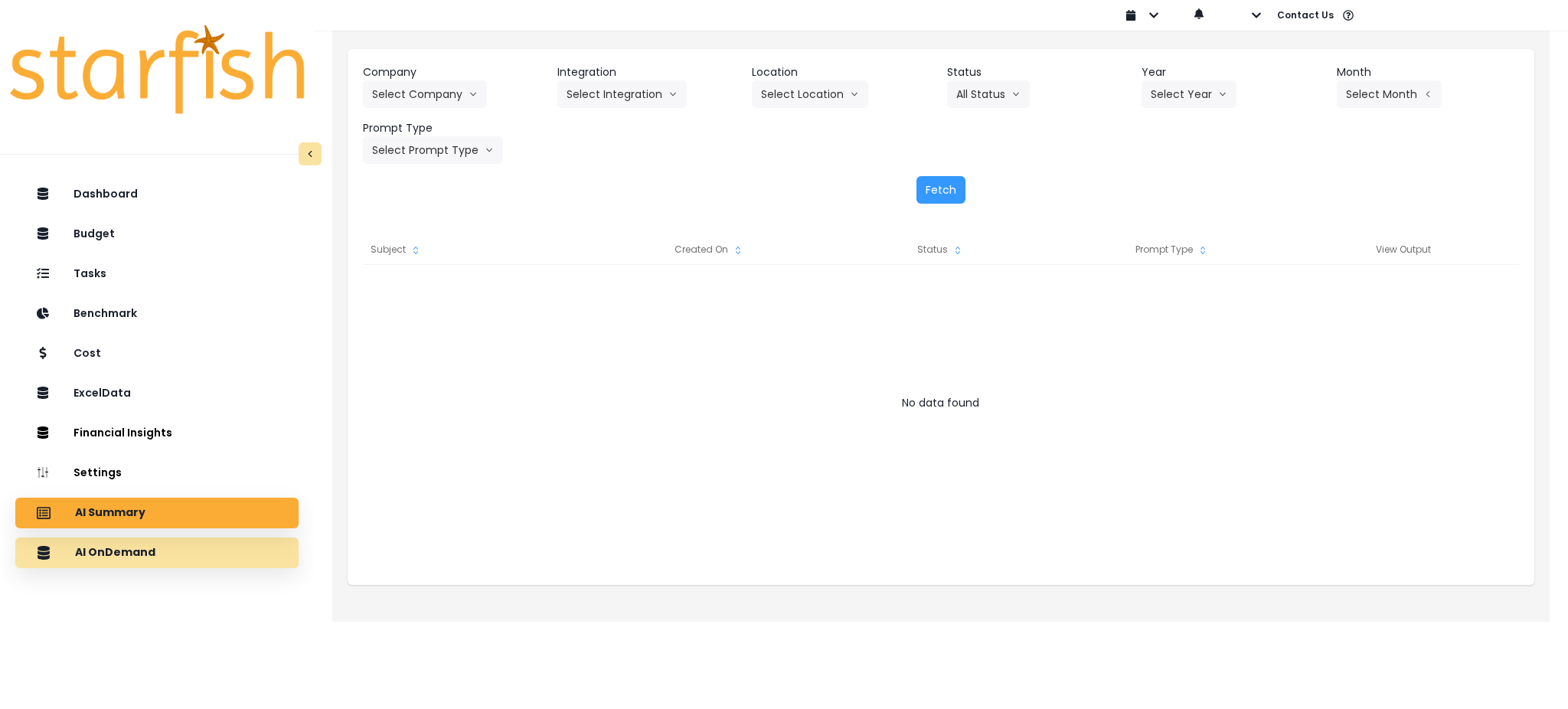
click at [163, 547] on div "AI OnDemand" at bounding box center [157, 553] width 259 height 32
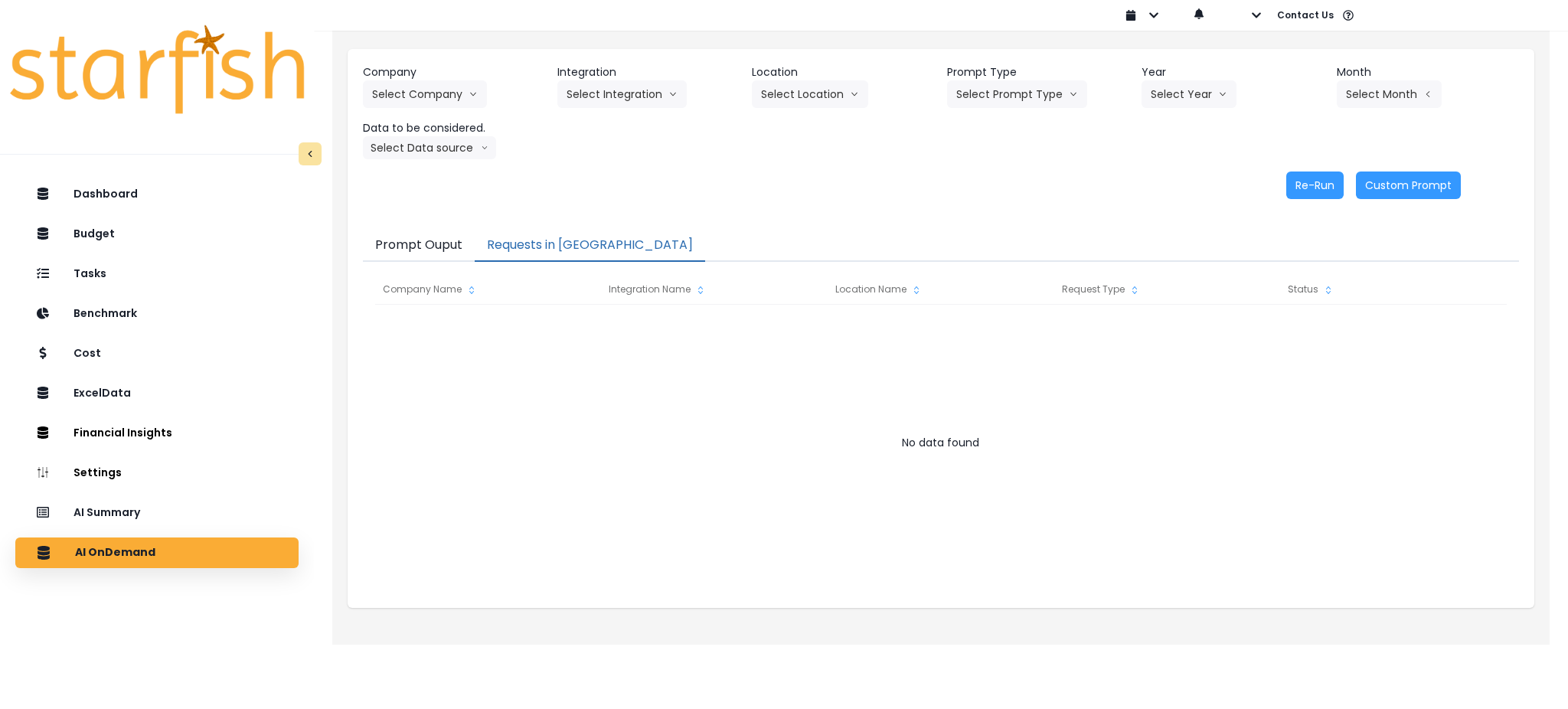
click at [564, 239] on button "Requests in [GEOGRAPHIC_DATA]" at bounding box center [589, 246] width 231 height 32
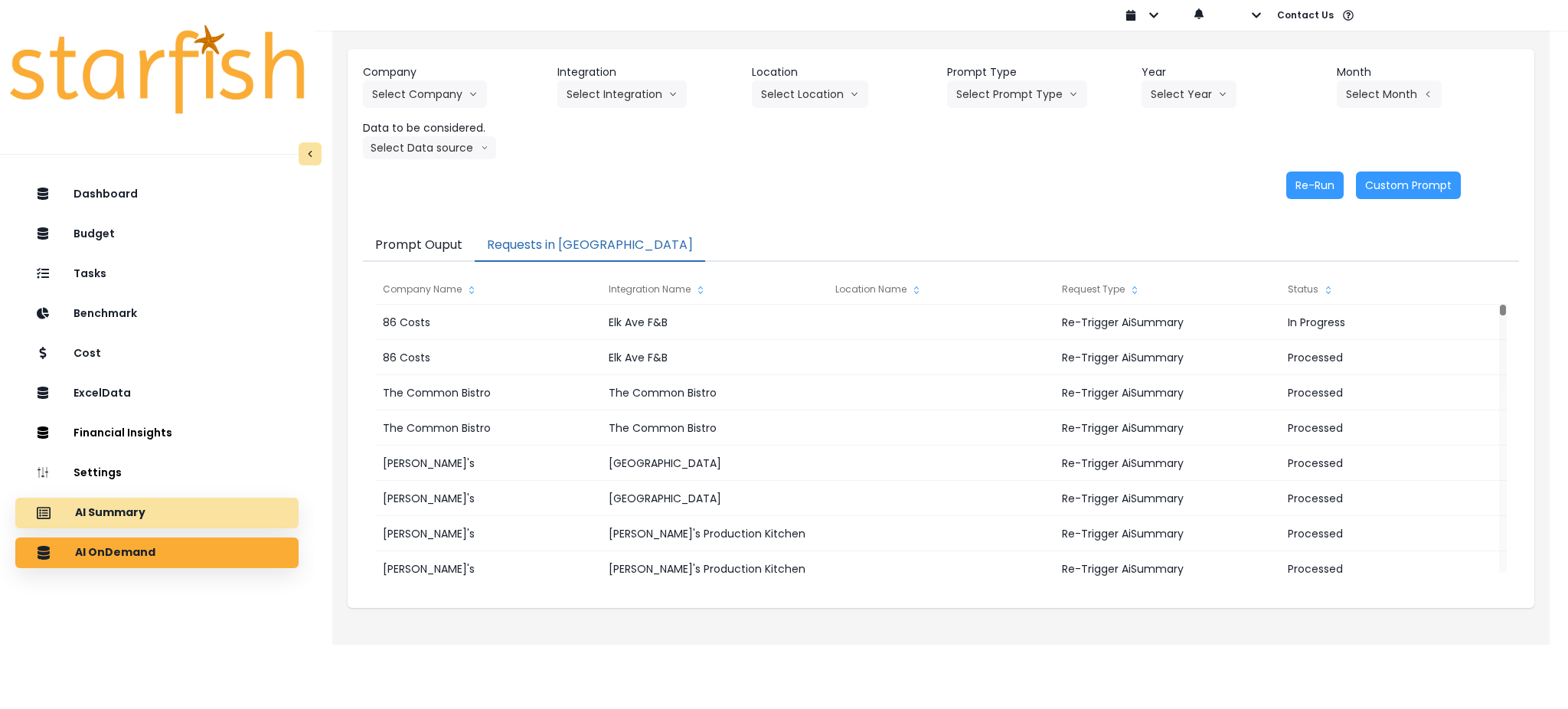
click at [133, 518] on p "AI Summary" at bounding box center [110, 513] width 71 height 14
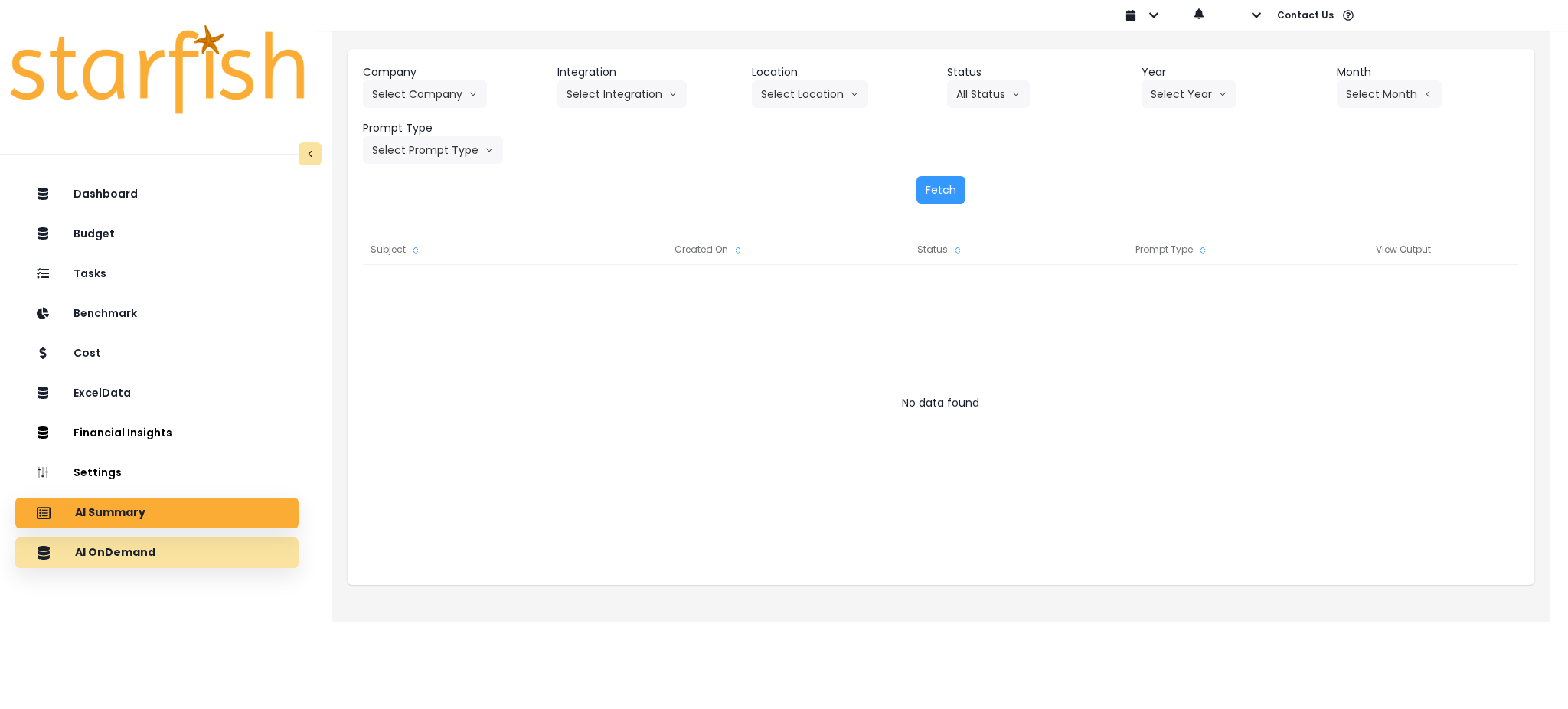
click at [142, 549] on p "AI OnDemand" at bounding box center [115, 553] width 80 height 14
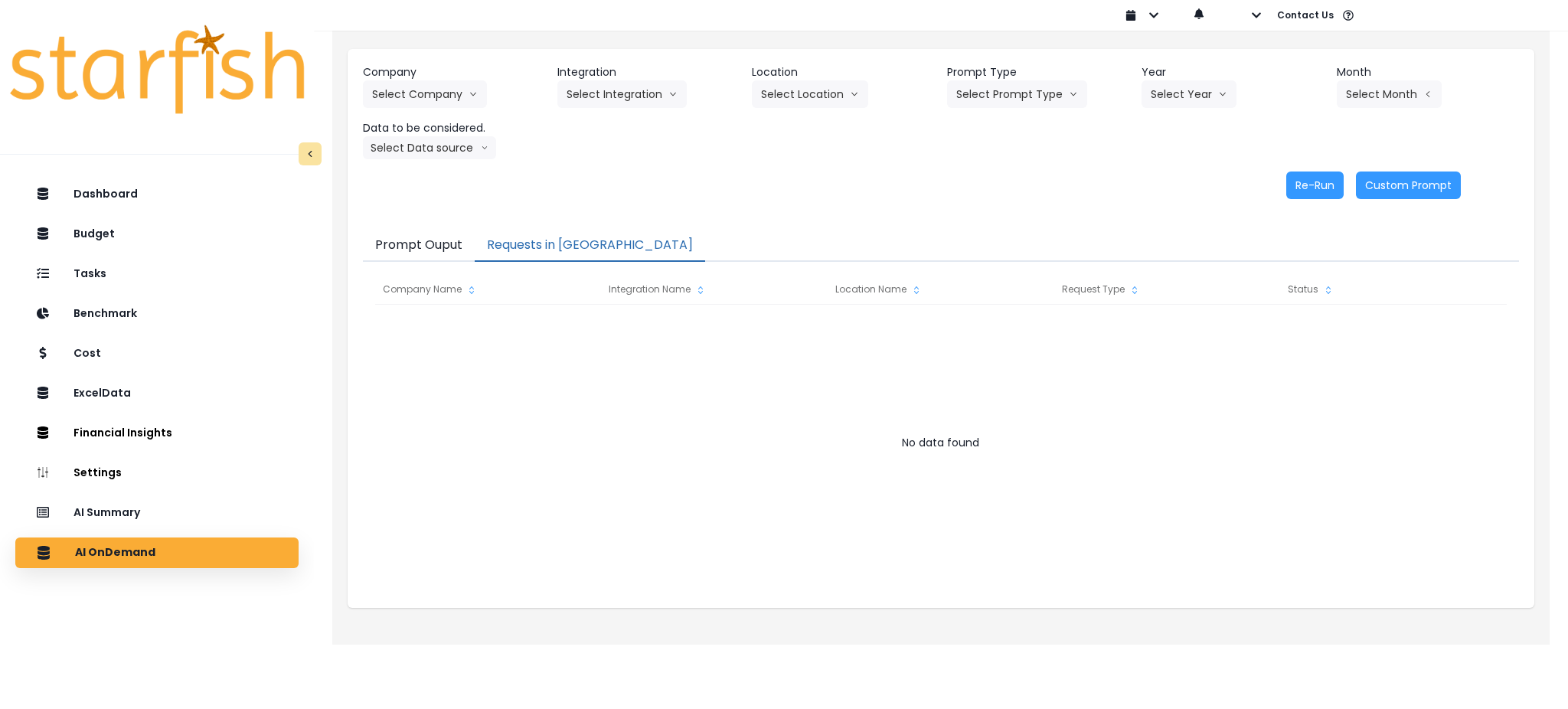
click at [548, 253] on button "Requests in [GEOGRAPHIC_DATA]" at bounding box center [589, 246] width 231 height 32
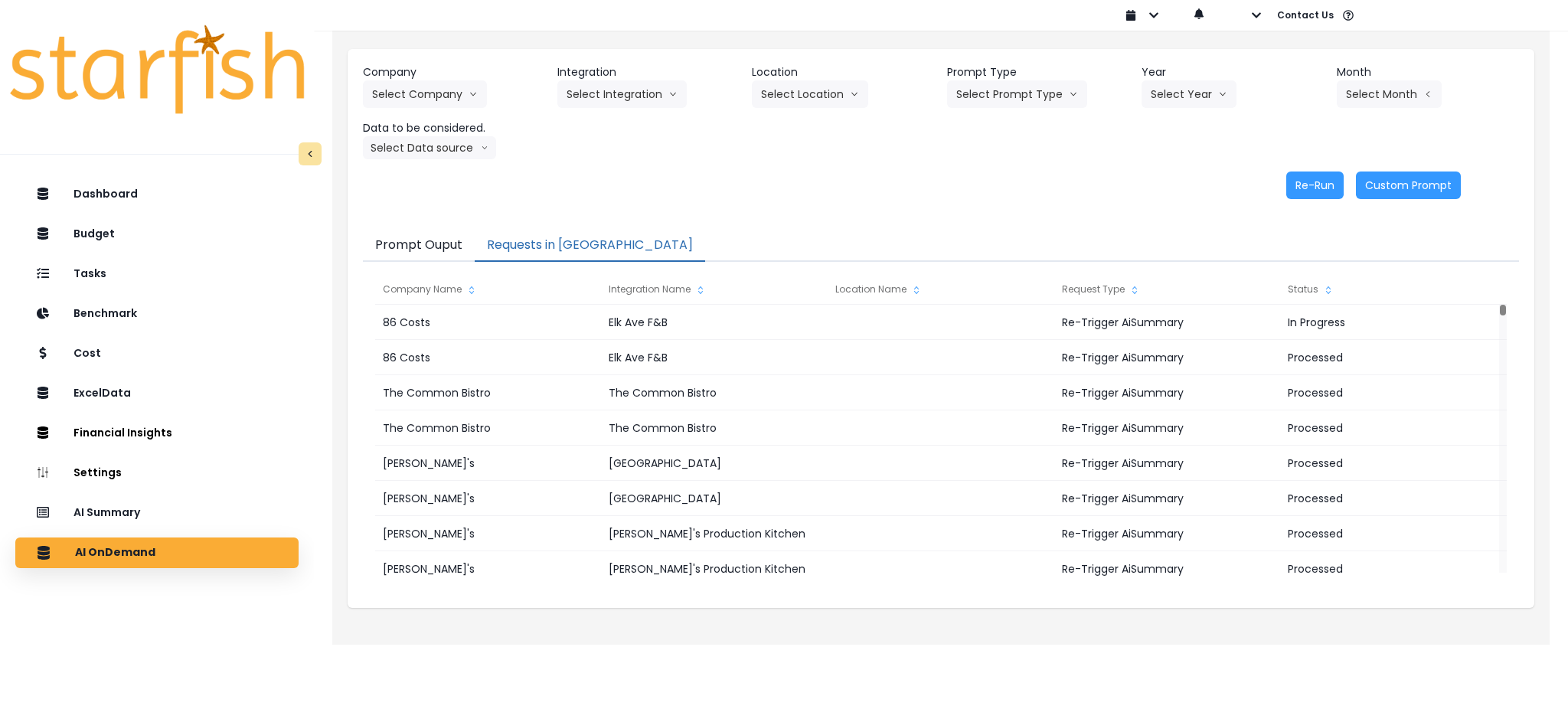
click at [846, 209] on div "Company Select Company 86 Costs Asti Bagel Cafe Balance Grille Bald Ginger Bar …" at bounding box center [940, 132] width 1186 height 165
click at [89, 513] on p "AI Summary" at bounding box center [110, 513] width 71 height 14
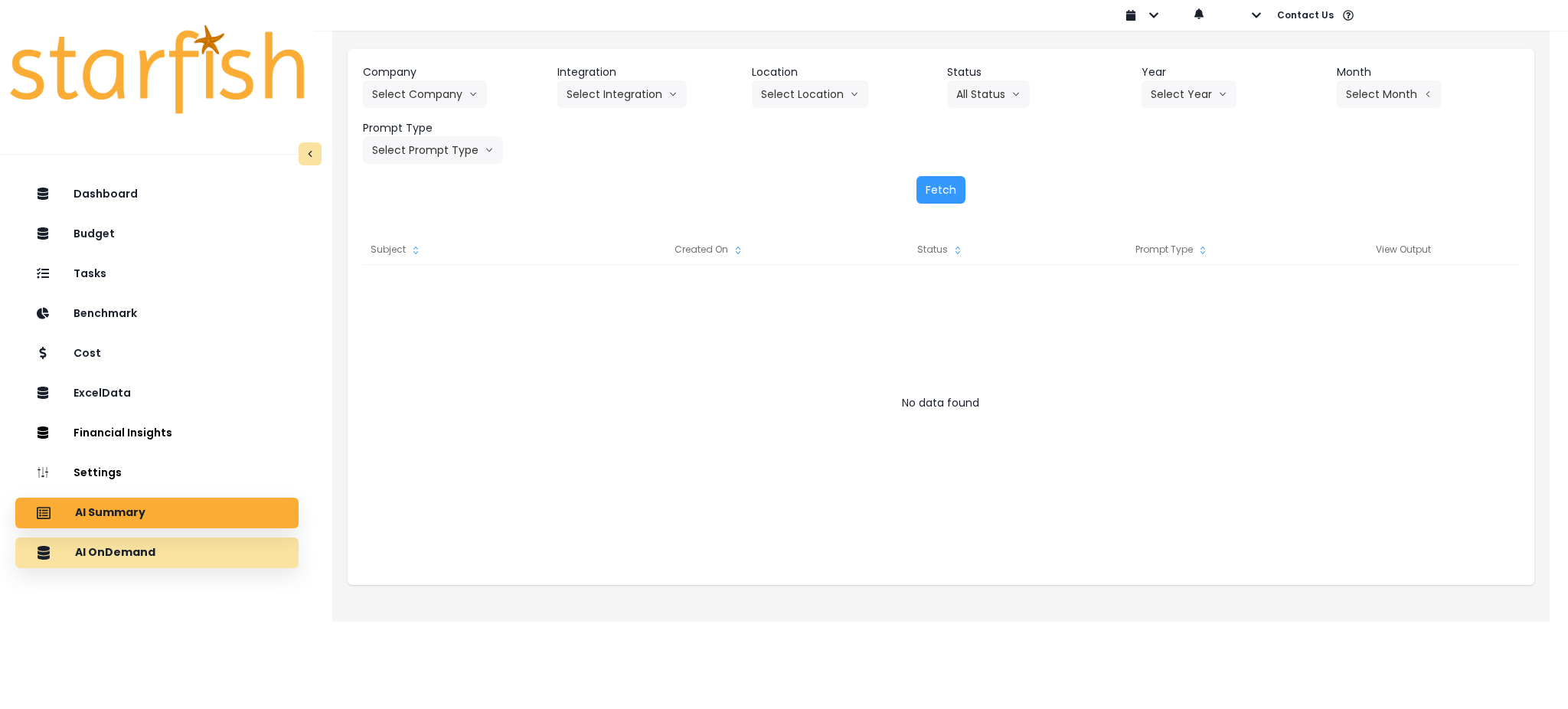
click at [156, 542] on div "AI OnDemand" at bounding box center [157, 553] width 259 height 32
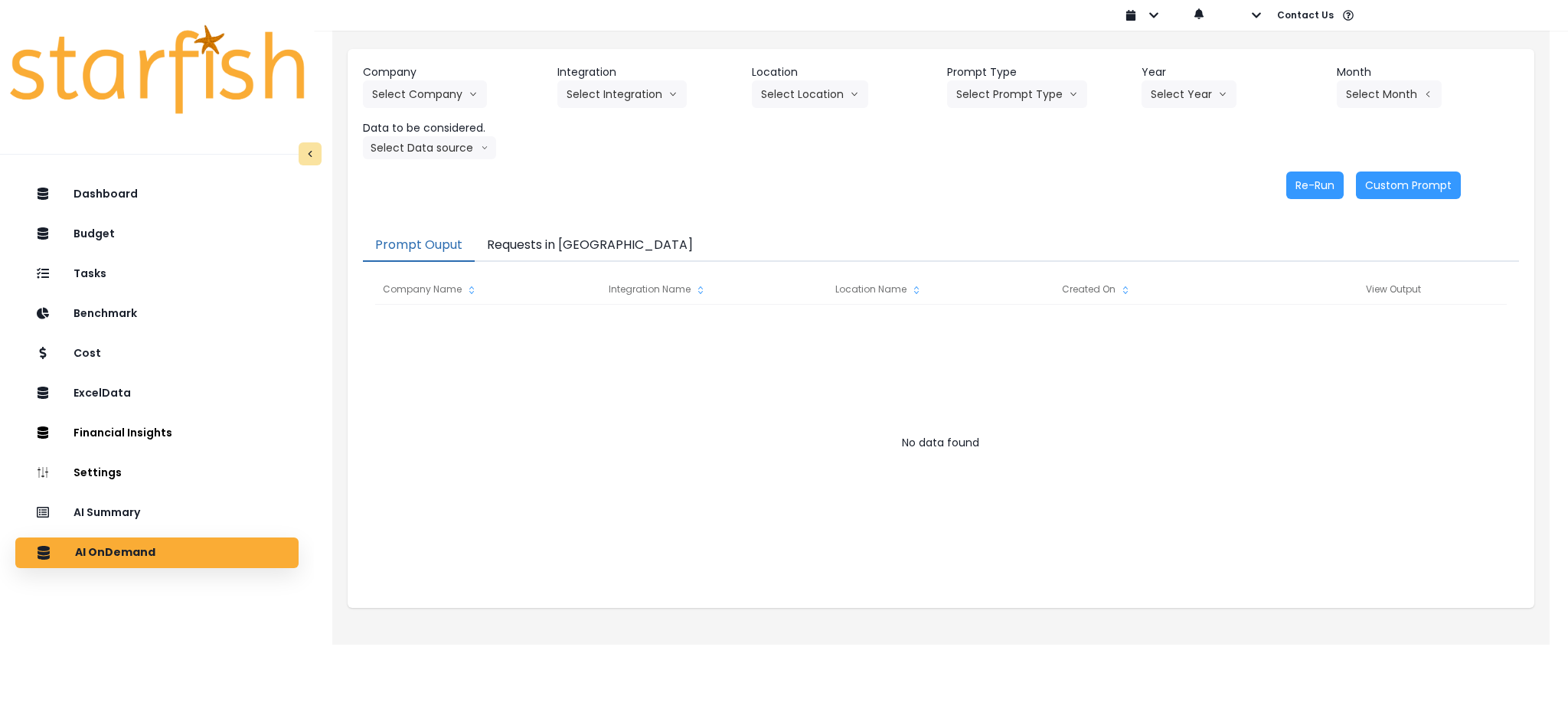
click at [541, 240] on button "Requests in [GEOGRAPHIC_DATA]" at bounding box center [589, 246] width 231 height 32
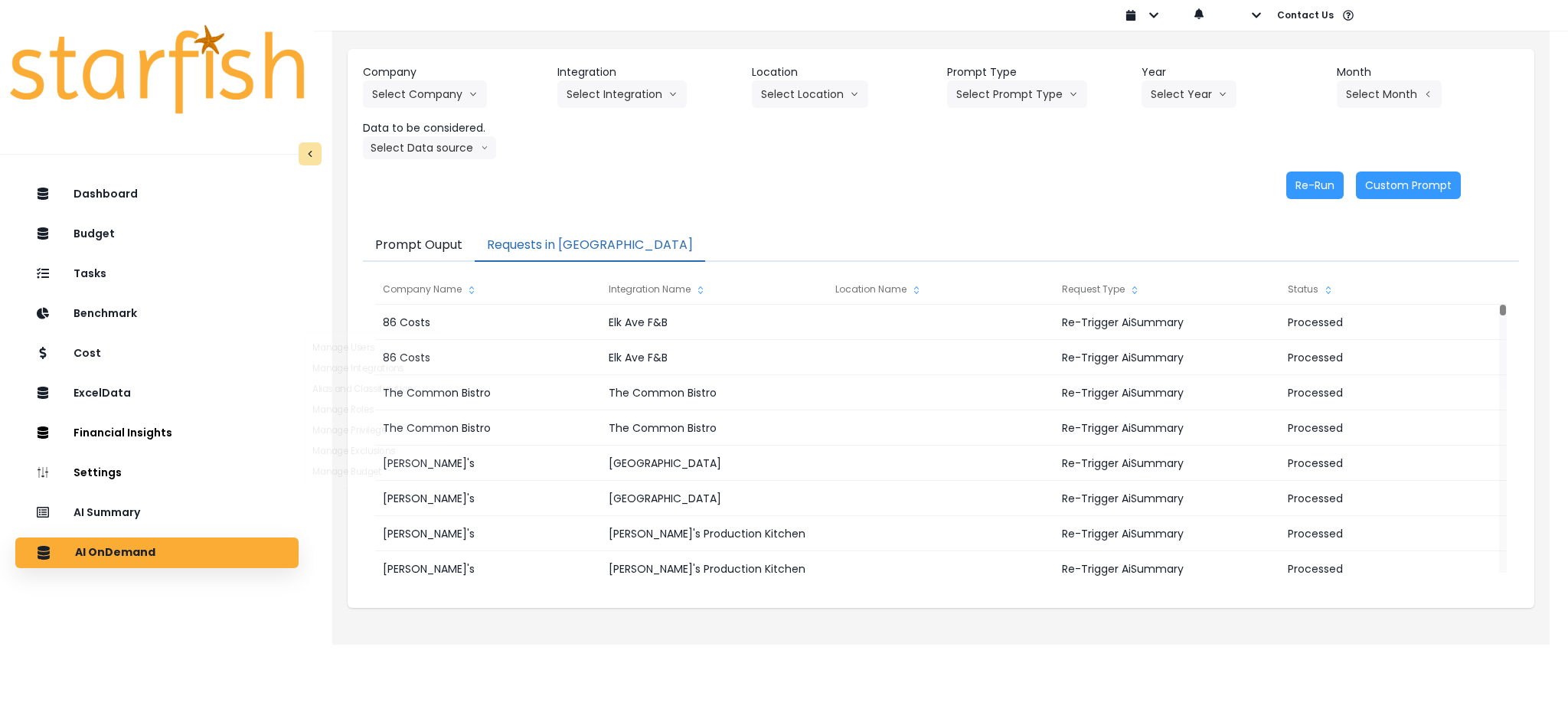
click at [199, 496] on div "Dashboard Budget Tasks Benchmark Cost ExcelData Financial Insights Location Ana…" at bounding box center [157, 473] width 314 height 594
click at [192, 509] on div "AI Summary" at bounding box center [157, 513] width 259 height 32
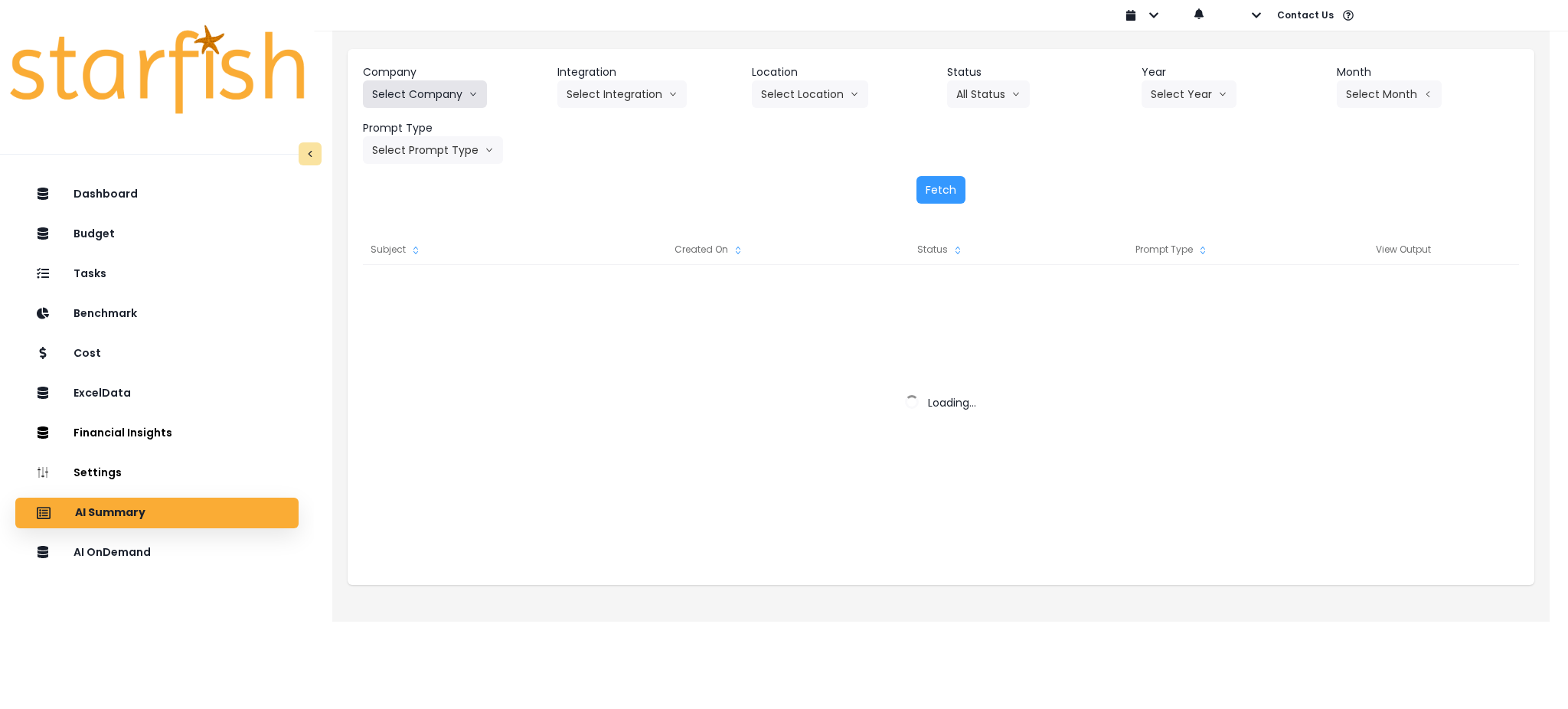
click at [456, 97] on button "Select Company" at bounding box center [425, 94] width 124 height 27
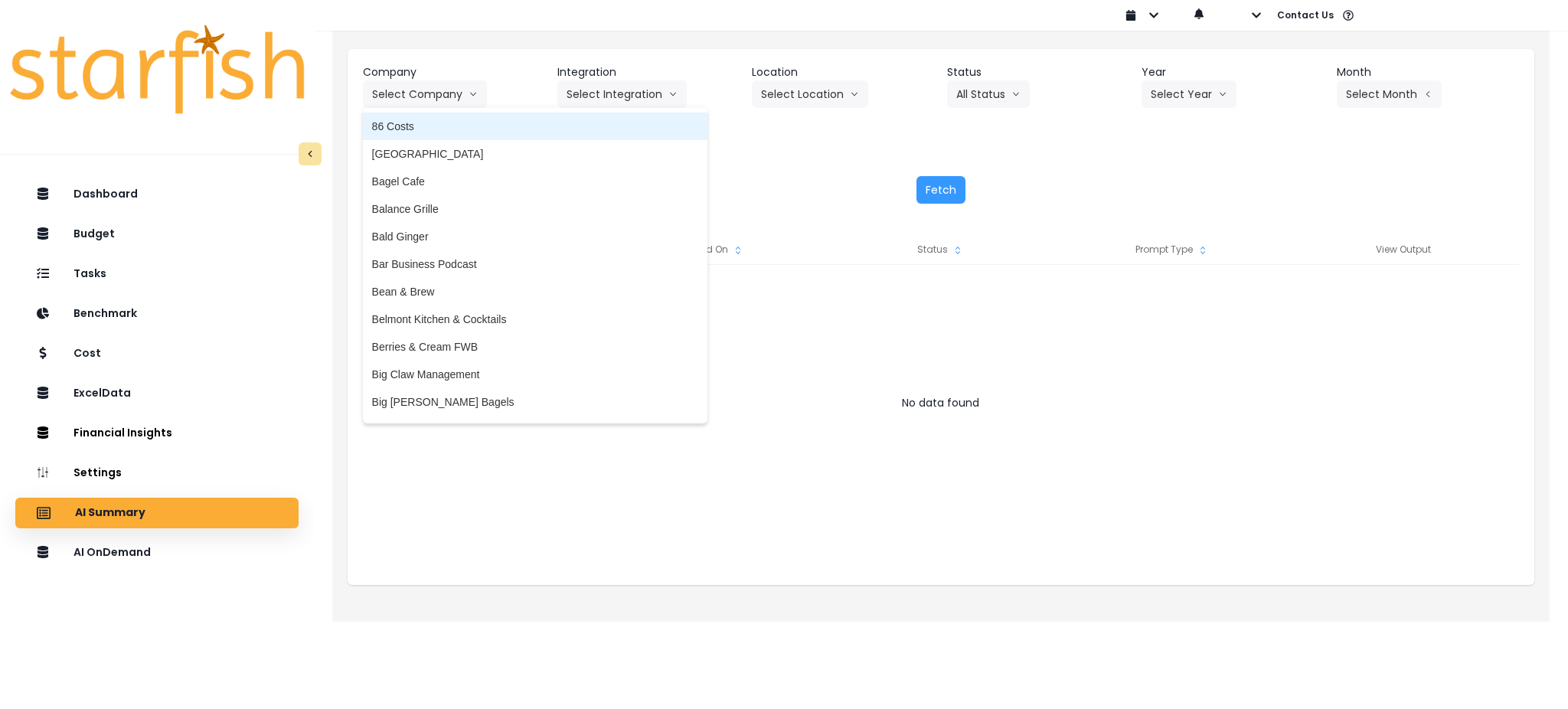
click at [444, 124] on span "86 Costs" at bounding box center [535, 126] width 326 height 15
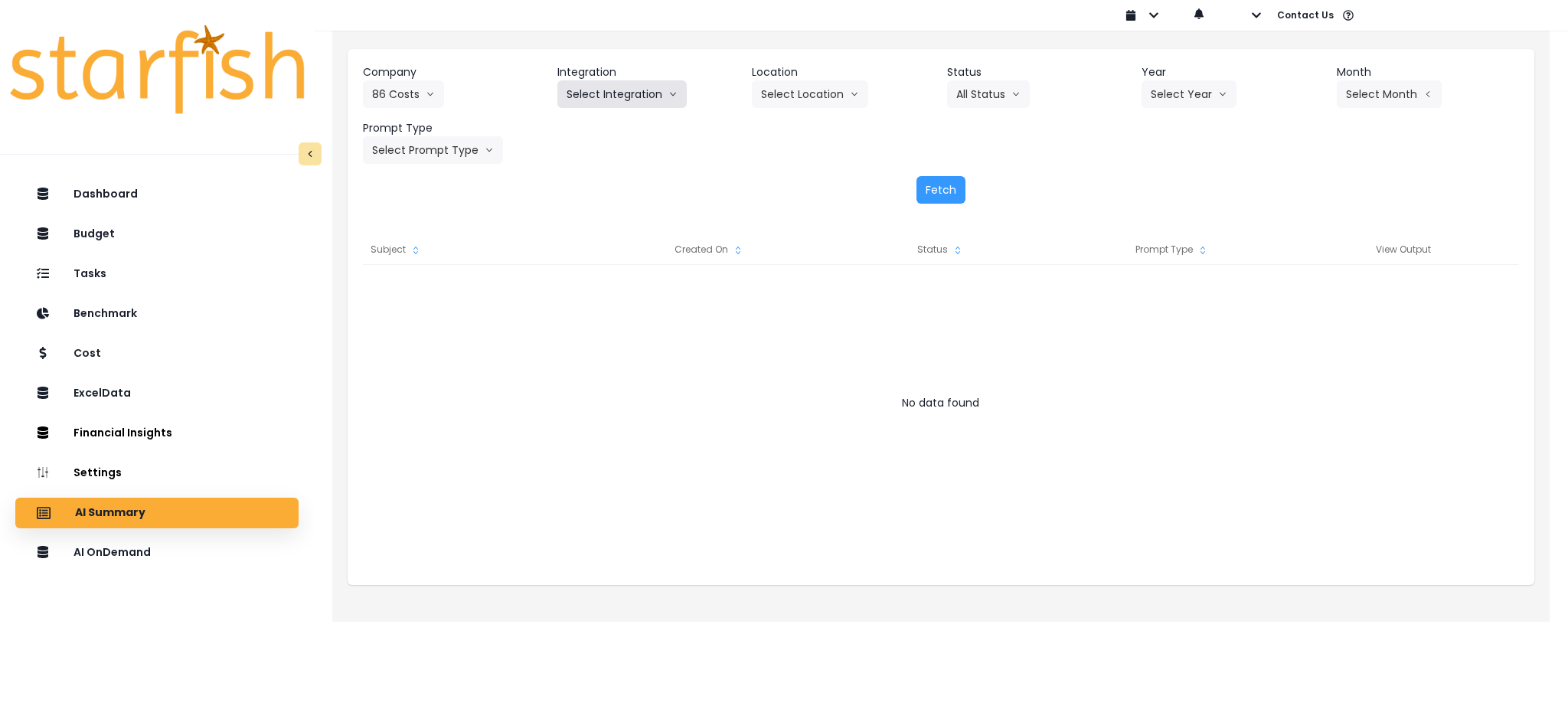
click at [607, 90] on button "Select Integration" at bounding box center [622, 94] width 129 height 27
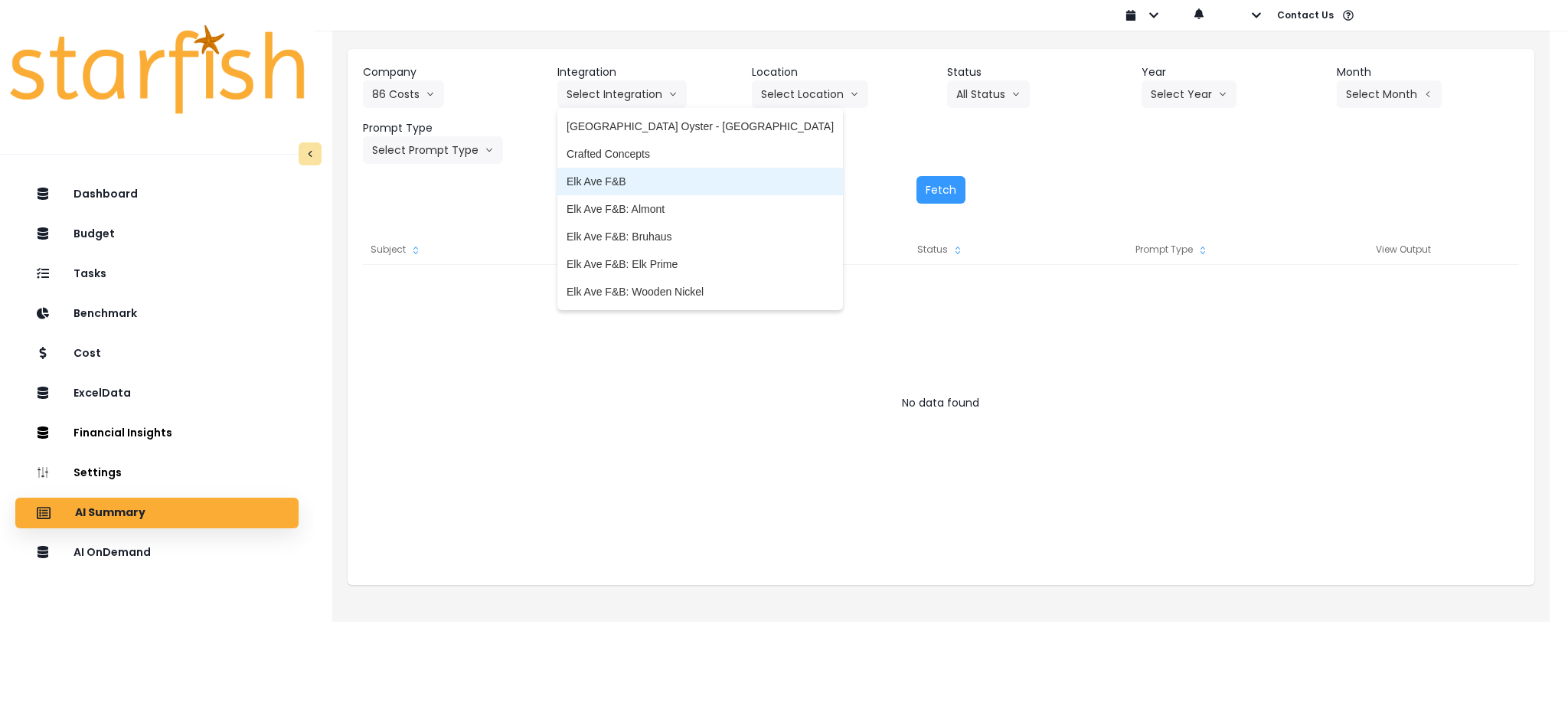
click at [612, 187] on span "Elk Ave F&B" at bounding box center [700, 182] width 267 height 15
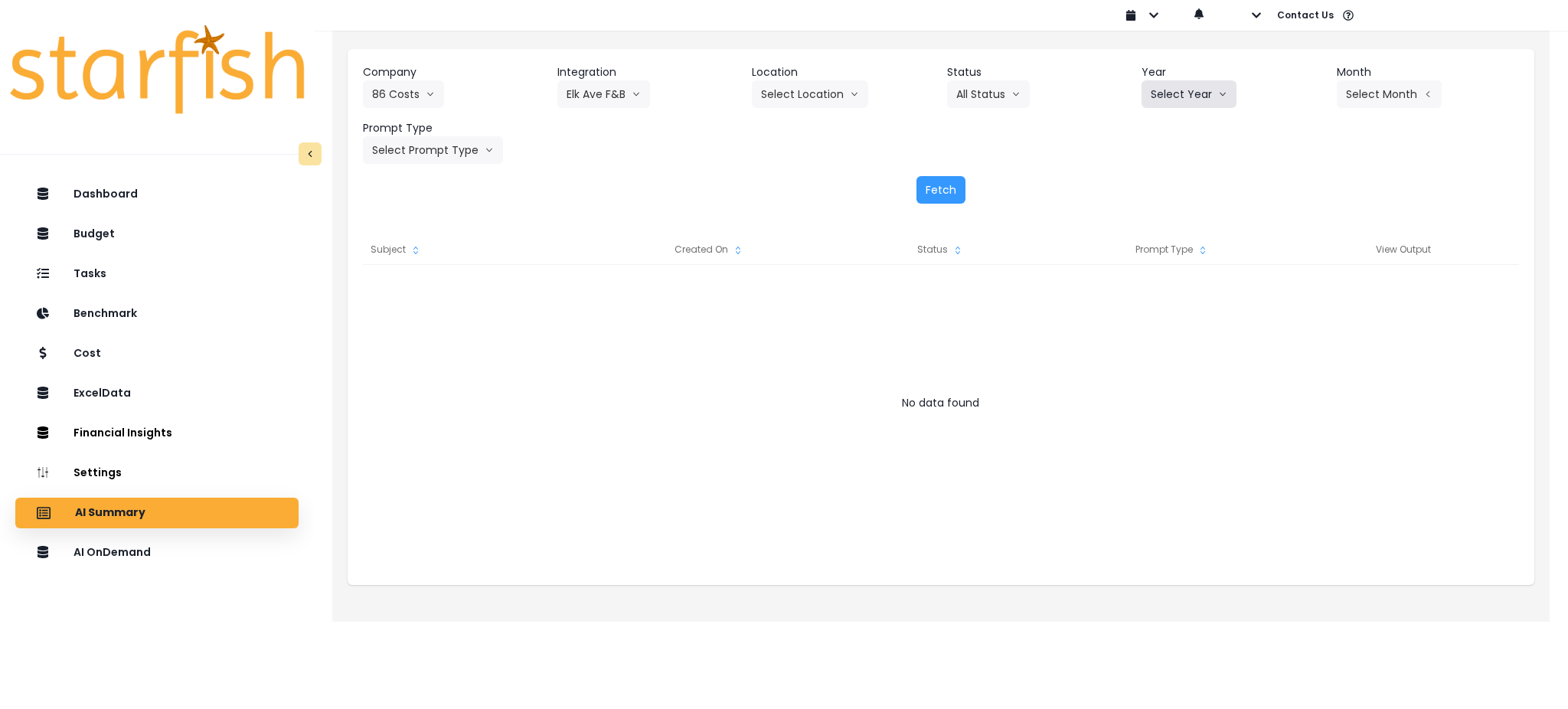
click at [1192, 102] on button "Select Year" at bounding box center [1188, 94] width 95 height 27
click at [1166, 183] on span "2025" at bounding box center [1163, 182] width 24 height 15
click at [1379, 100] on button "Select Month" at bounding box center [1388, 94] width 105 height 27
click at [1299, 268] on span "July" at bounding box center [1312, 264] width 30 height 15
click at [434, 153] on button "Select Prompt Type" at bounding box center [433, 150] width 140 height 27
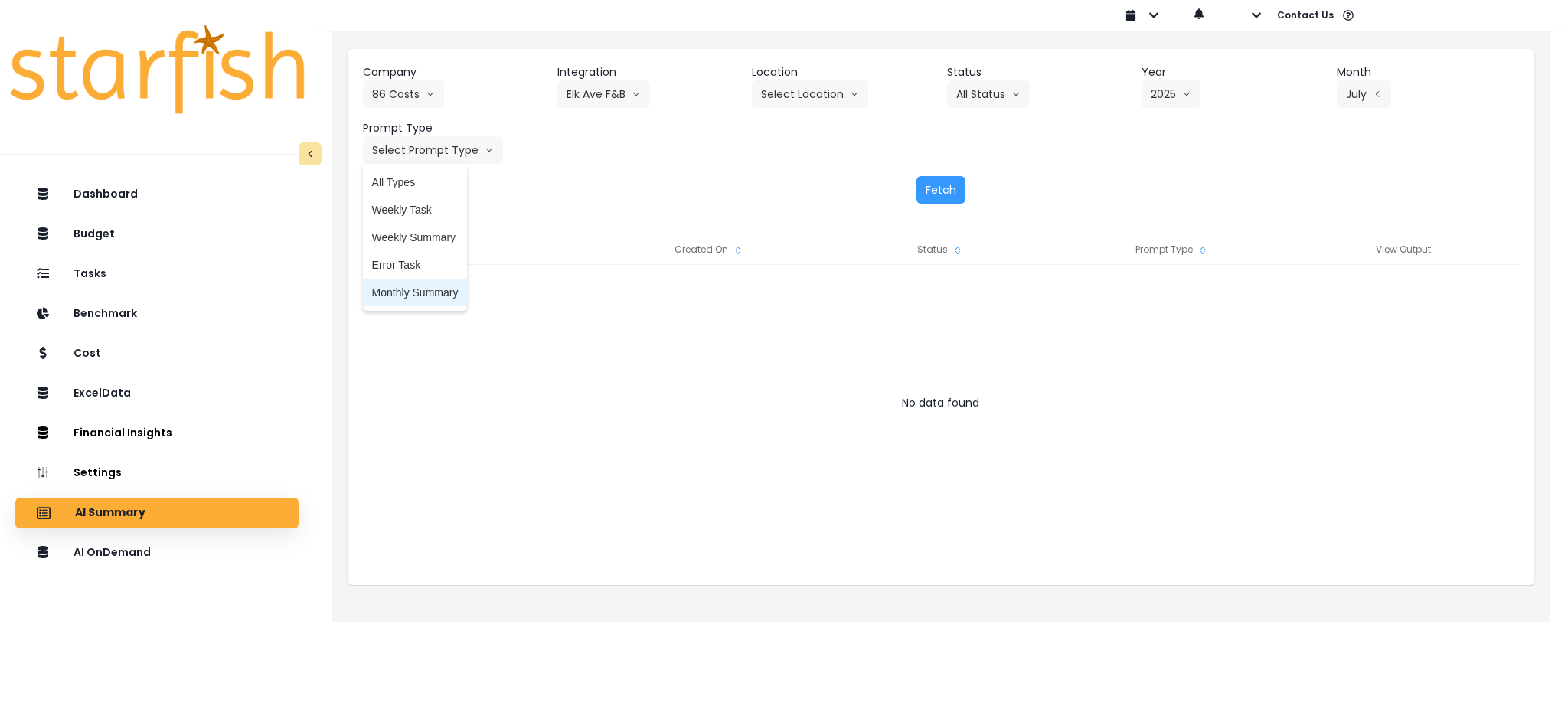
click at [417, 296] on span "Monthly Summary" at bounding box center [416, 292] width 87 height 15
click at [941, 199] on button "Fetch" at bounding box center [941, 190] width 49 height 27
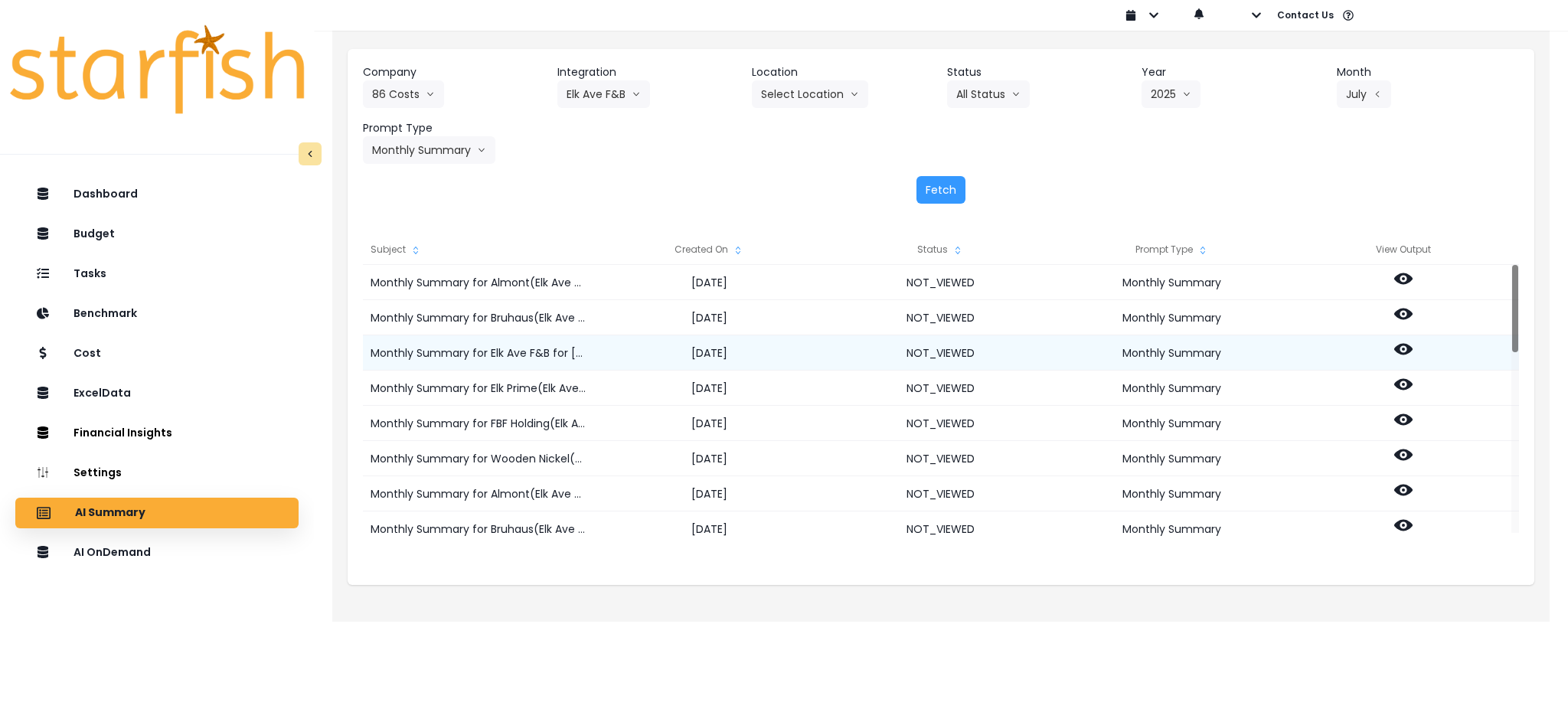
click at [1410, 347] on icon at bounding box center [1404, 349] width 19 height 11
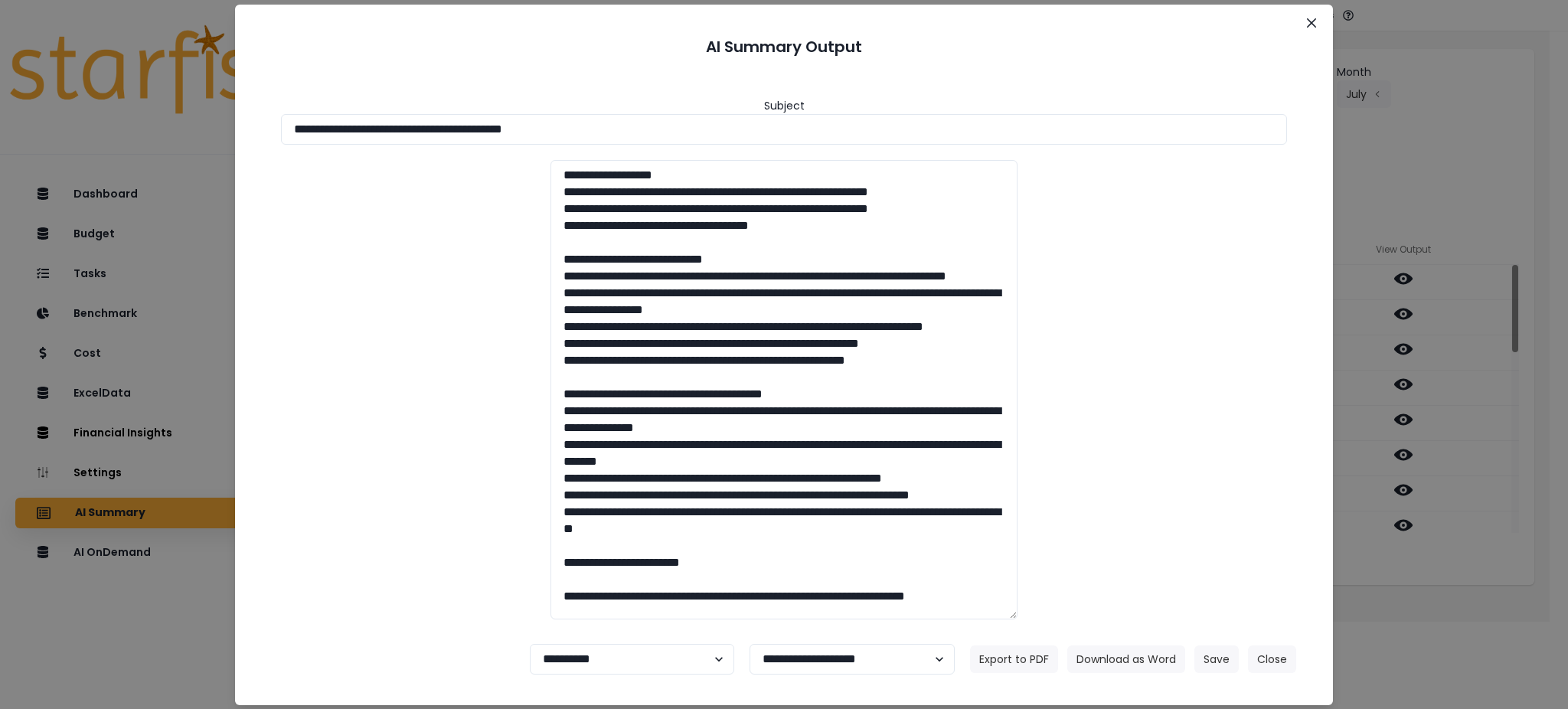
click at [1370, 602] on div "**********" at bounding box center [784, 354] width 1568 height 709
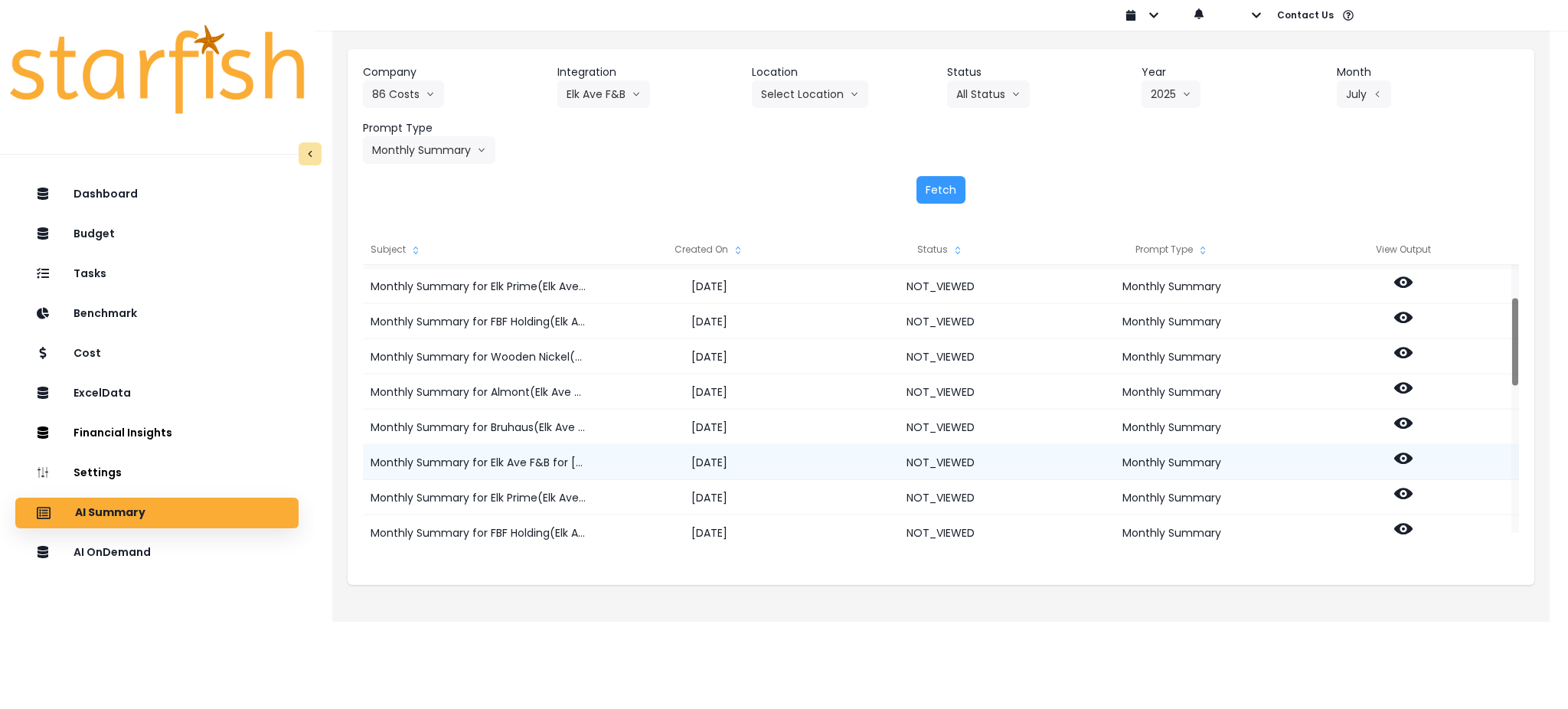
click at [1404, 458] on circle at bounding box center [1404, 459] width 3 height 3
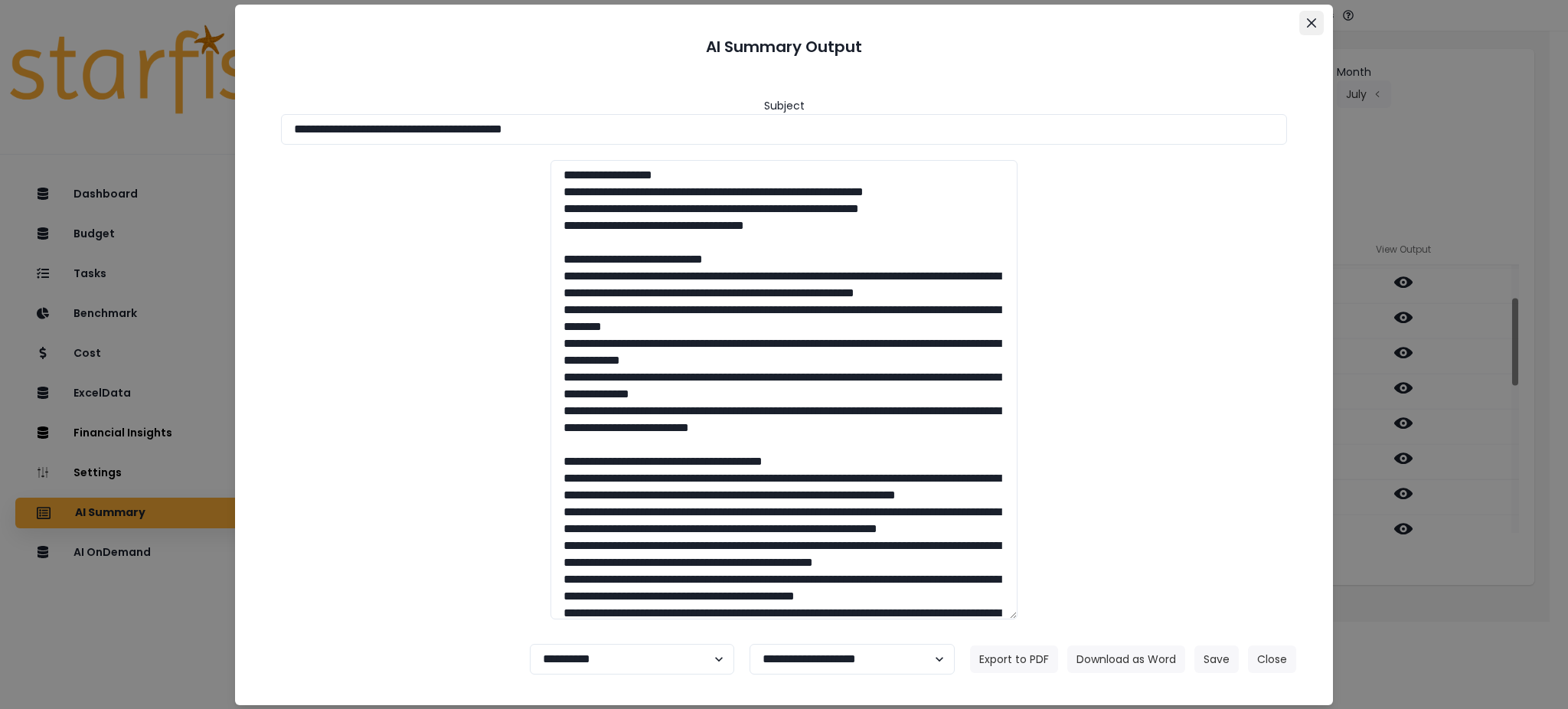
click at [1308, 27] on button "Close" at bounding box center [1311, 23] width 25 height 25
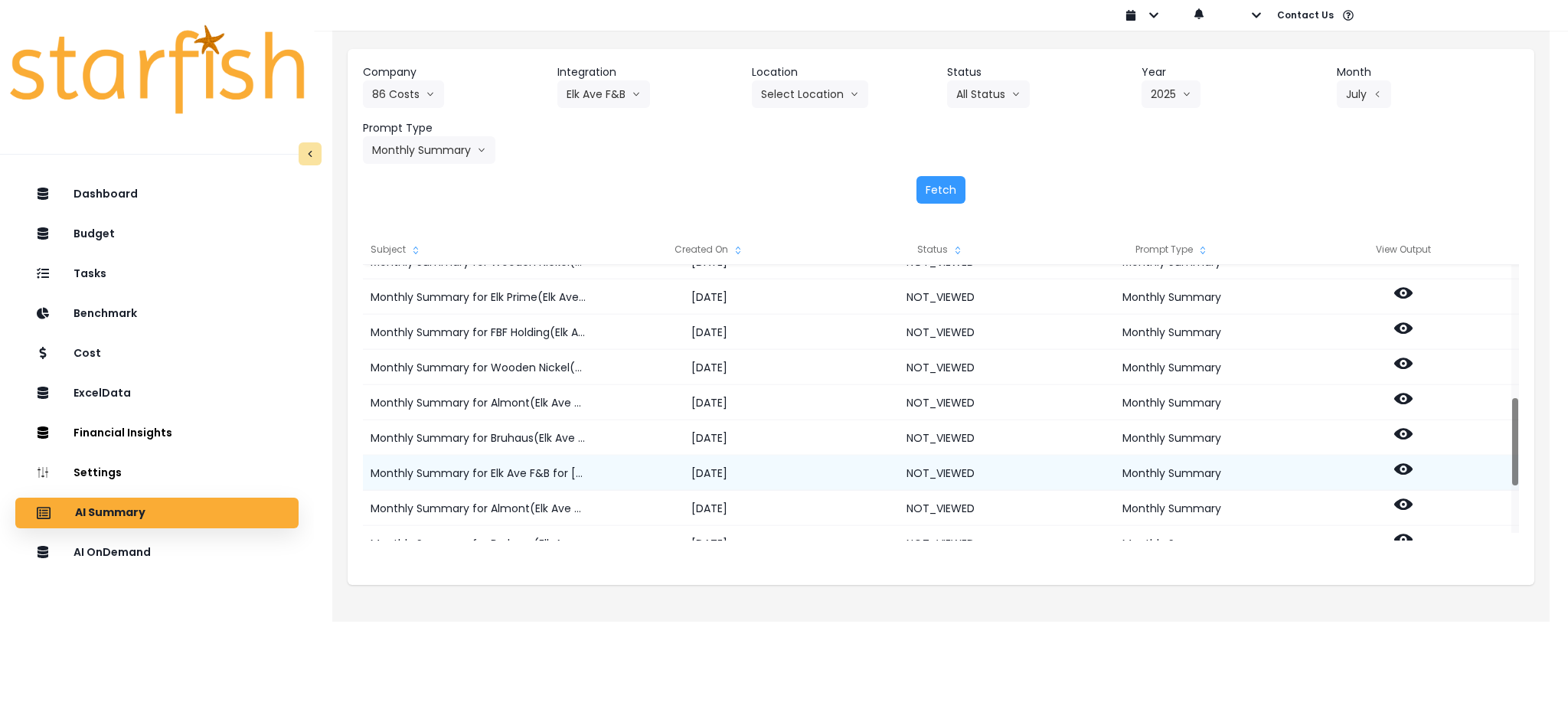
click at [1403, 473] on icon at bounding box center [1404, 469] width 19 height 11
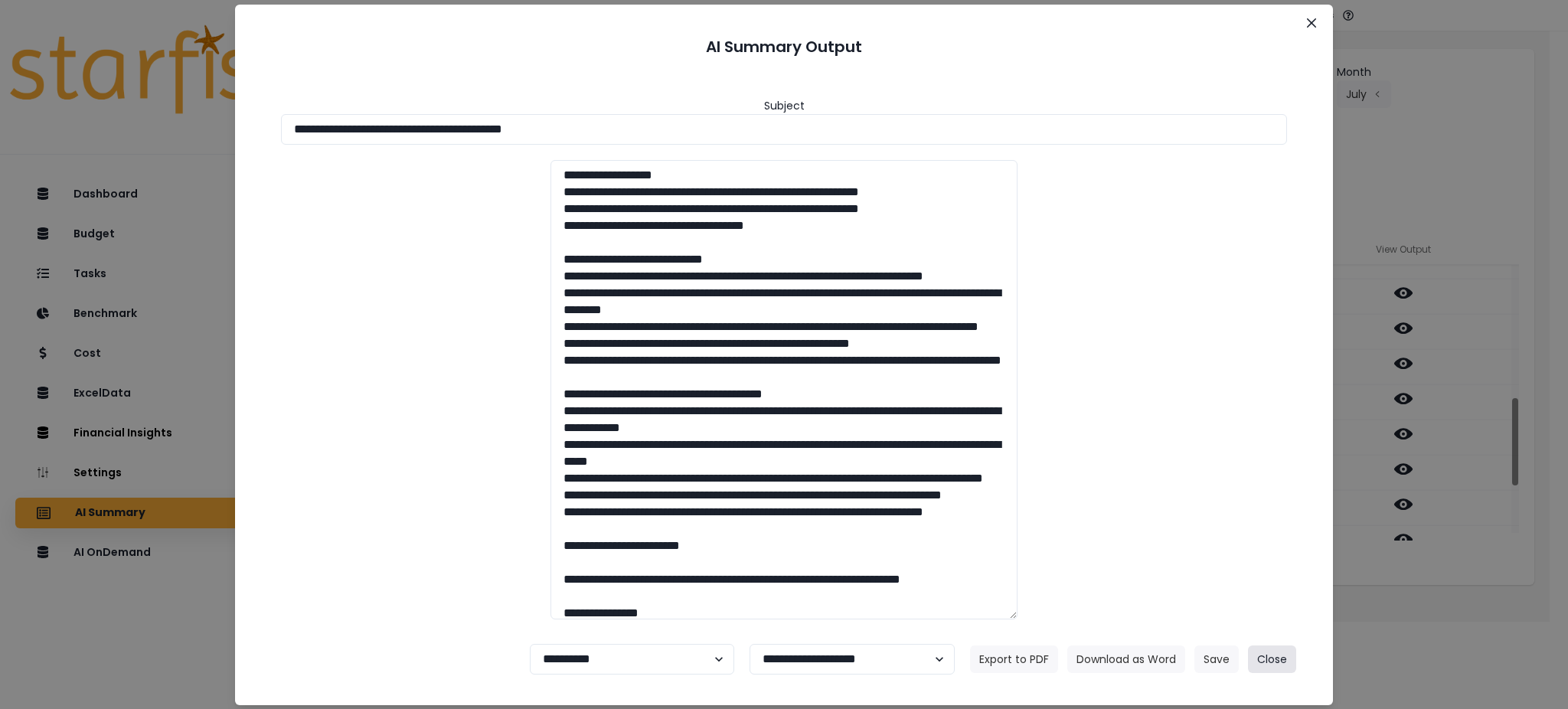
click at [1280, 660] on button "Close" at bounding box center [1272, 660] width 49 height 27
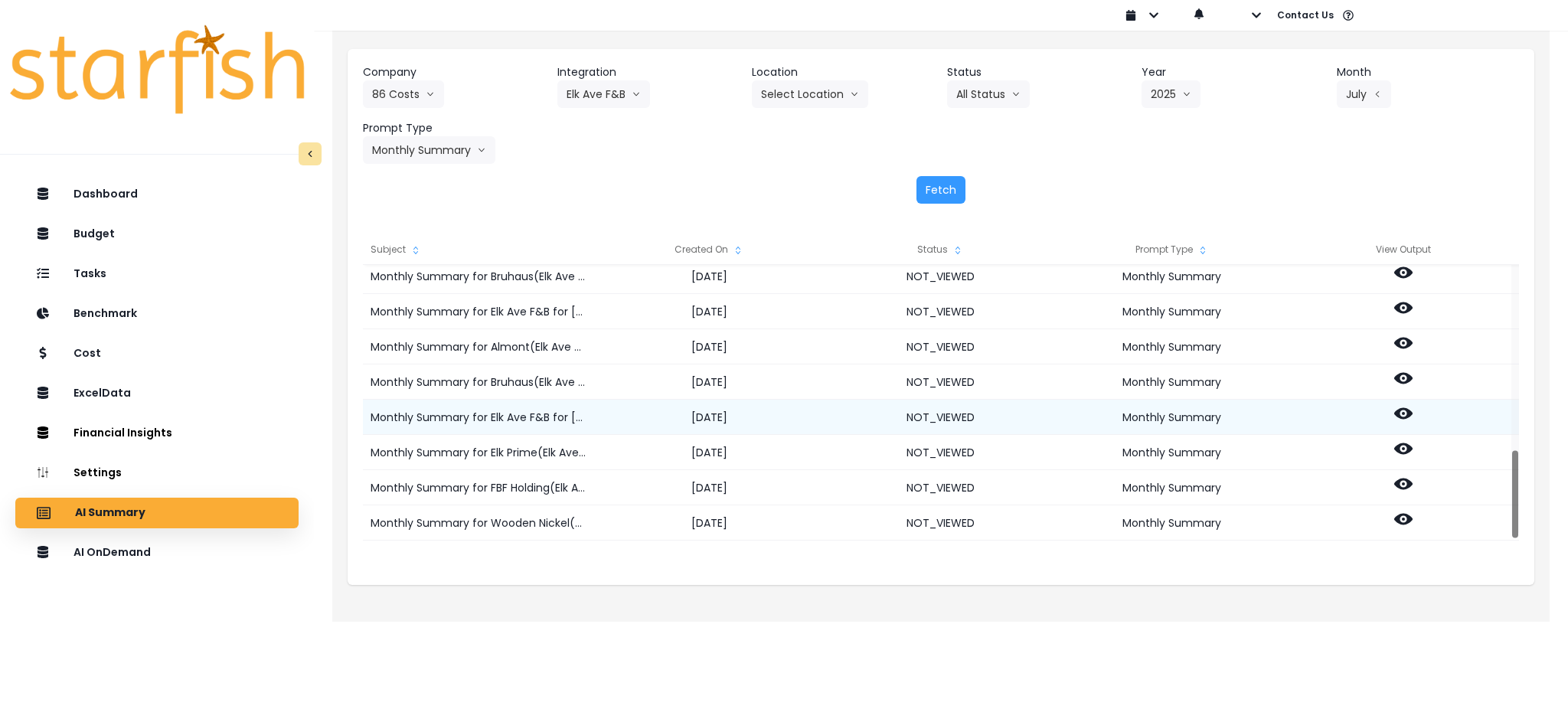
click at [1400, 415] on icon at bounding box center [1404, 414] width 19 height 19
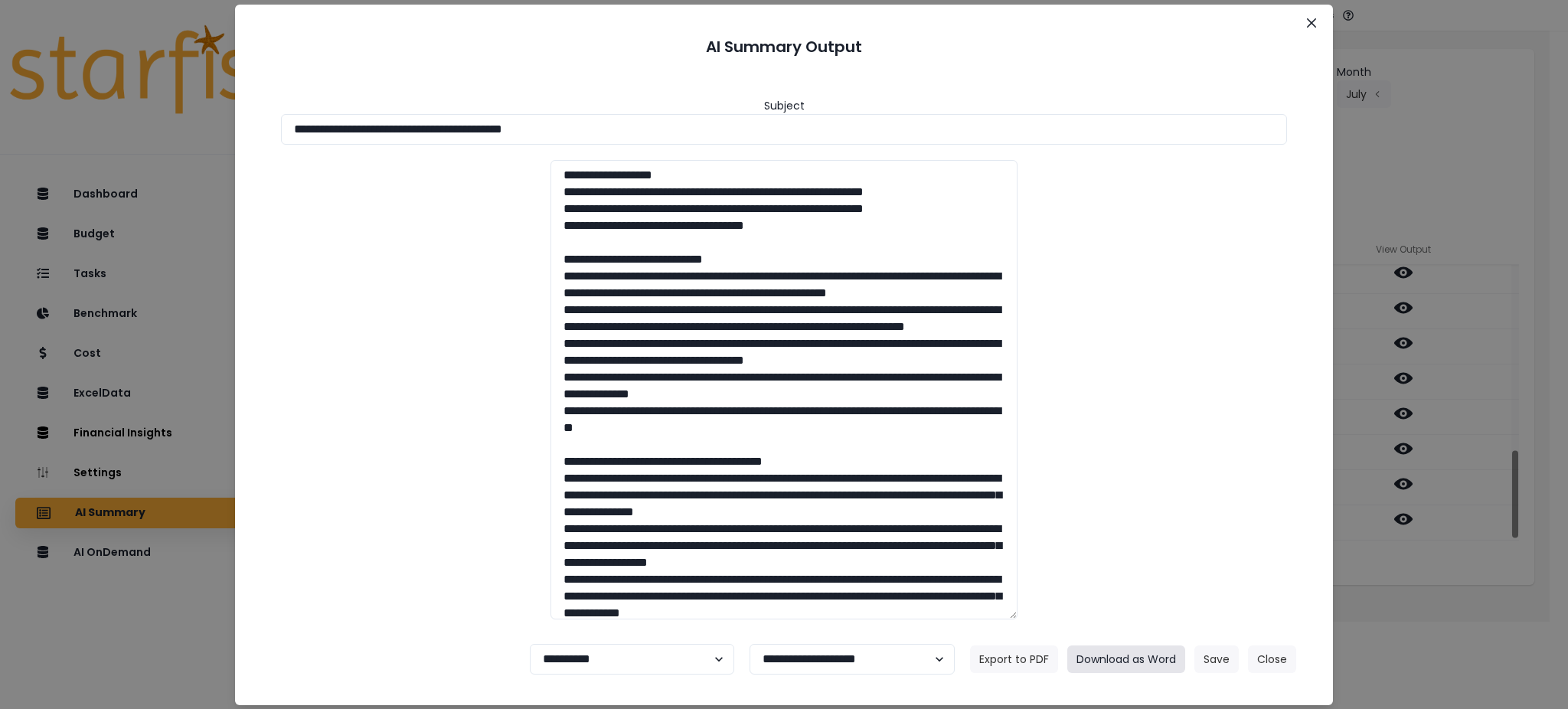
click at [1133, 656] on button "Download as Word" at bounding box center [1126, 660] width 118 height 27
drag, startPoint x: 123, startPoint y: 644, endPoint x: 444, endPoint y: 494, distance: 354.3
click at [123, 644] on div "**********" at bounding box center [784, 354] width 1568 height 709
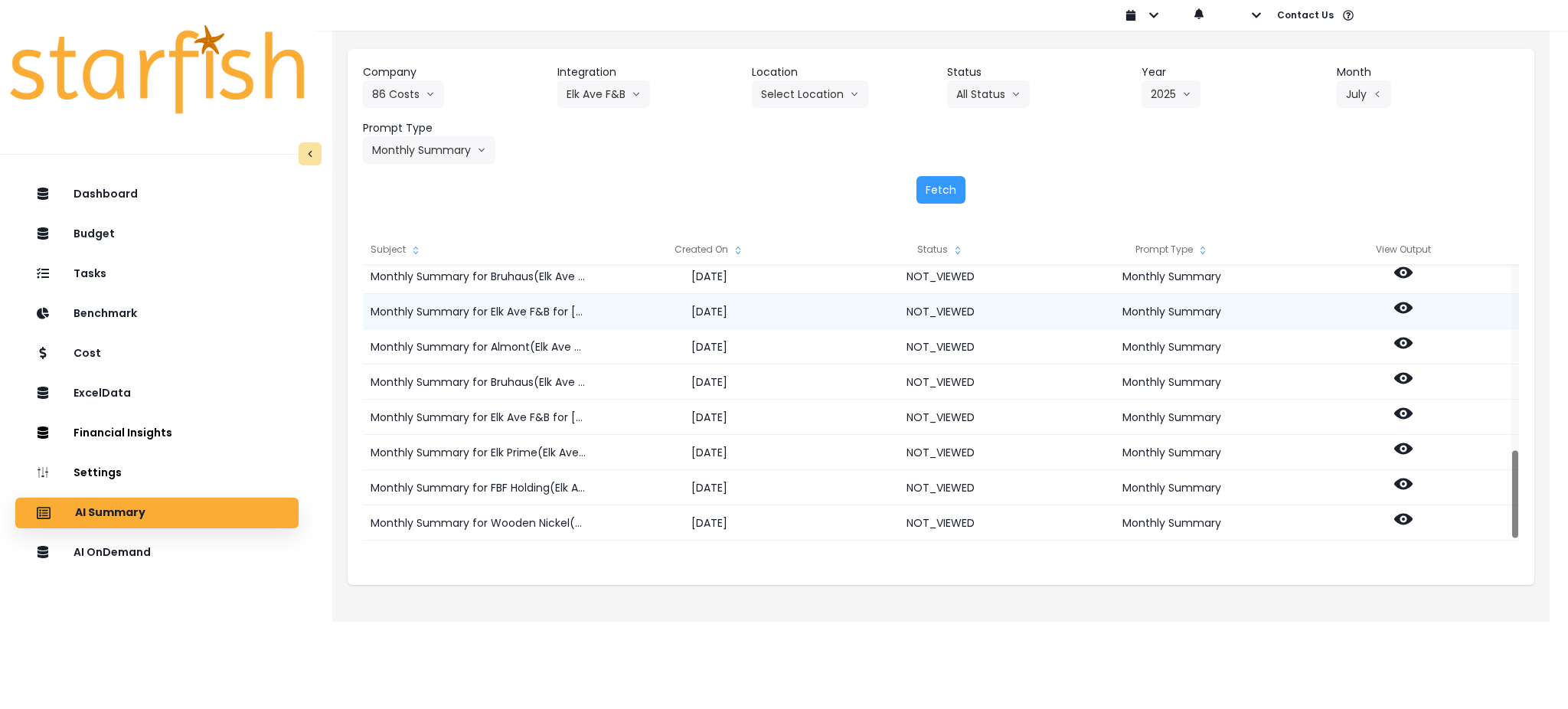
click at [1396, 305] on icon at bounding box center [1404, 308] width 19 height 11
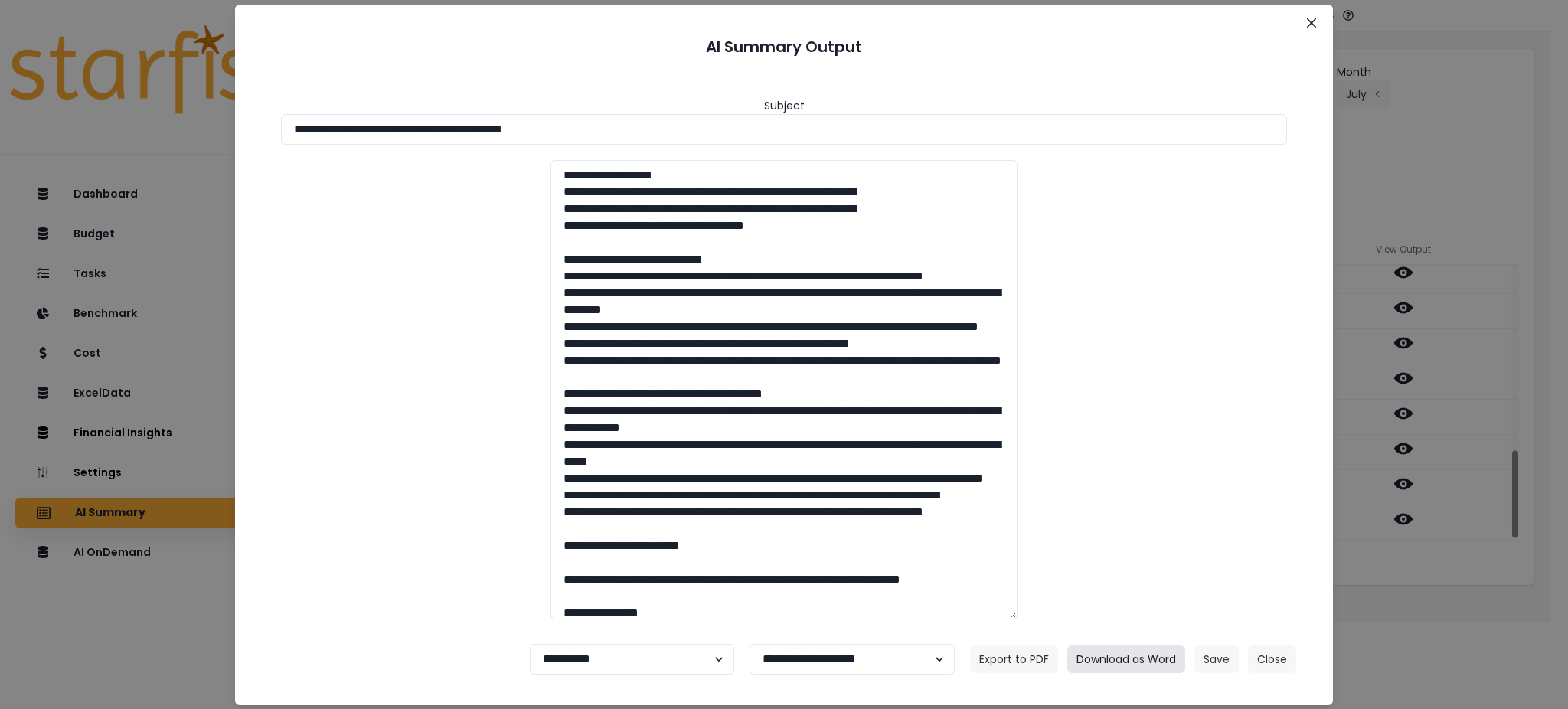
click at [1121, 654] on button "Download as Word" at bounding box center [1126, 660] width 118 height 27
